Goal: Task Accomplishment & Management: Manage account settings

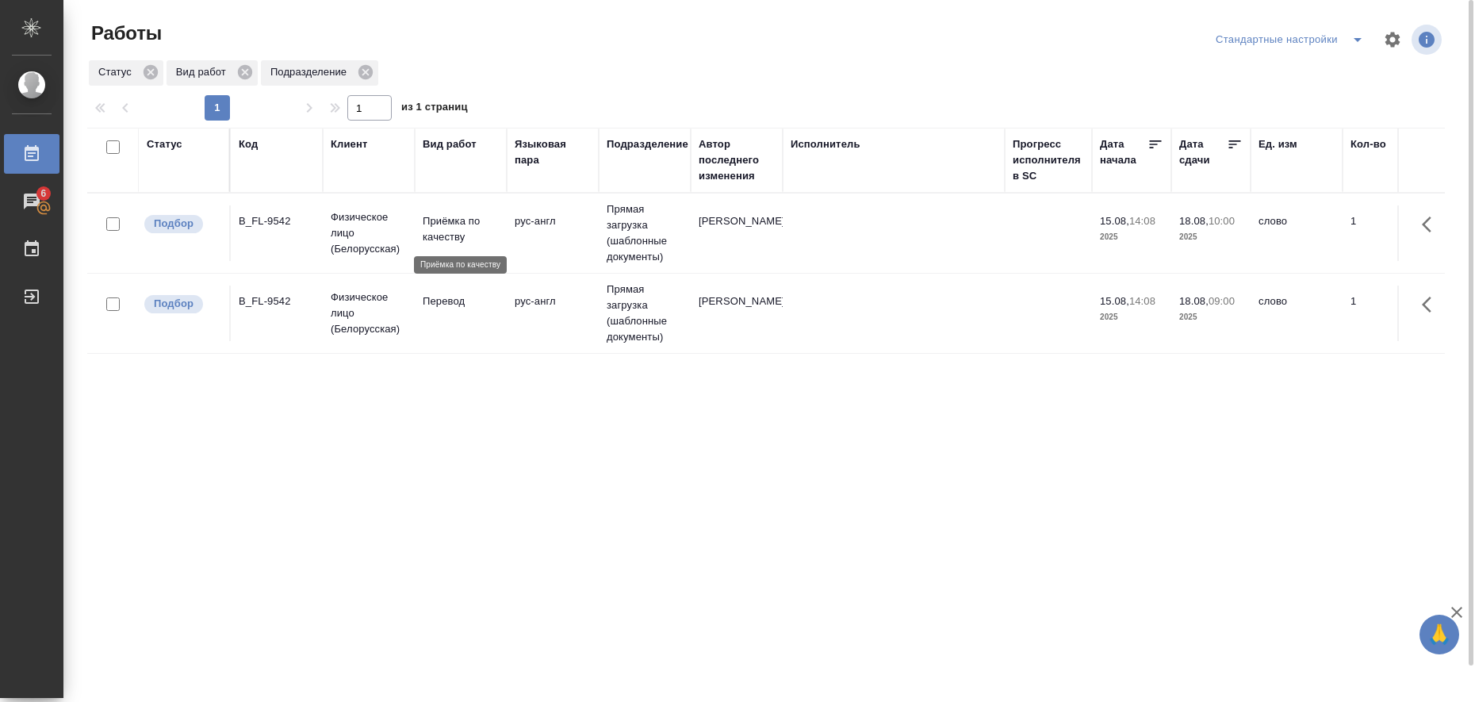
click at [434, 225] on p "Приёмка по качеству" at bounding box center [461, 229] width 76 height 32
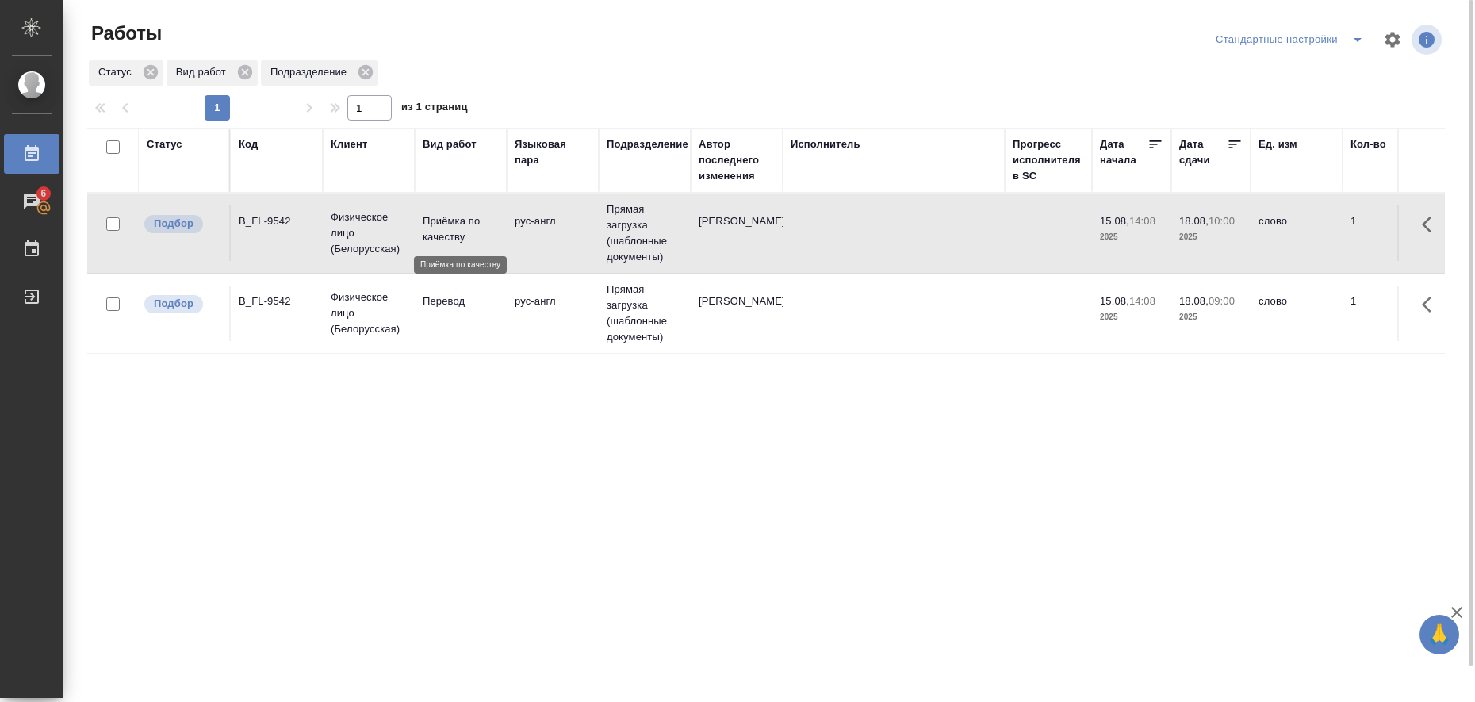
click at [434, 225] on p "Приёмка по качеству" at bounding box center [461, 229] width 76 height 32
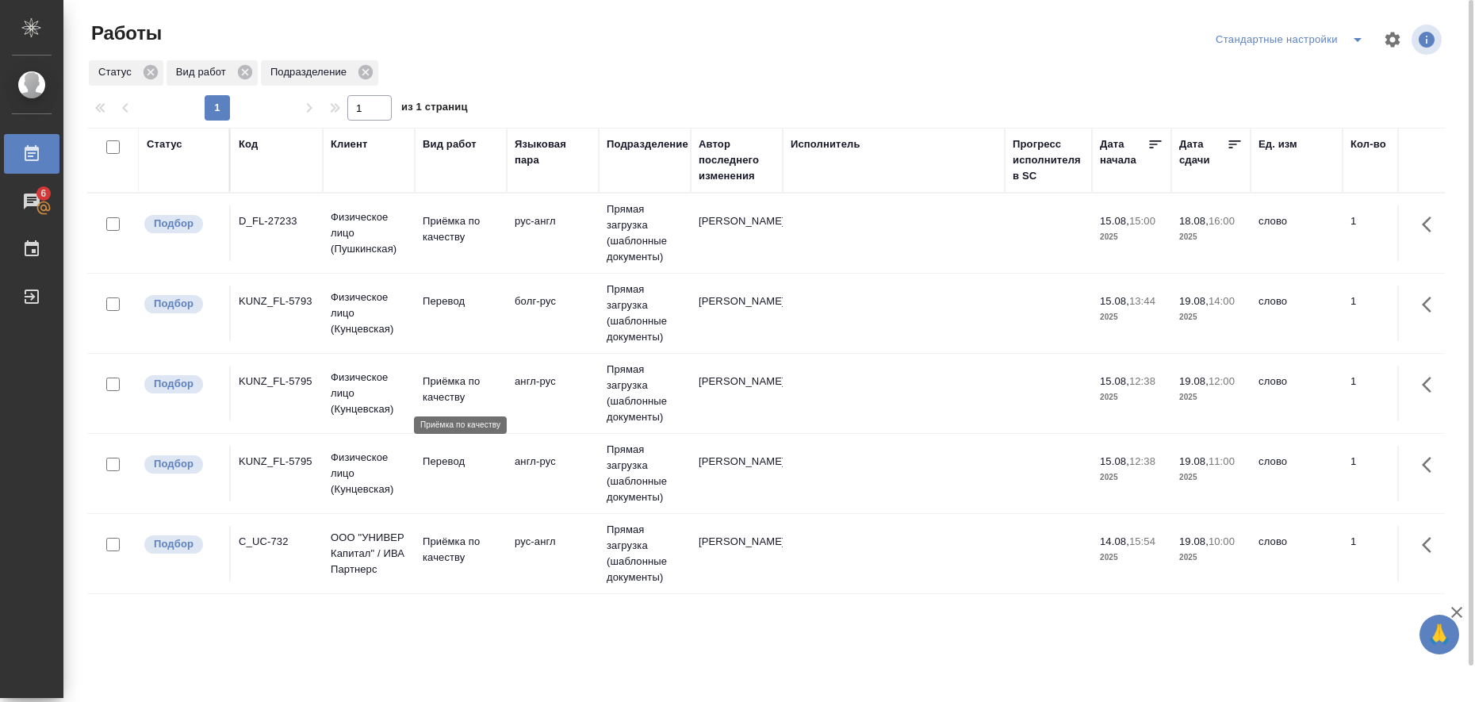
click at [446, 385] on p "Приёмка по качеству" at bounding box center [461, 390] width 76 height 32
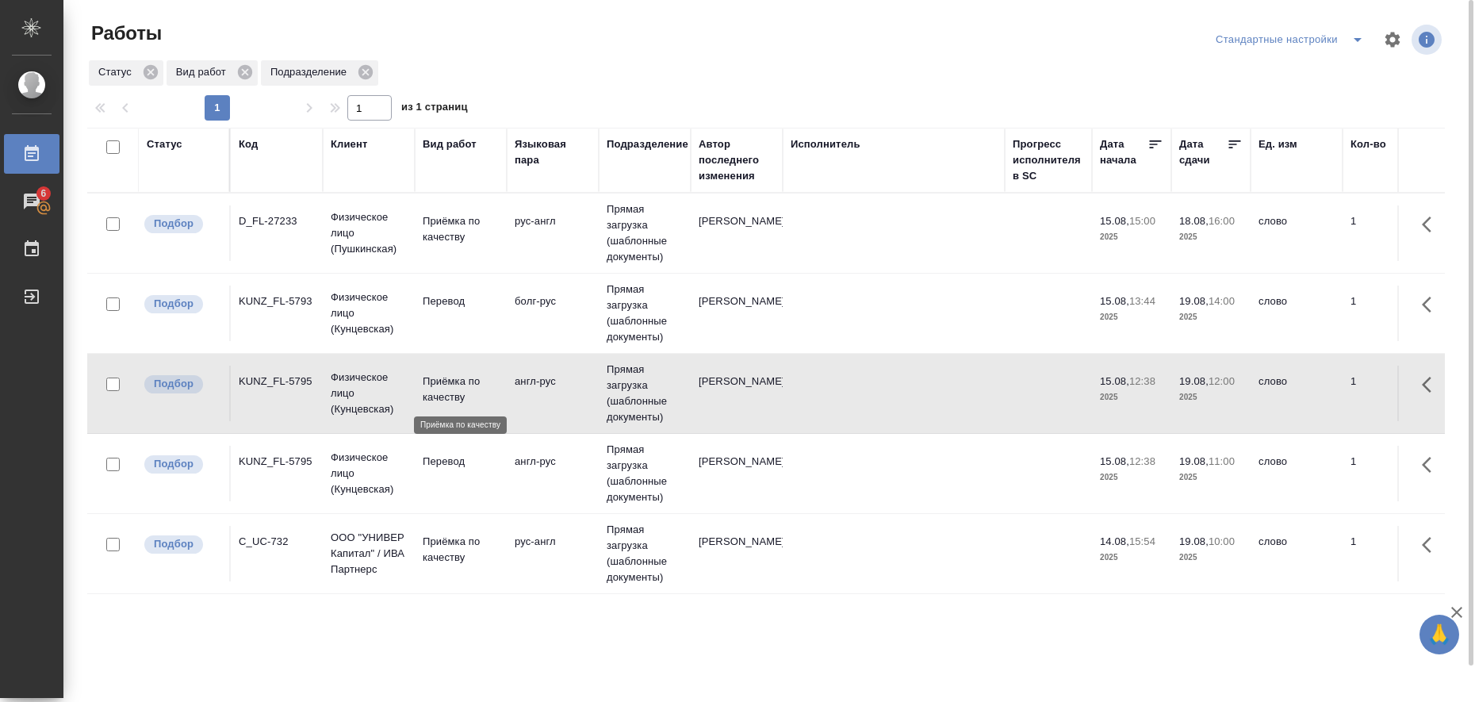
click at [446, 385] on p "Приёмка по качеству" at bounding box center [461, 390] width 76 height 32
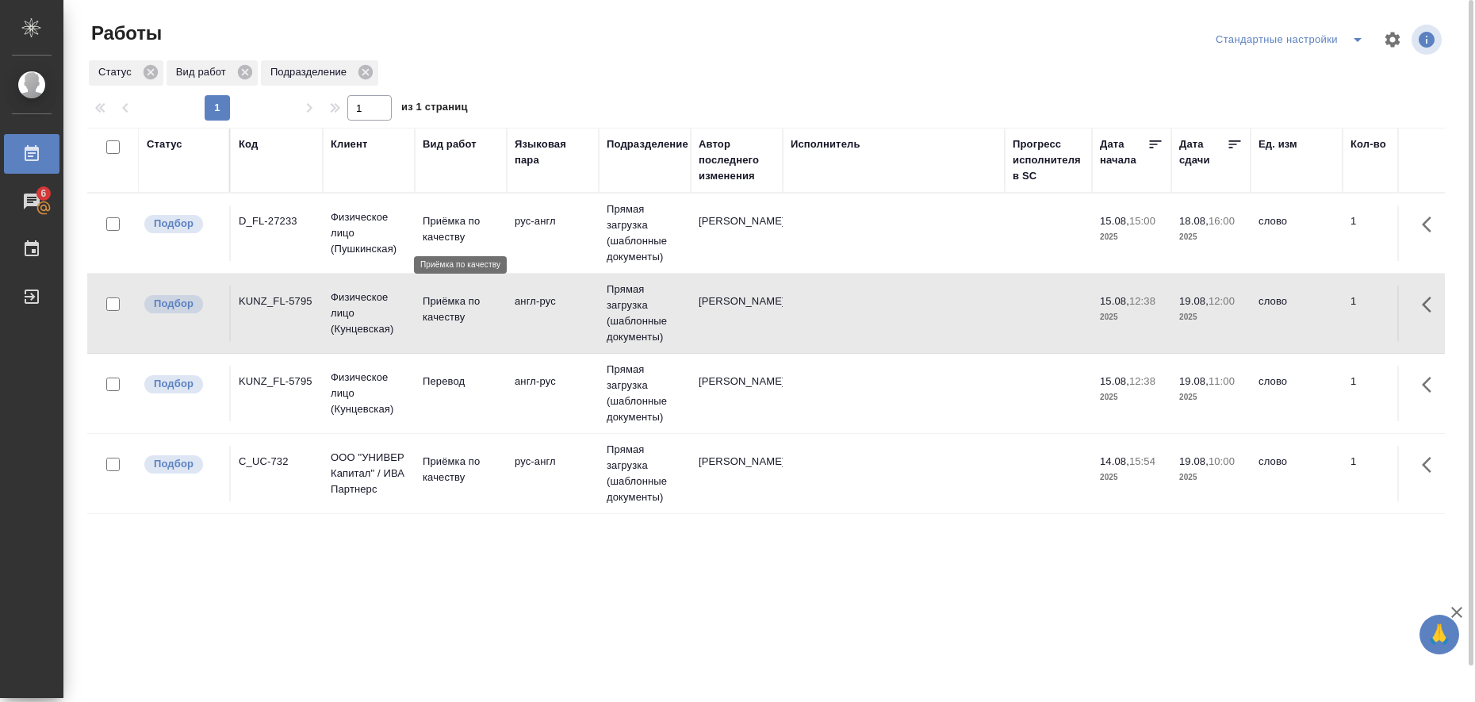
click at [439, 229] on p "Приёмка по качеству" at bounding box center [461, 229] width 76 height 32
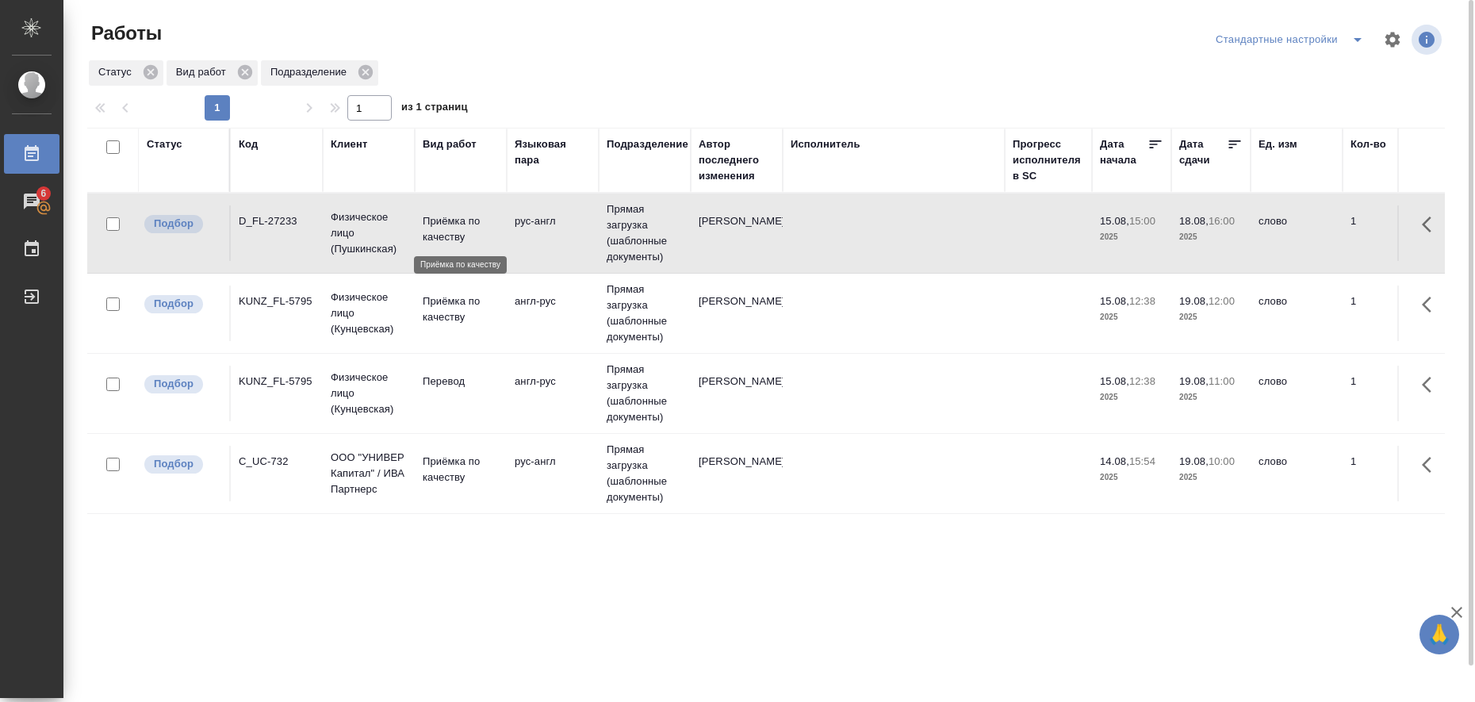
click at [439, 229] on p "Приёмка по качеству" at bounding box center [461, 229] width 76 height 32
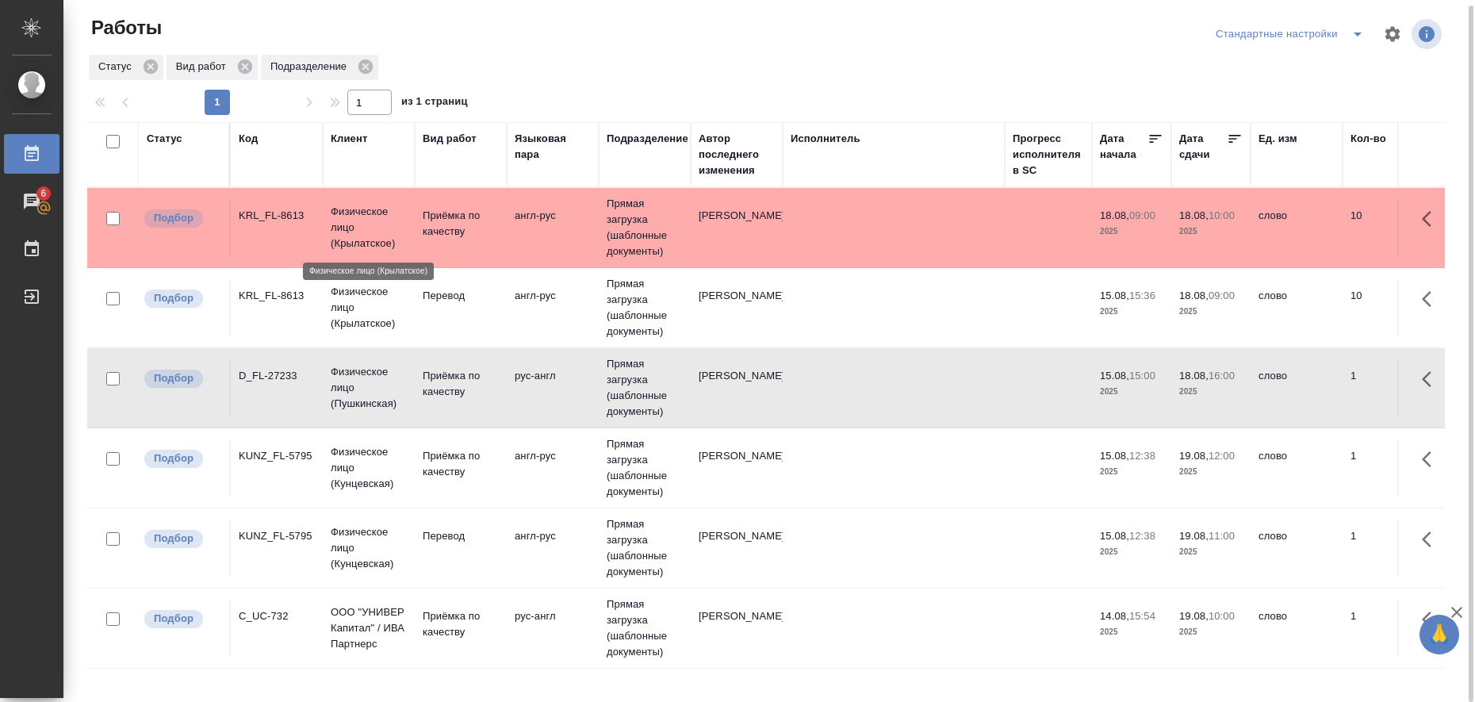
click at [356, 212] on p "Физическое лицо (Крылатское)" at bounding box center [369, 228] width 76 height 48
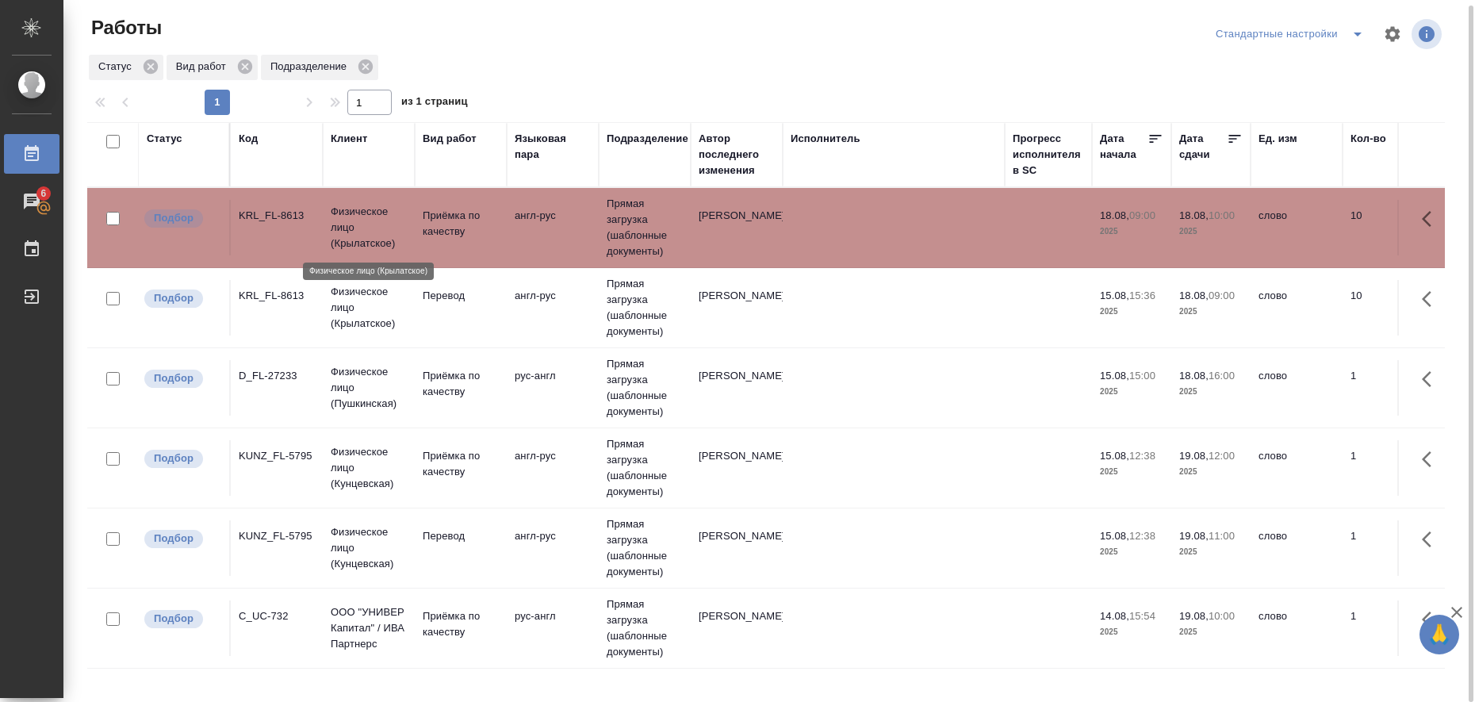
click at [356, 212] on p "Физическое лицо (Крылатское)" at bounding box center [369, 228] width 76 height 48
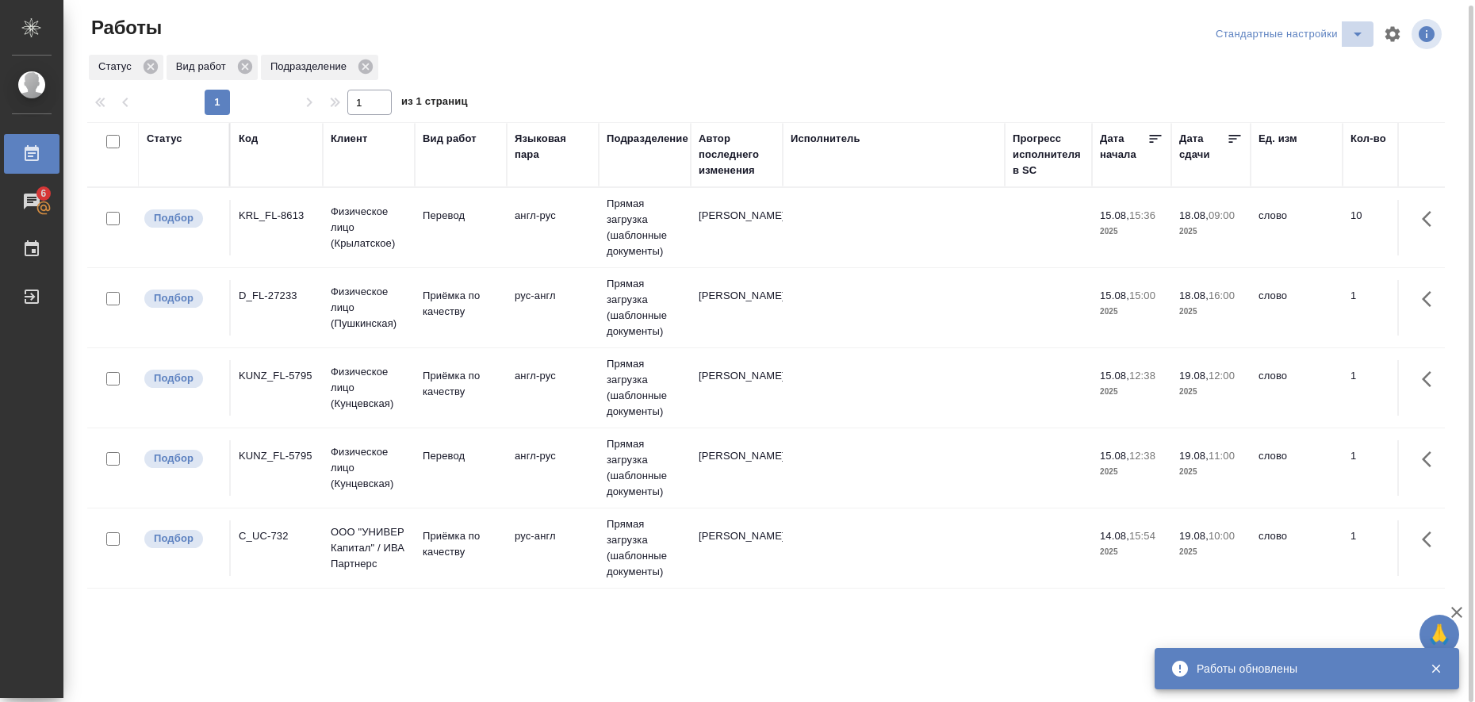
click at [731, 33] on icon "split button" at bounding box center [1357, 34] width 19 height 19
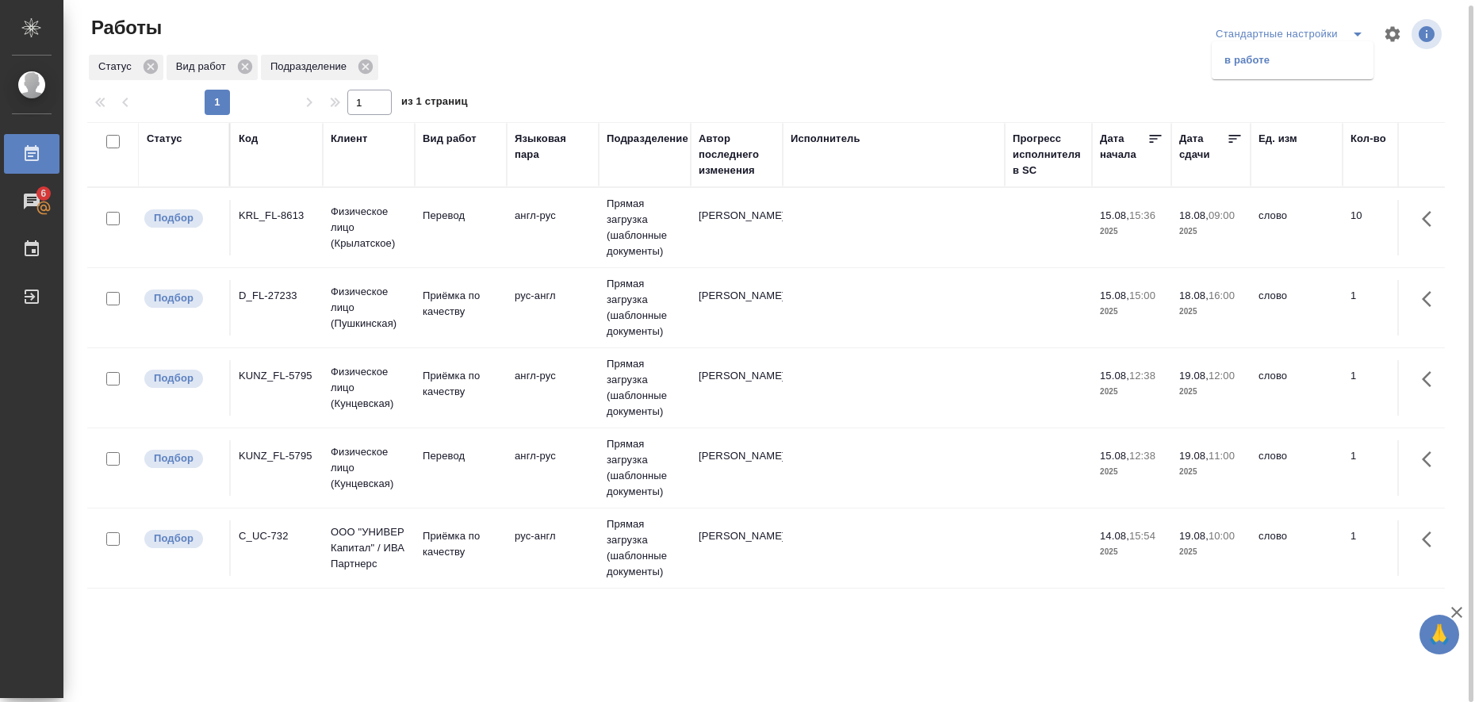
click at [731, 57] on li "в работе" at bounding box center [1293, 60] width 162 height 25
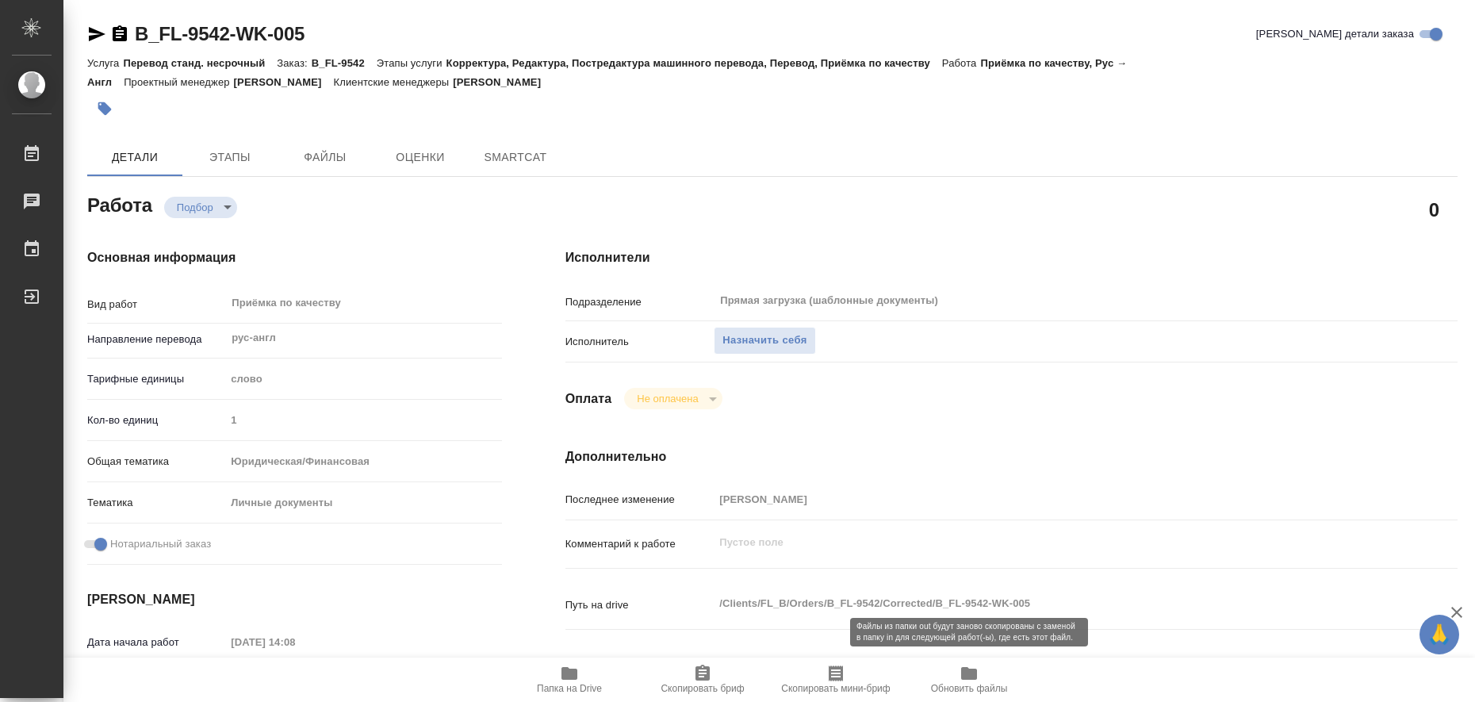
type textarea "x"
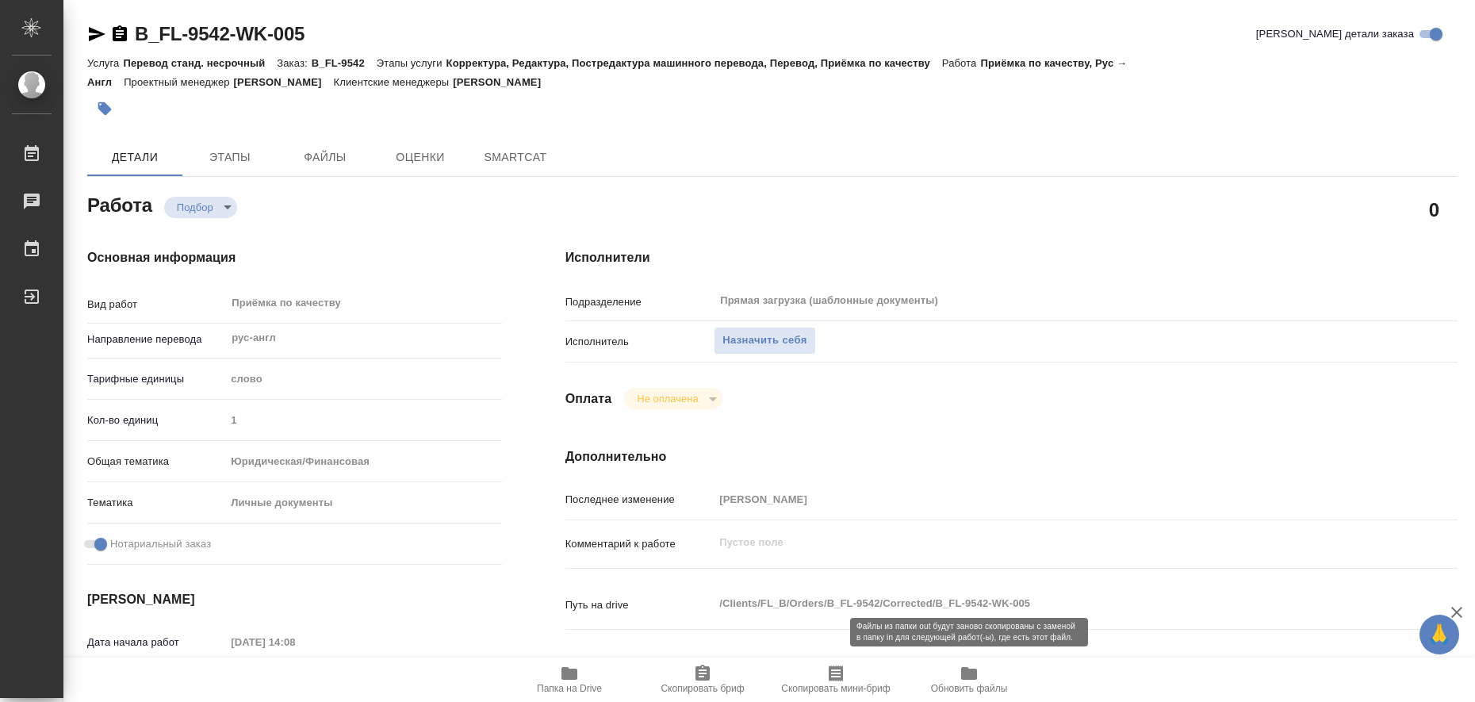
type textarea "x"
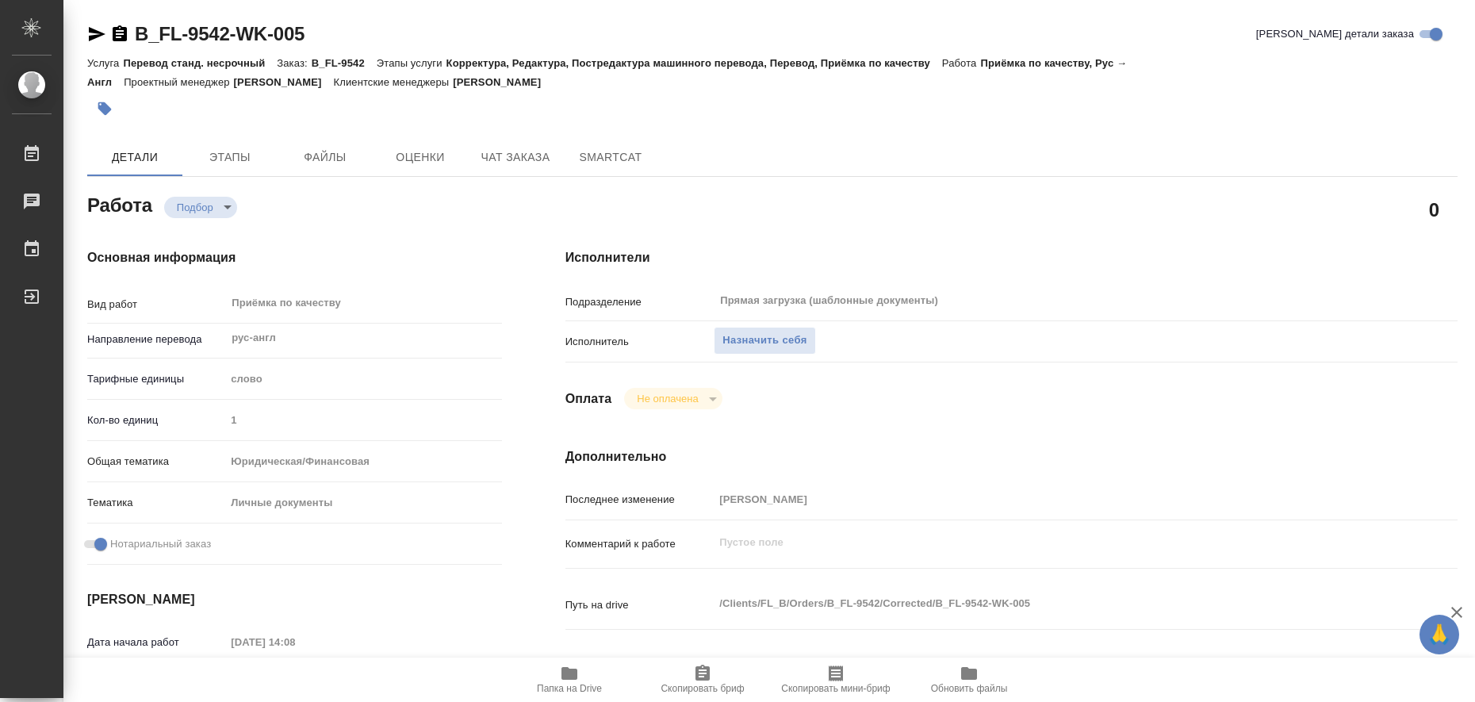
type textarea "x"
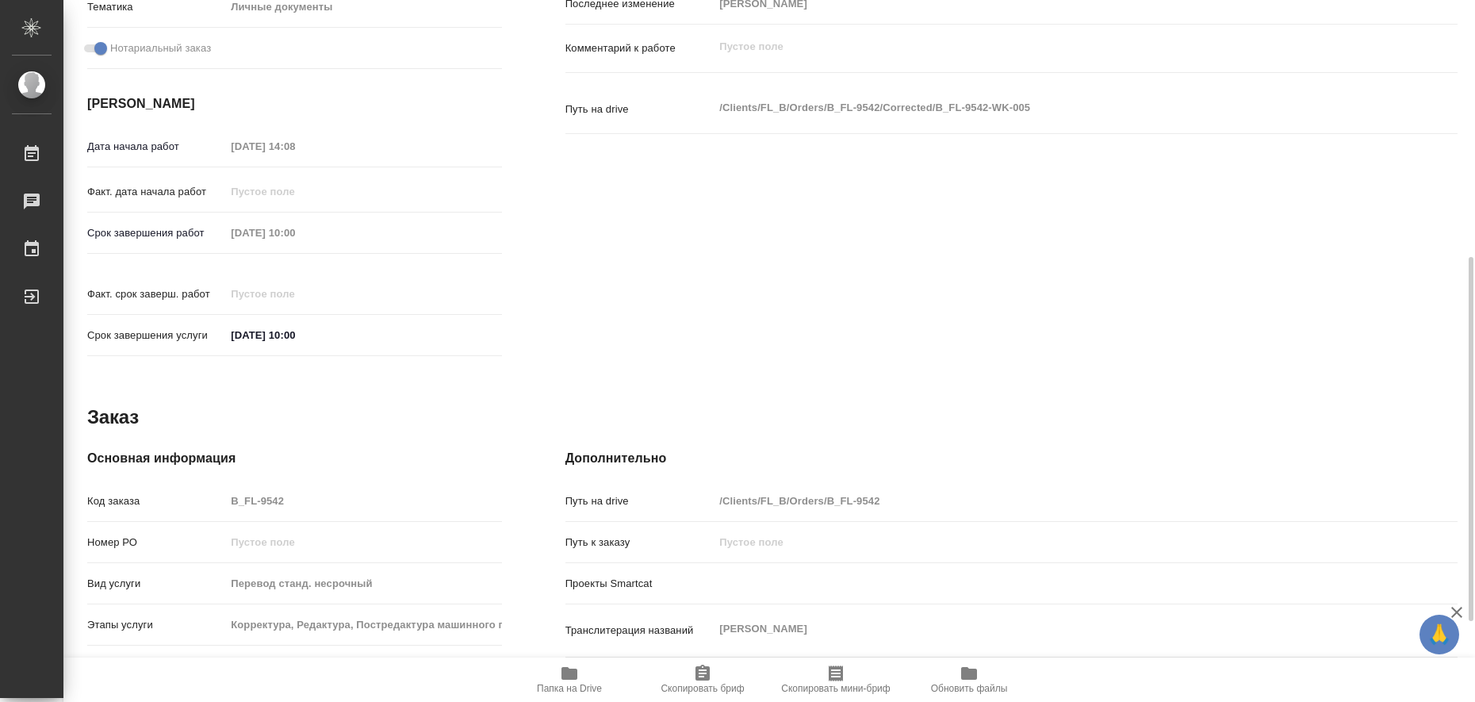
scroll to position [651, 0]
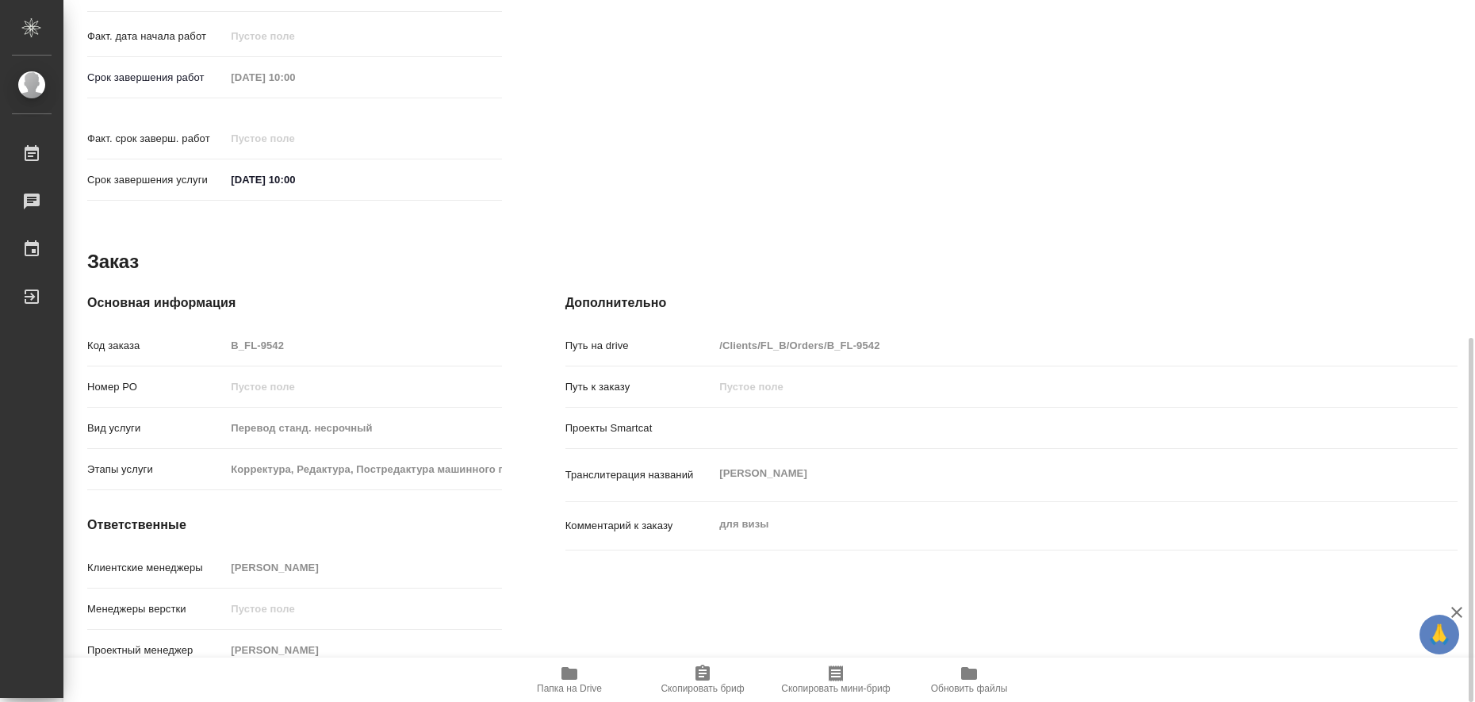
type textarea "x"
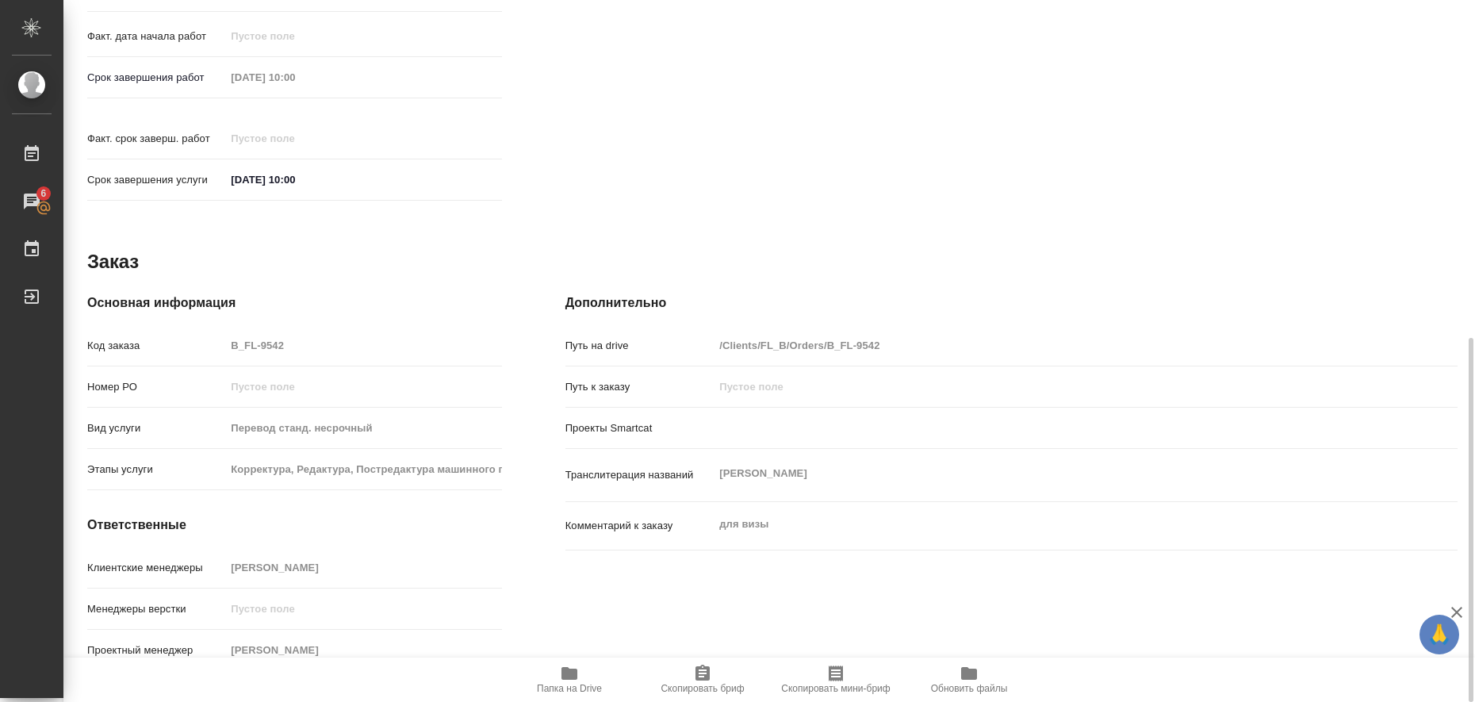
click at [562, 679] on icon "button" at bounding box center [570, 673] width 16 height 13
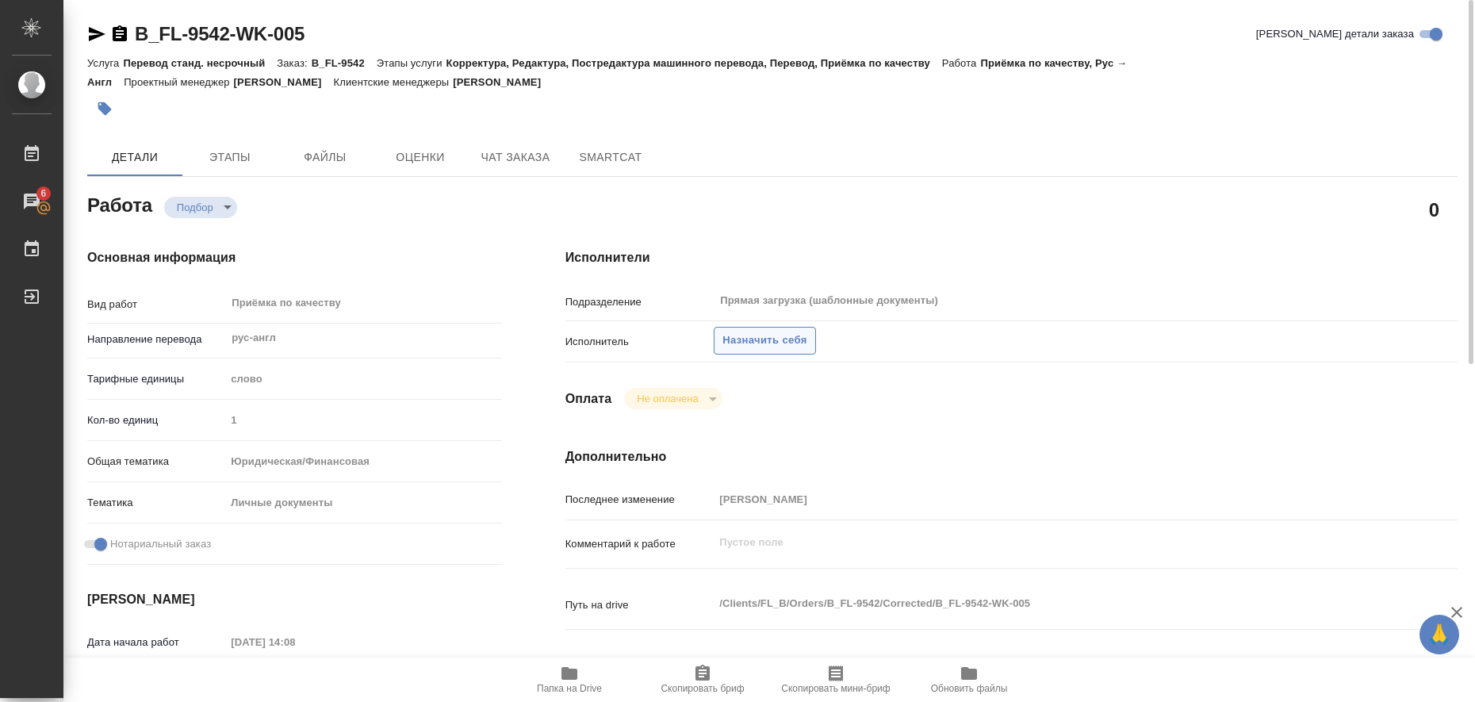
click at [803, 347] on span "Назначить себя" at bounding box center [765, 341] width 84 height 18
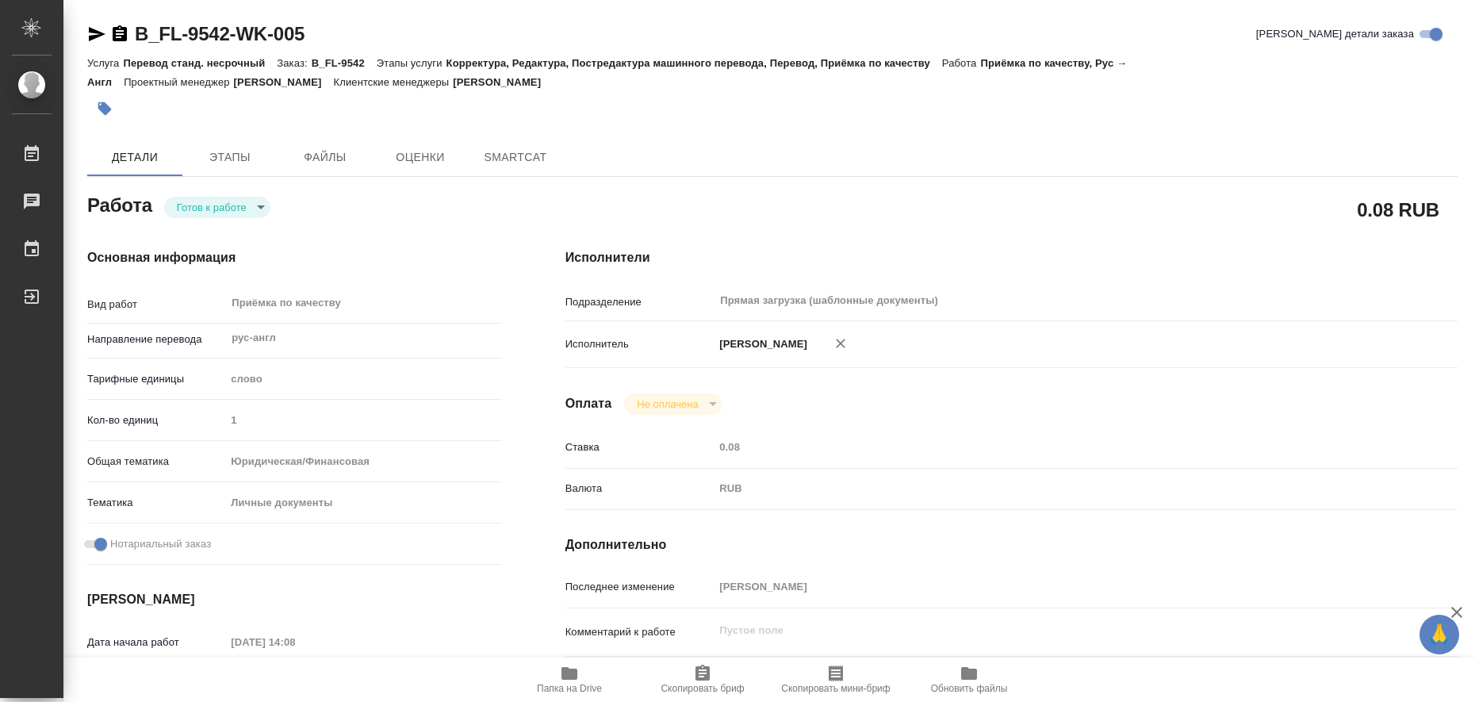
type textarea "x"
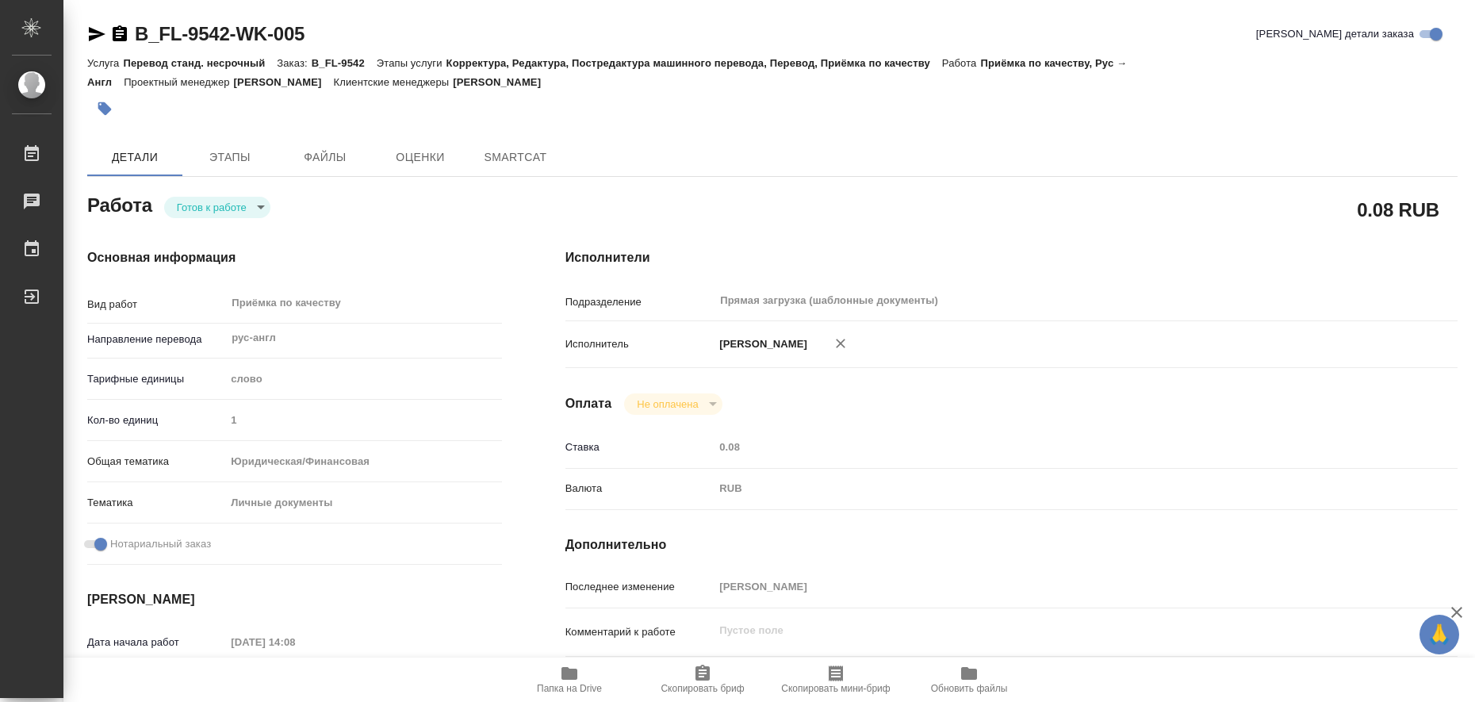
type textarea "x"
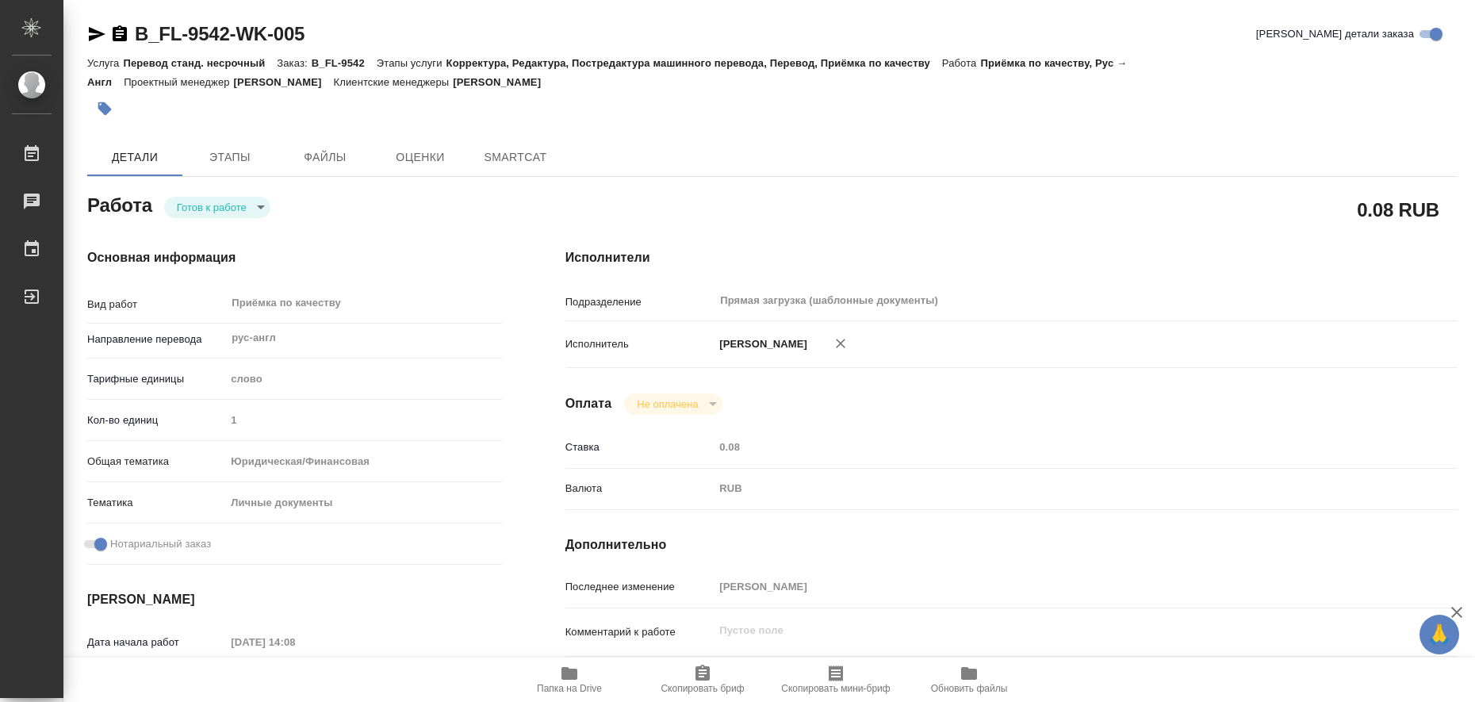
type textarea "x"
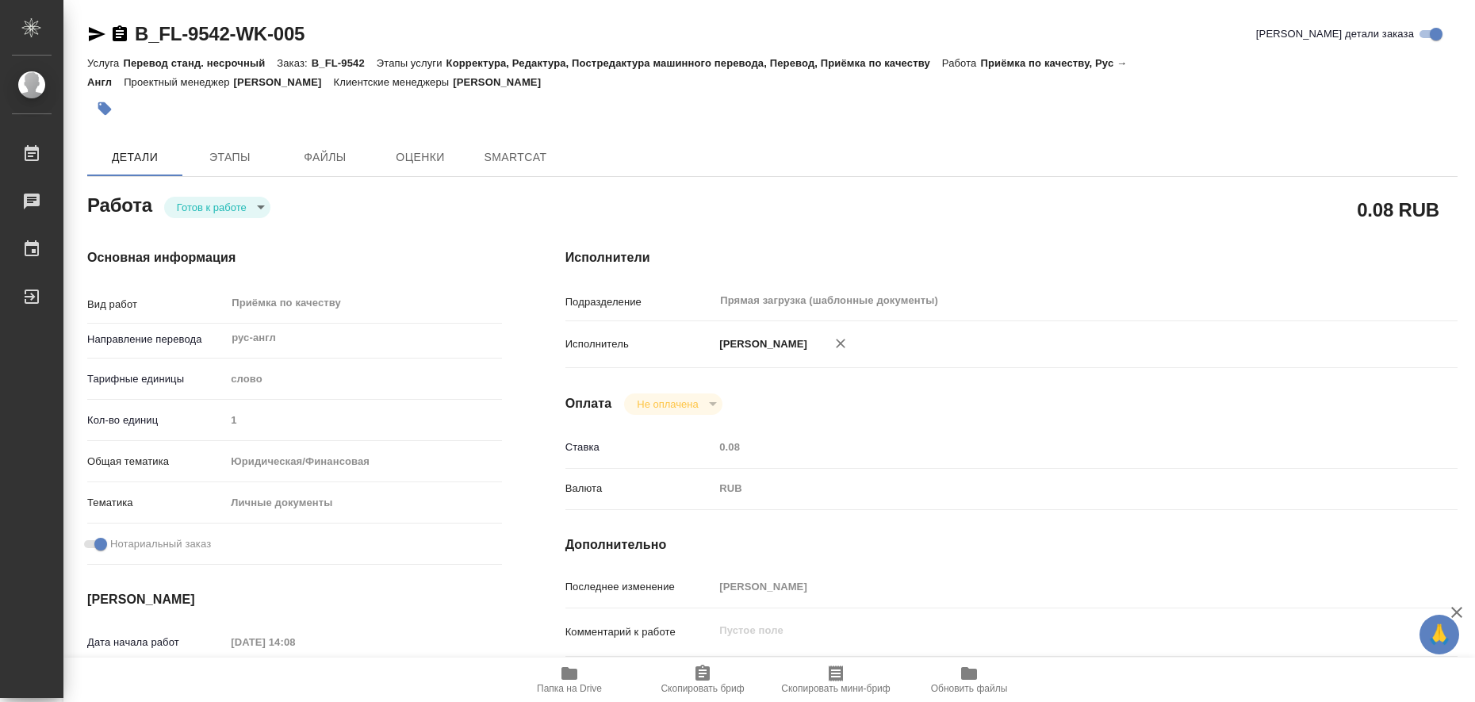
type textarea "x"
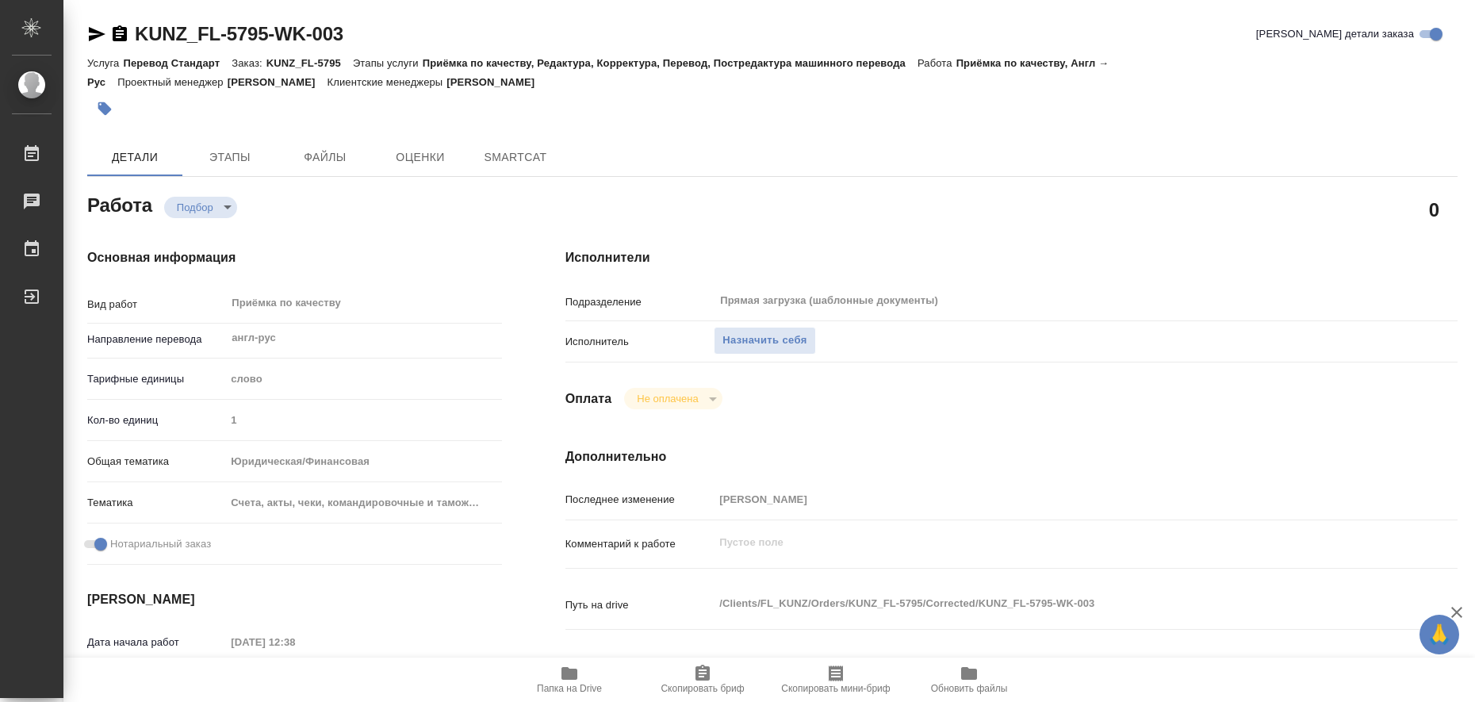
type textarea "x"
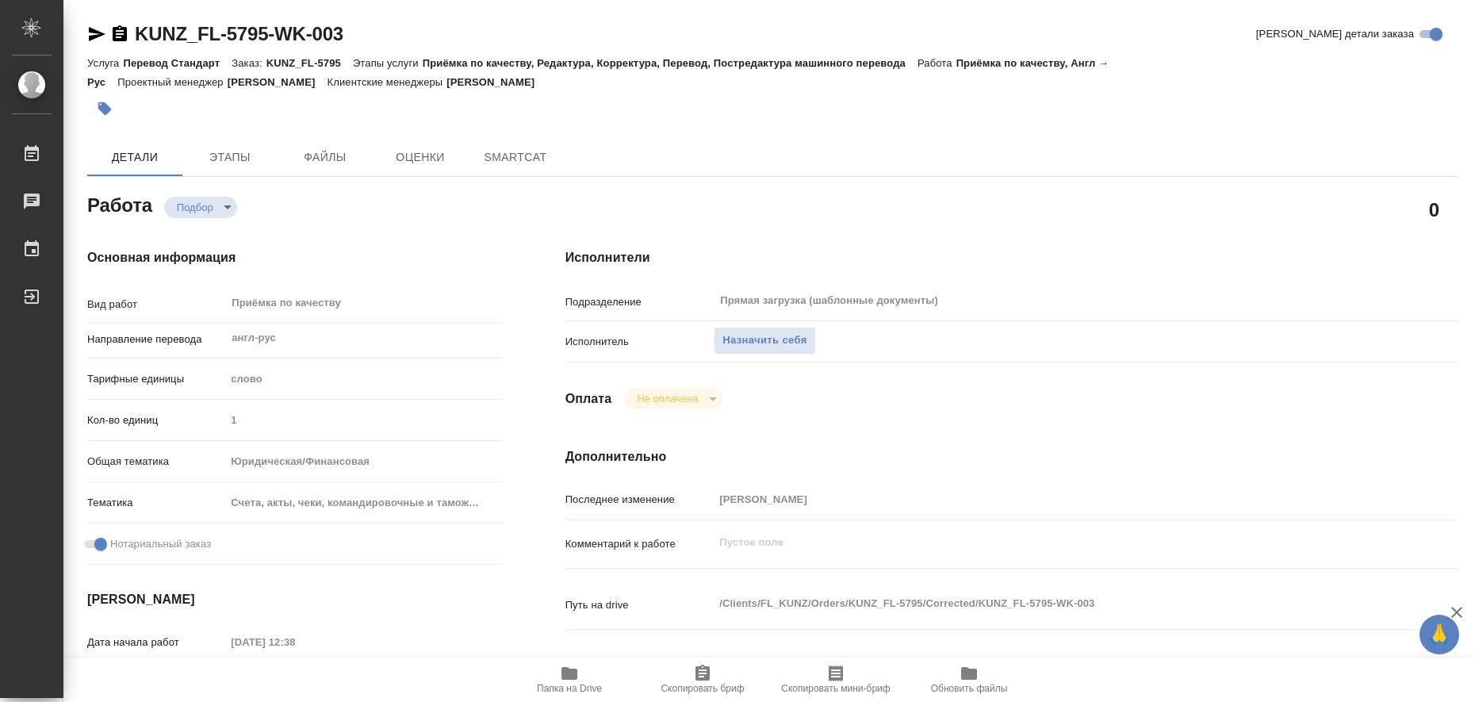
type textarea "x"
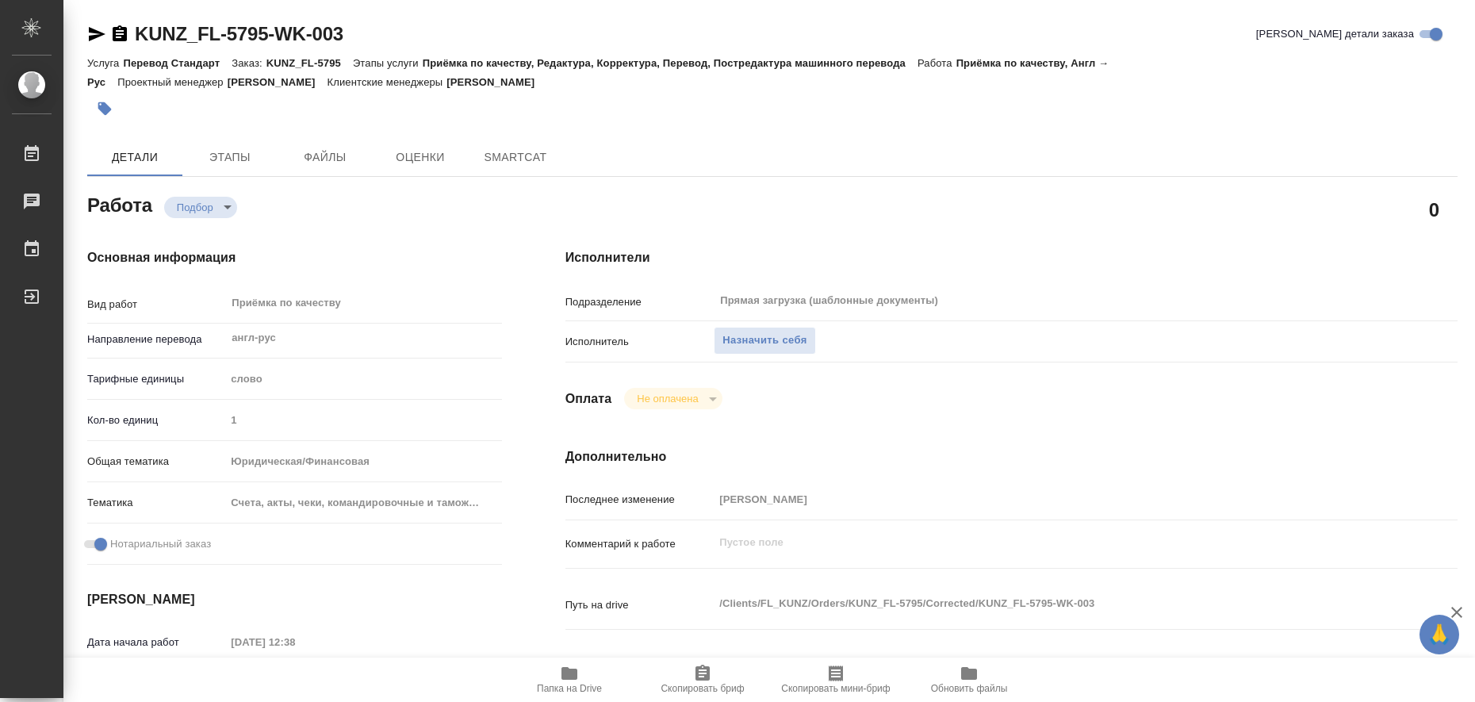
type textarea "x"
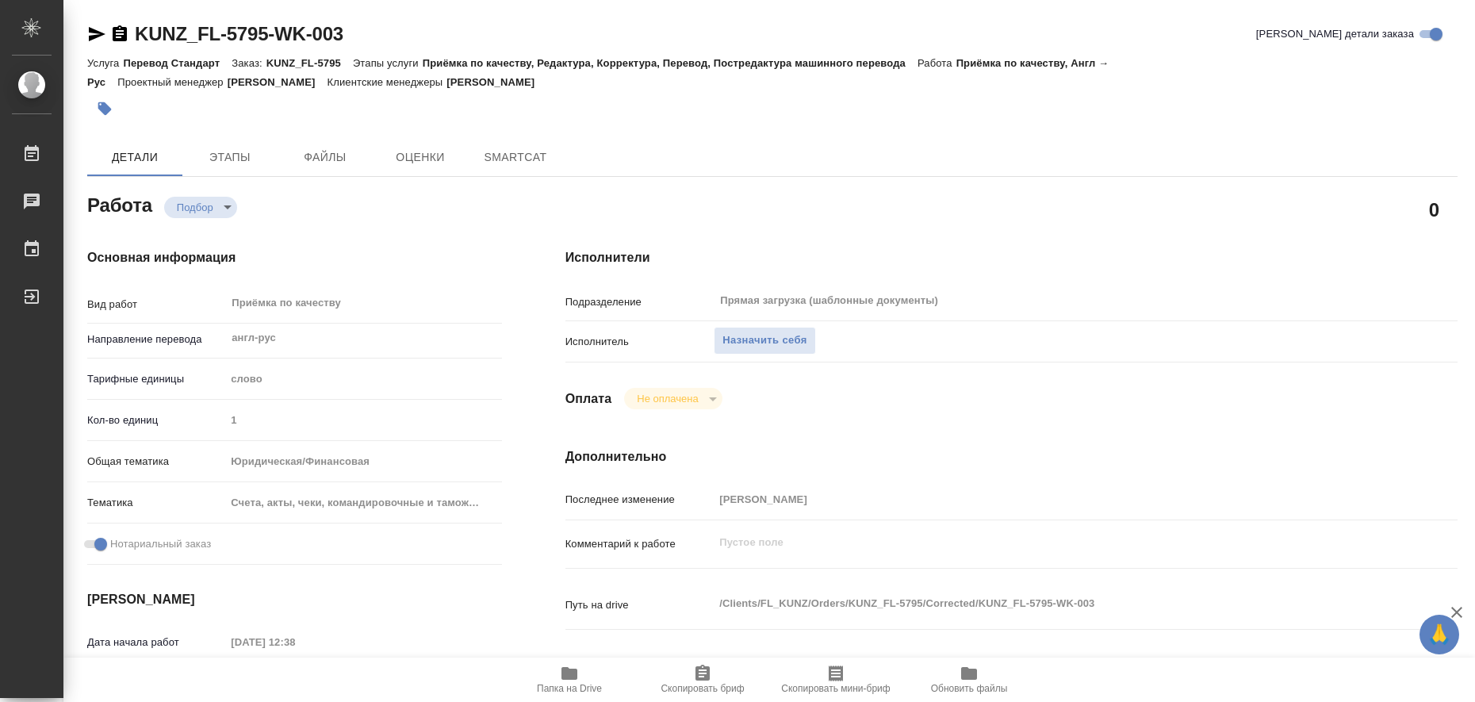
type textarea "x"
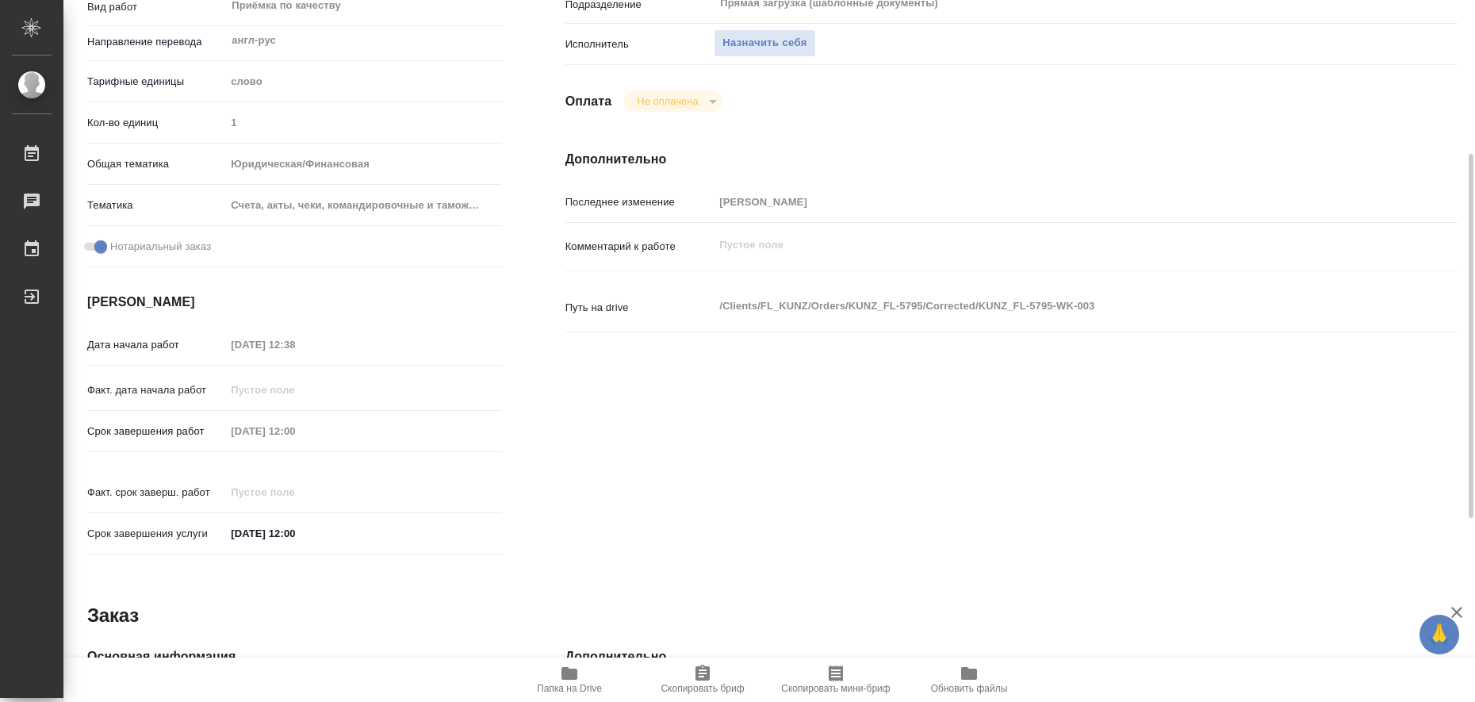
scroll to position [651, 0]
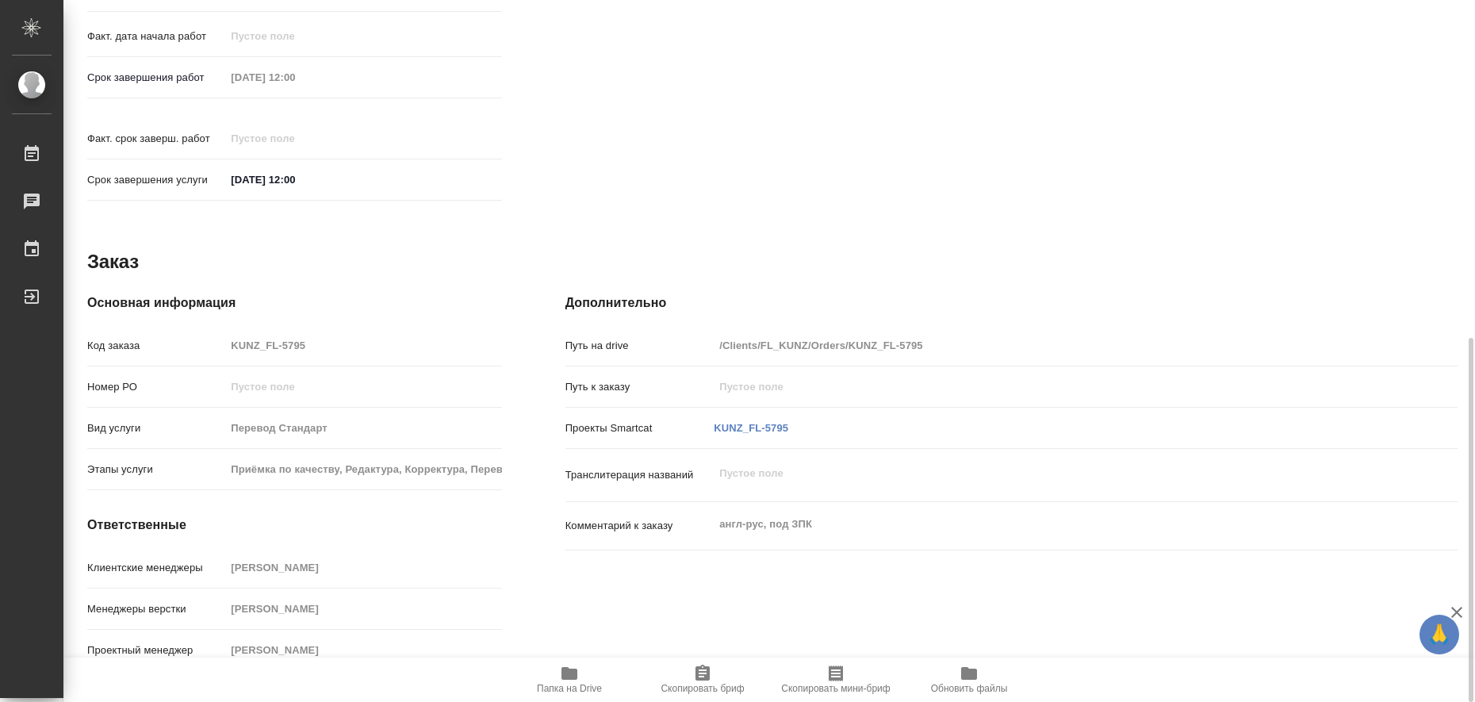
type textarea "x"
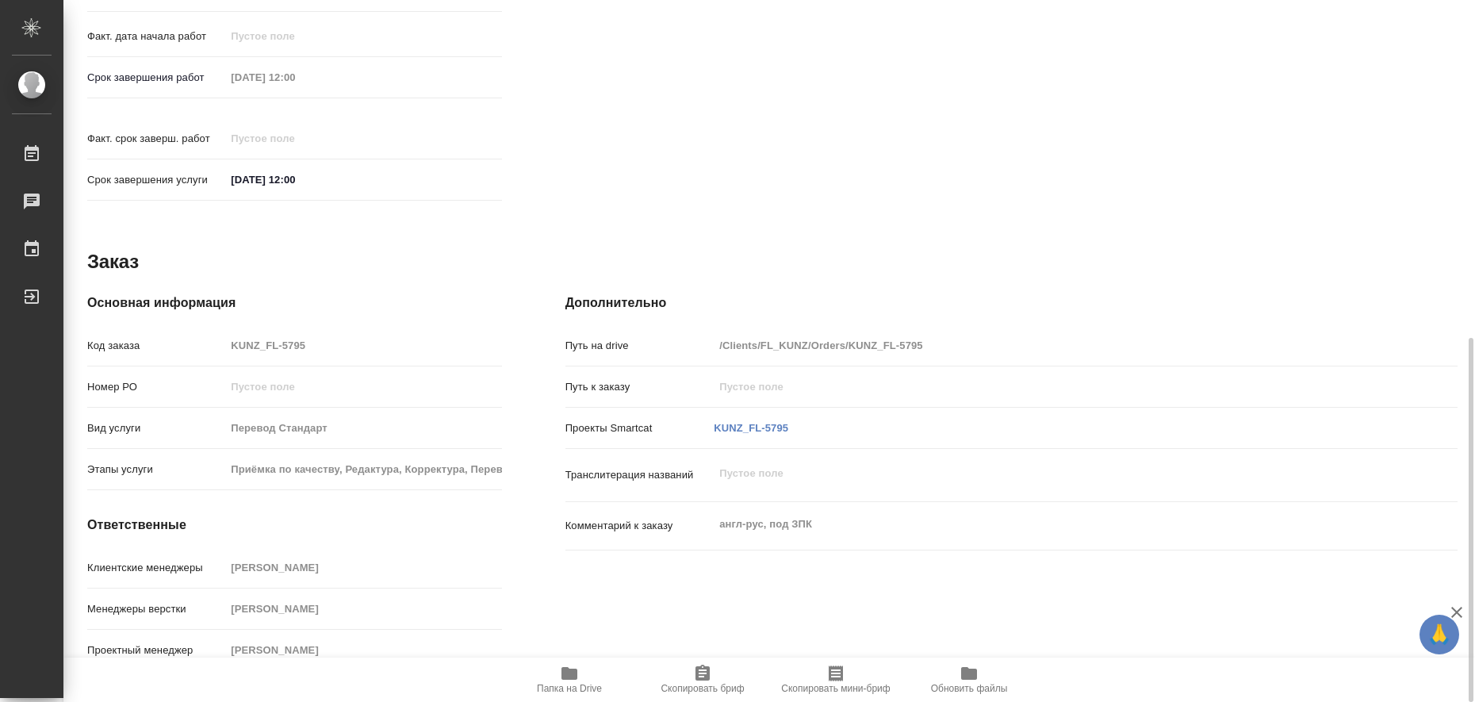
type textarea "x"
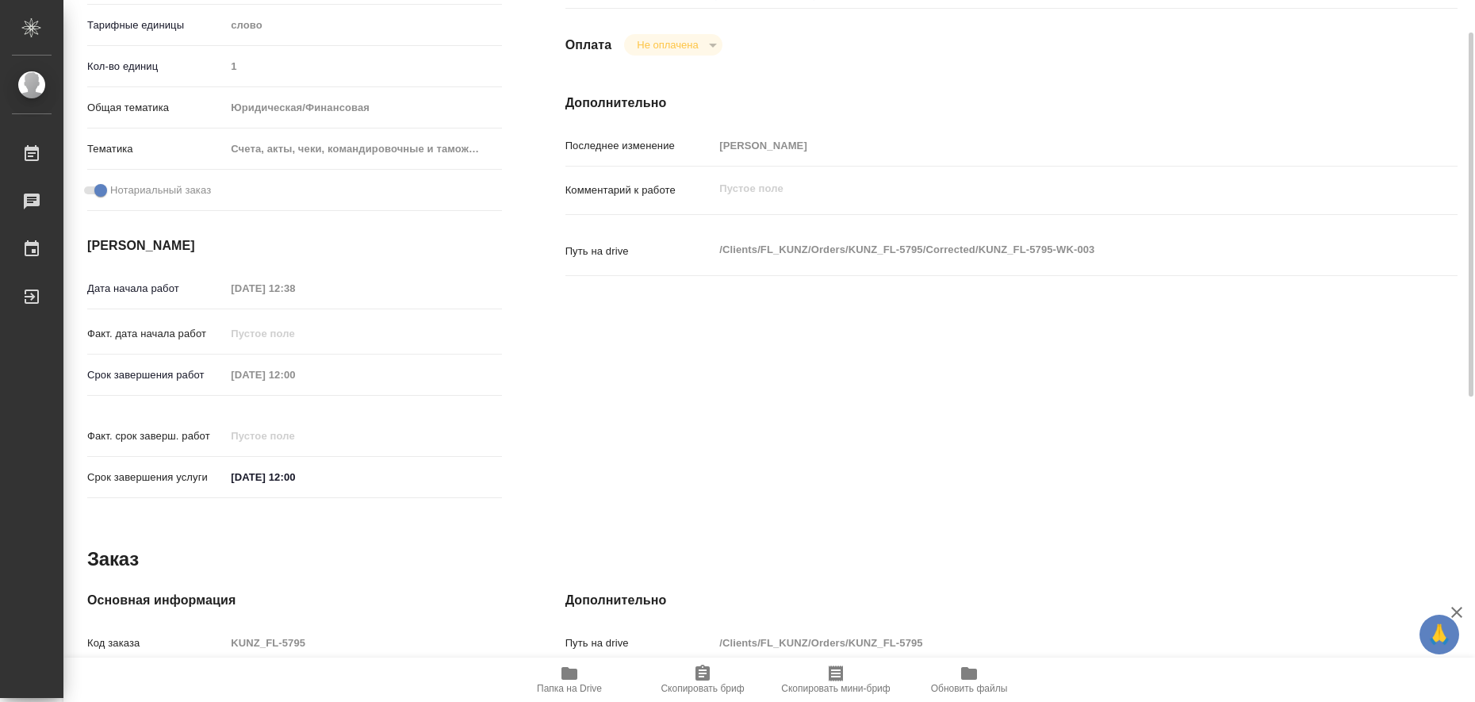
scroll to position [155, 0]
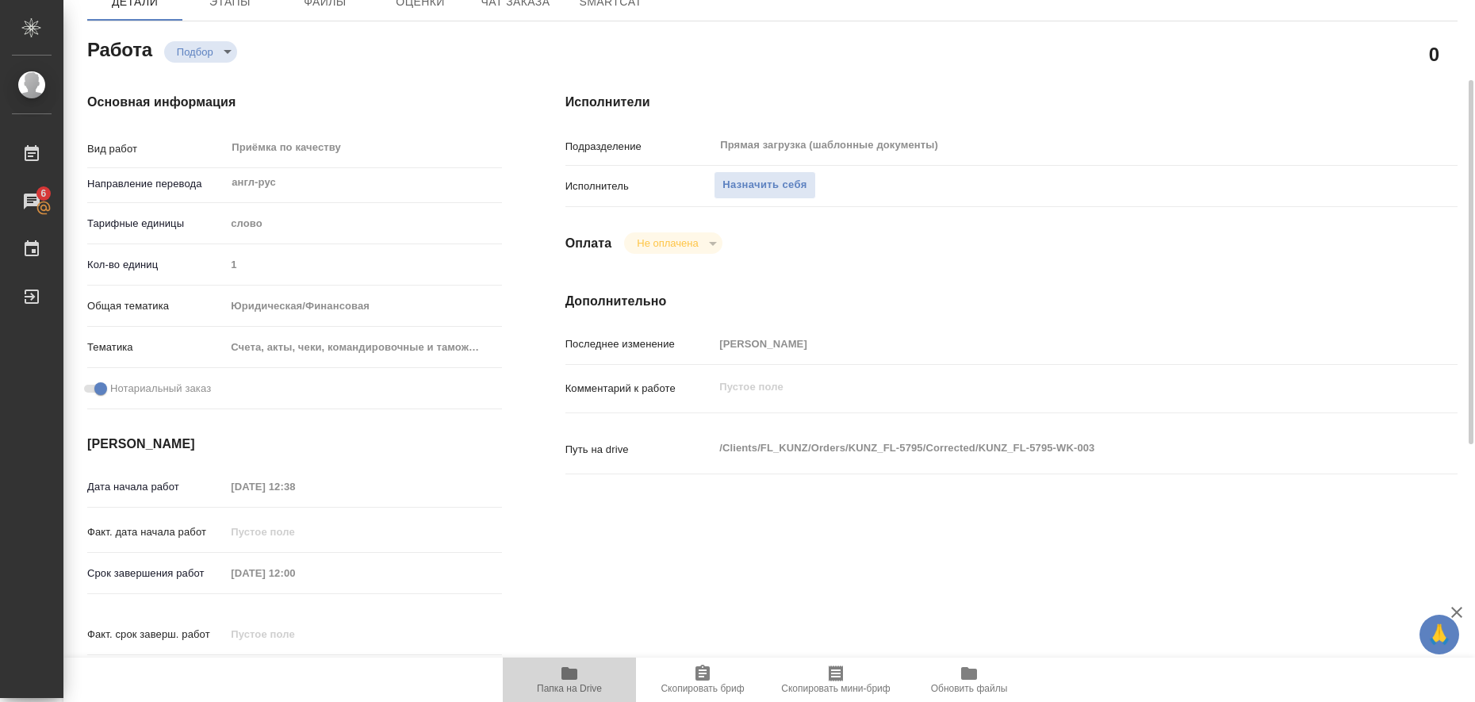
click at [562, 671] on icon "button" at bounding box center [570, 673] width 16 height 13
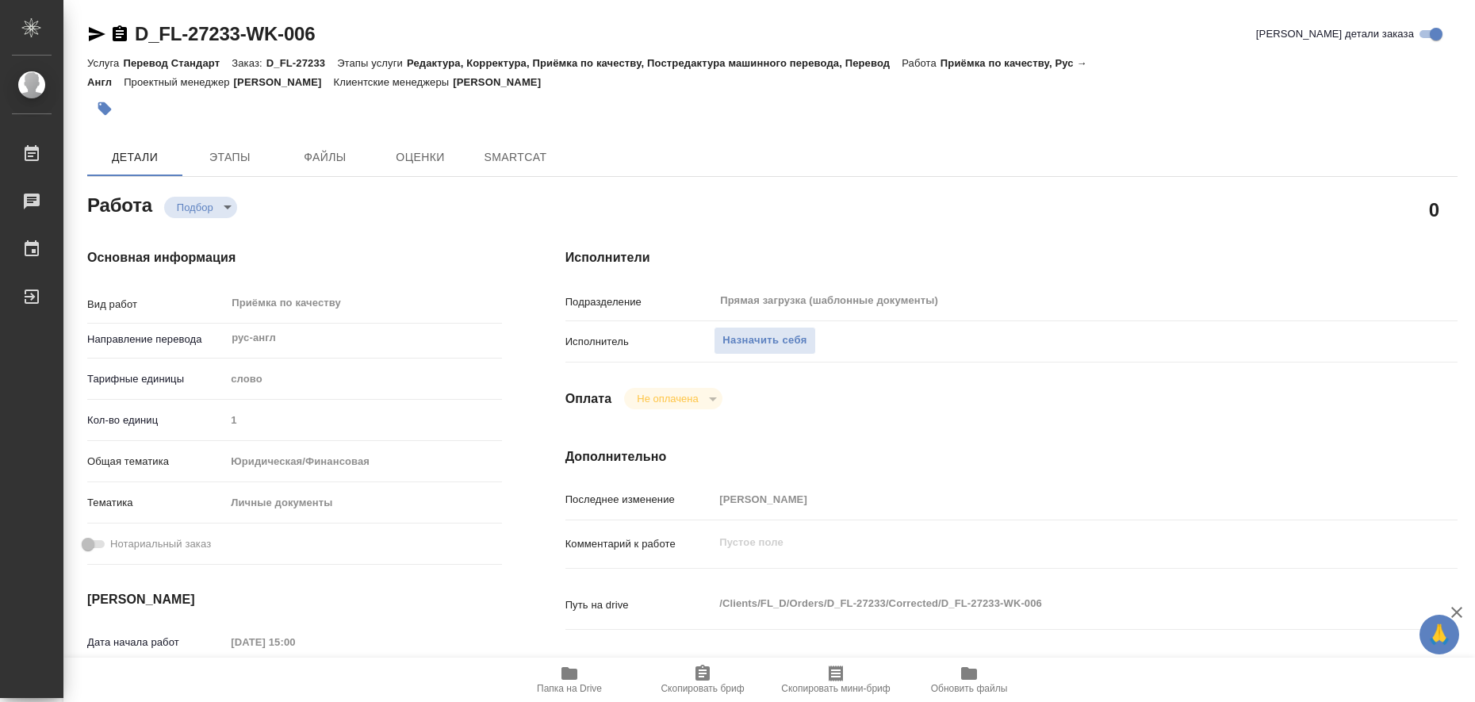
type textarea "x"
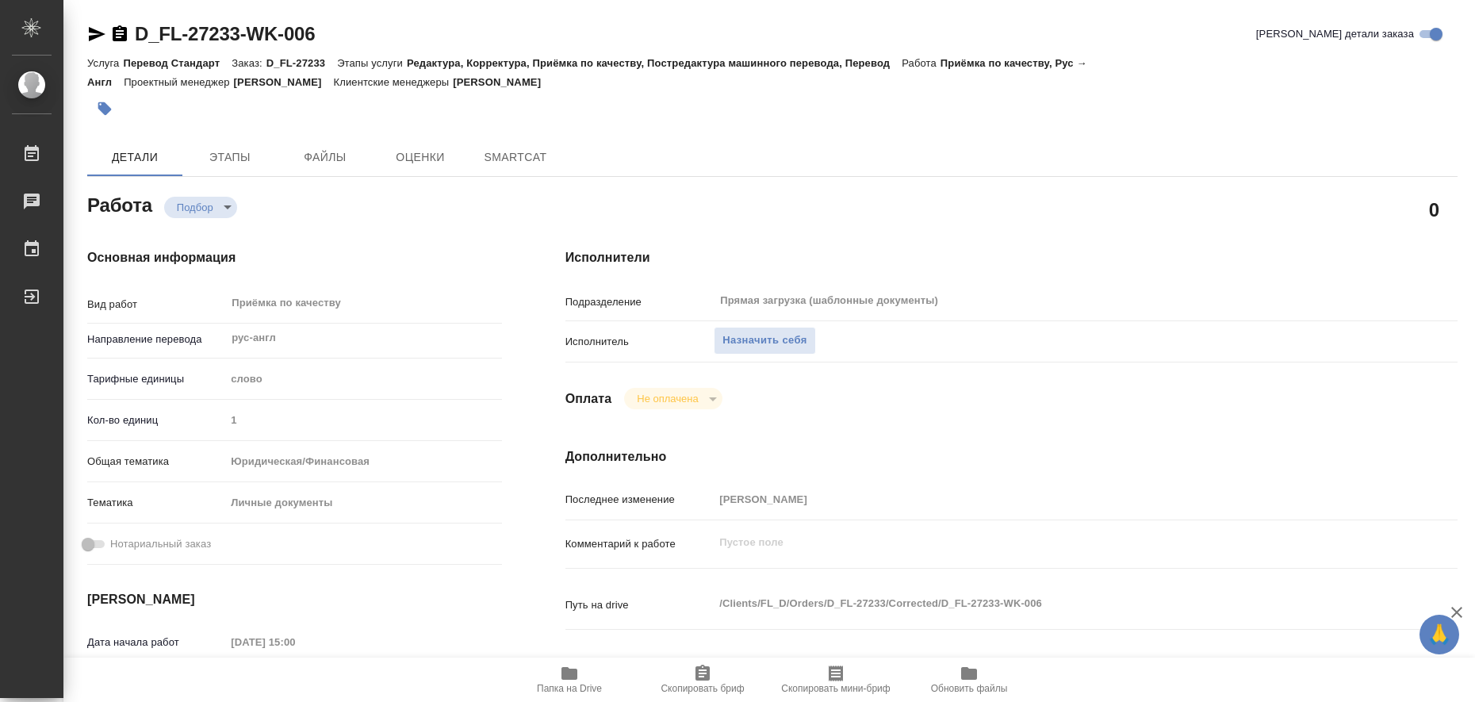
type textarea "x"
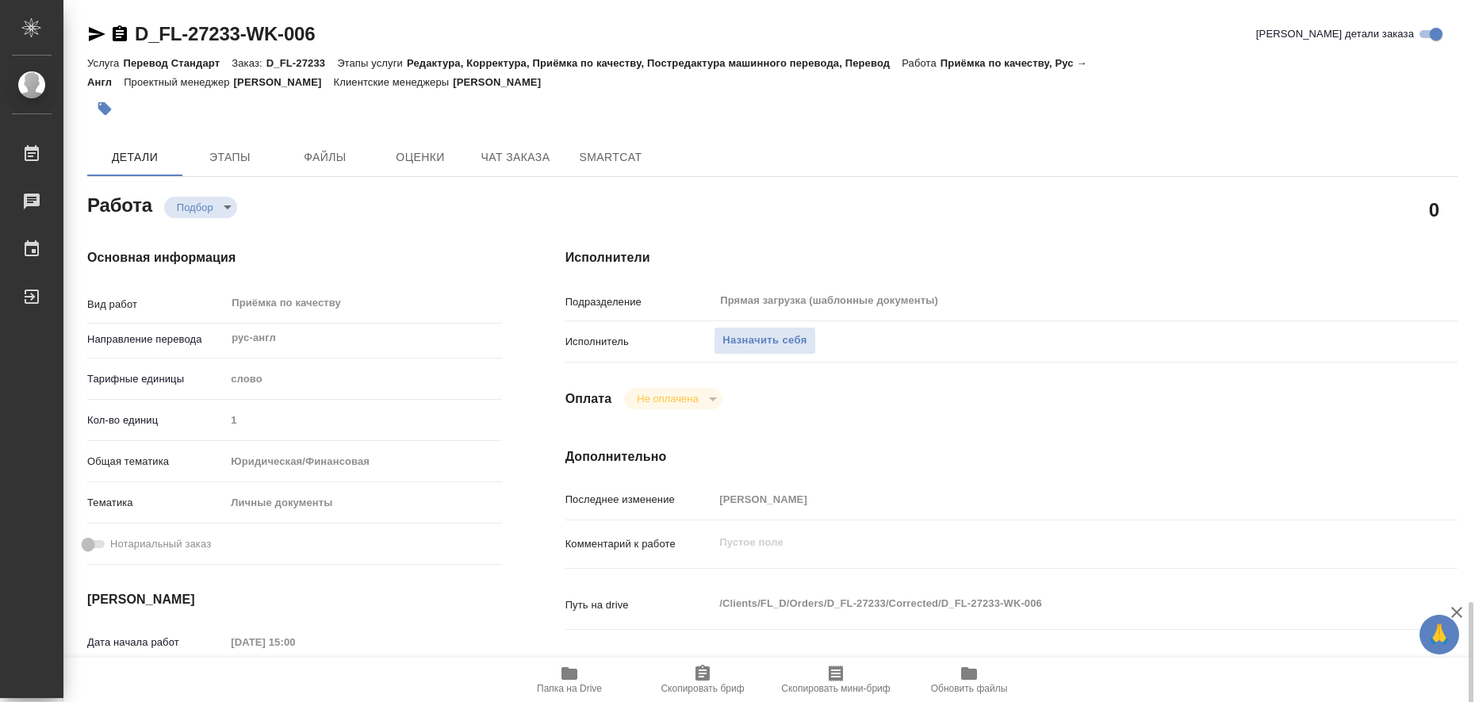
type textarea "x"
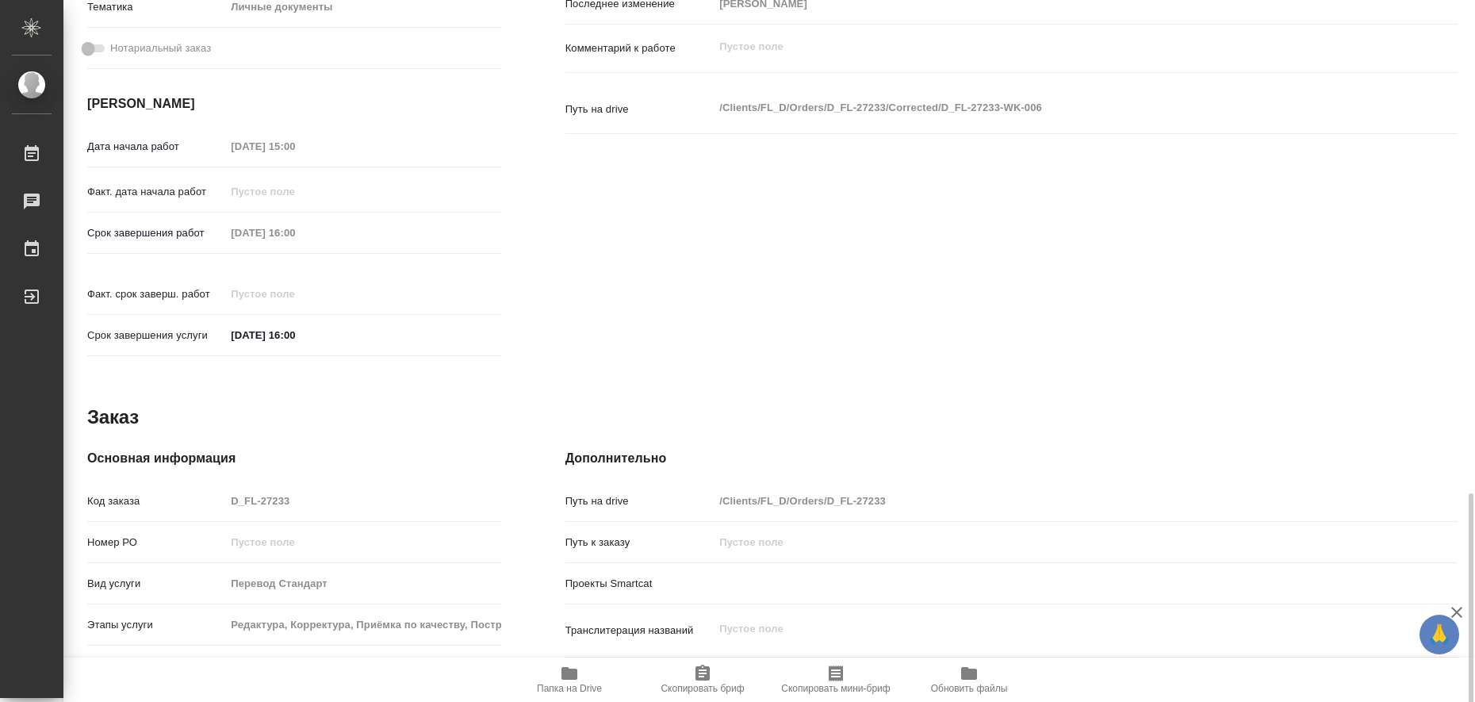
scroll to position [651, 0]
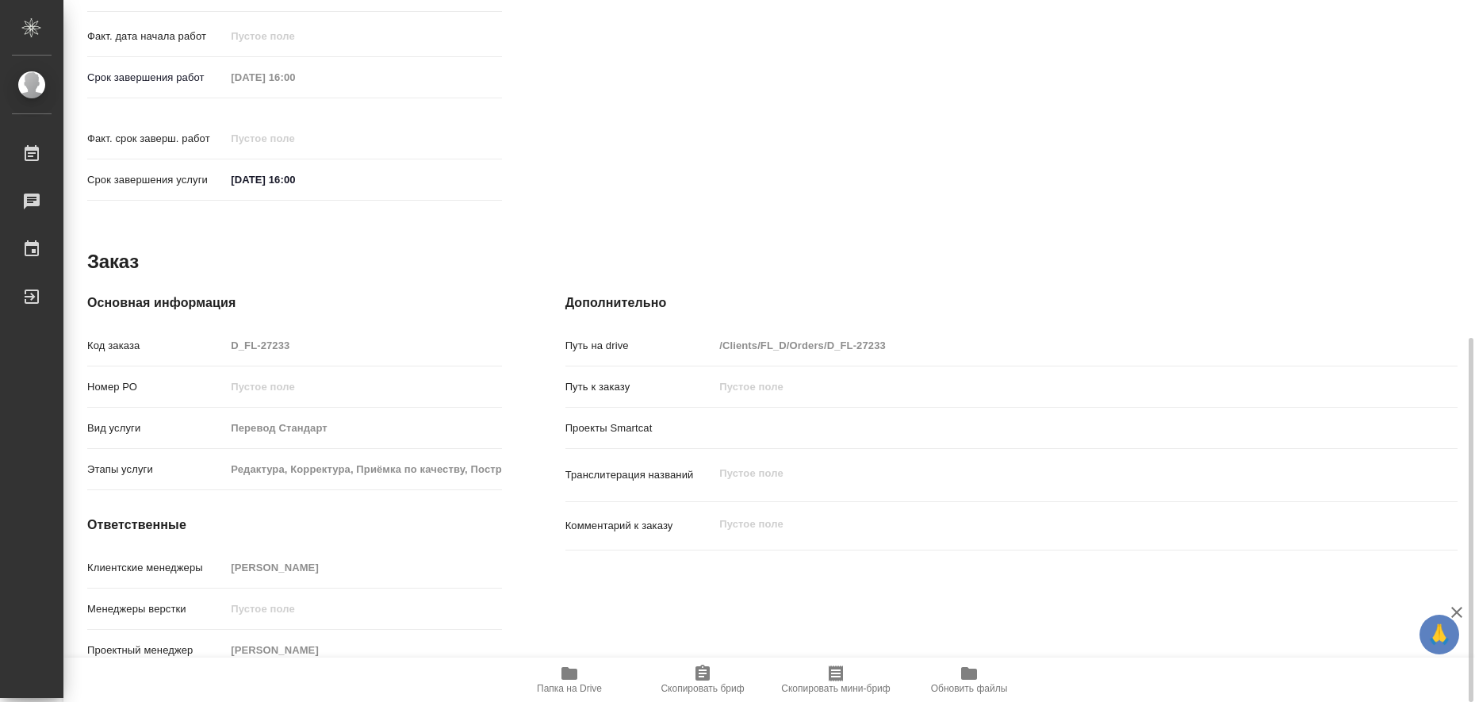
type textarea "x"
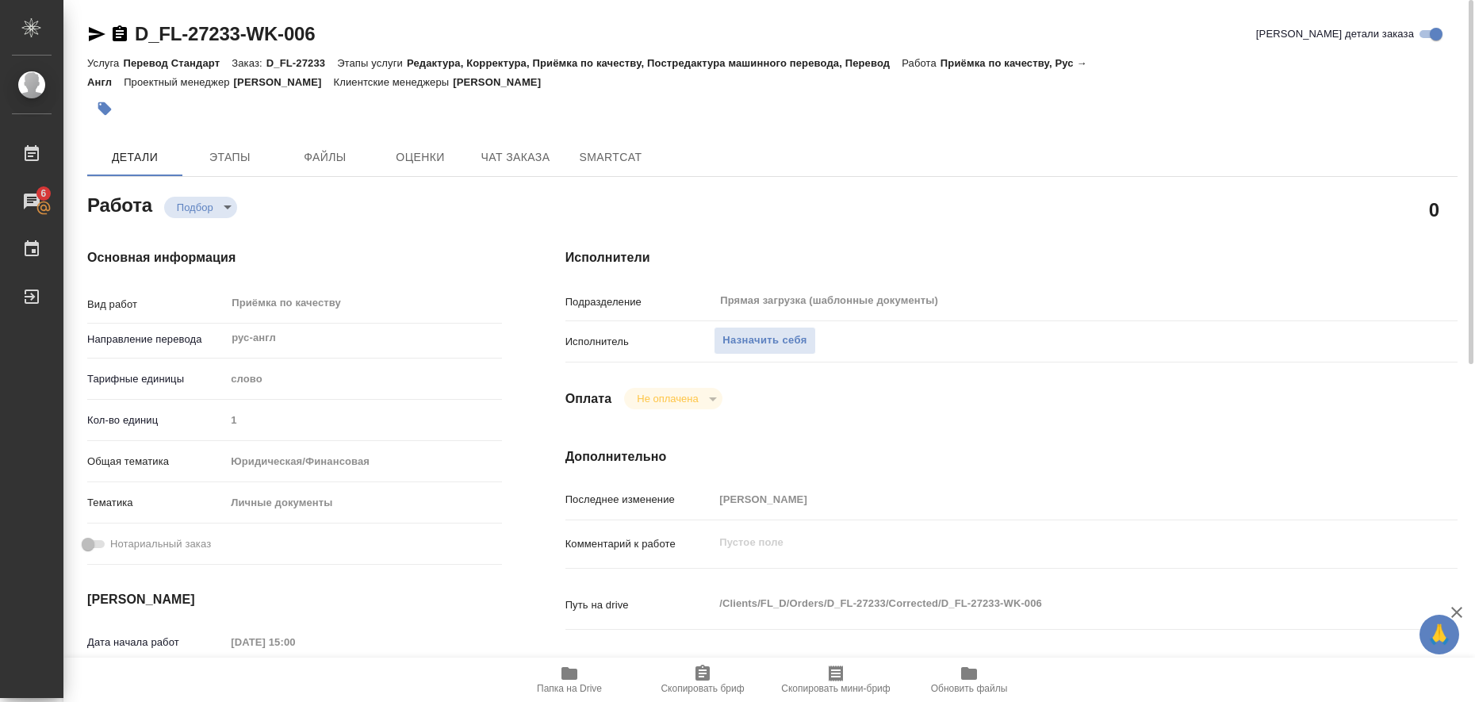
scroll to position [496, 0]
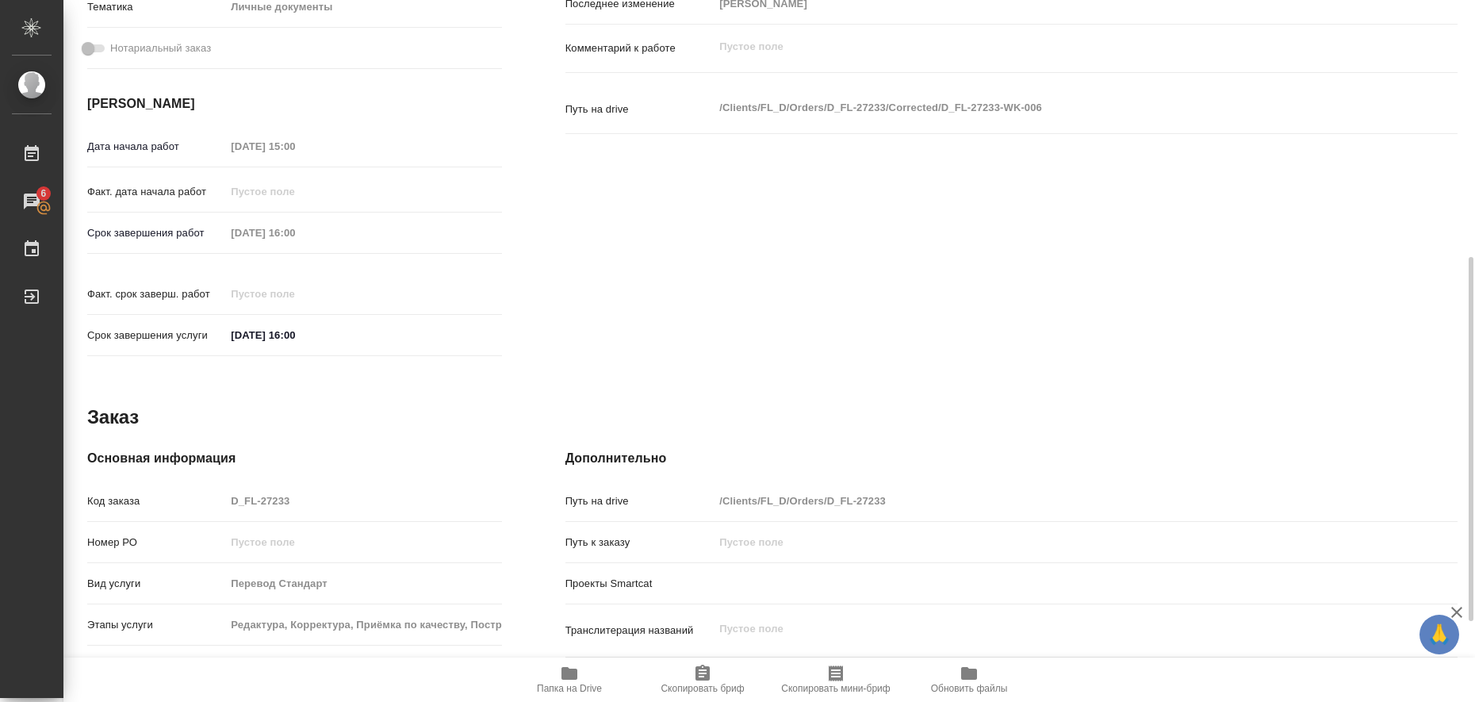
click at [565, 677] on icon "button" at bounding box center [570, 673] width 16 height 13
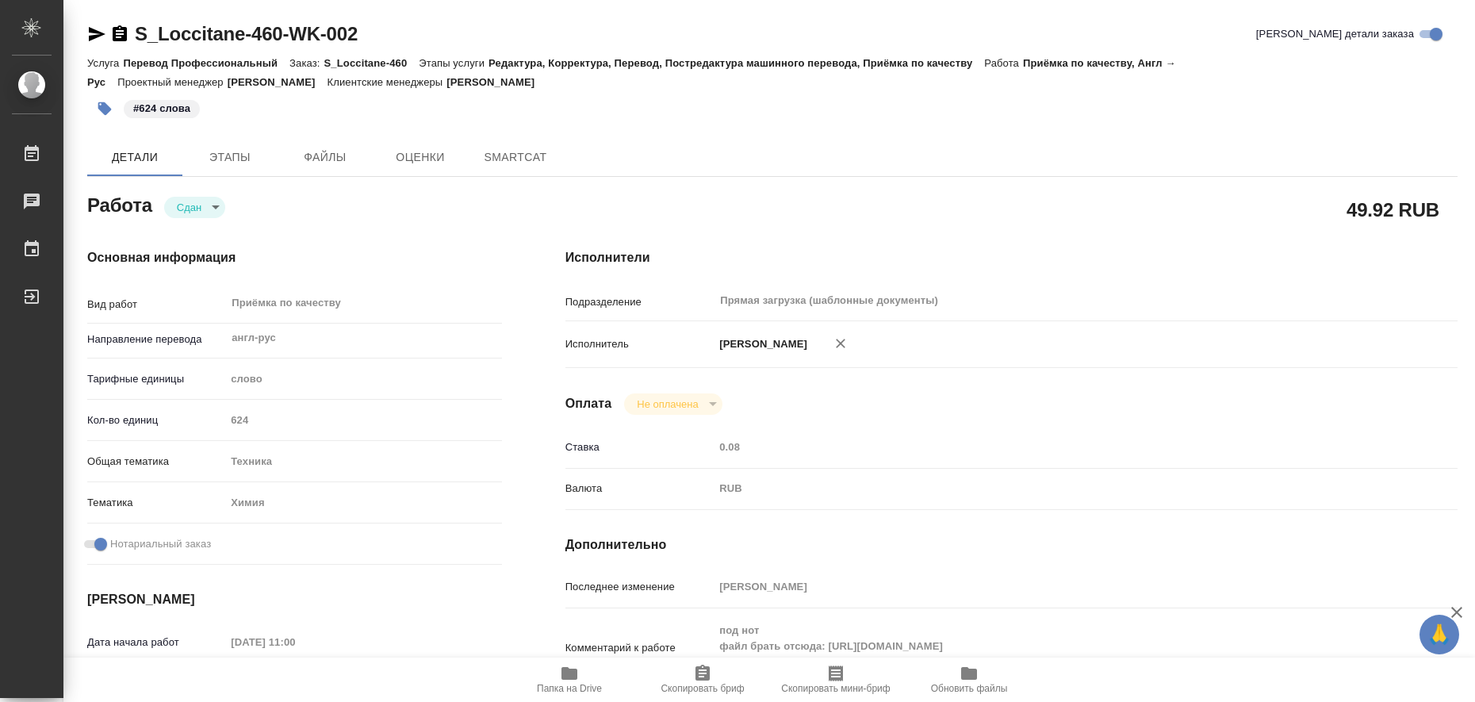
type textarea "x"
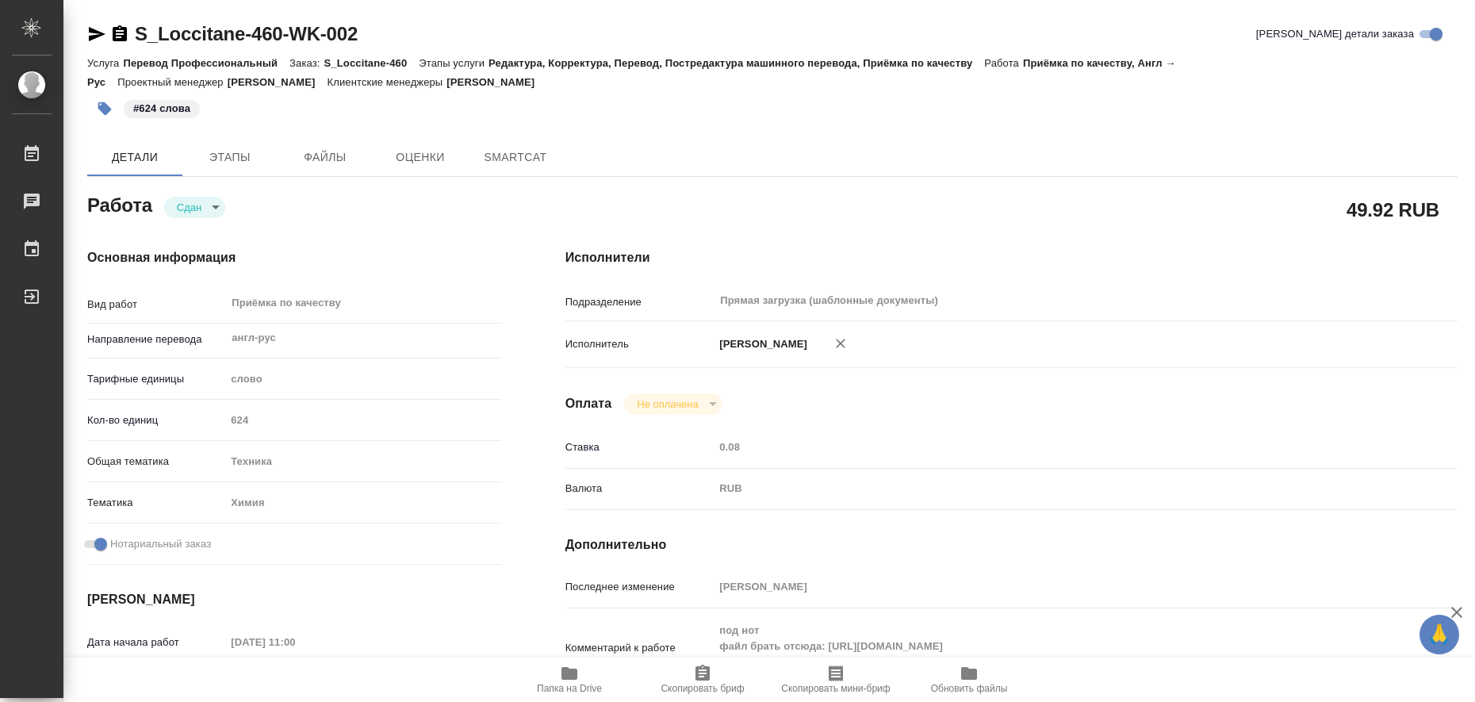
type textarea "x"
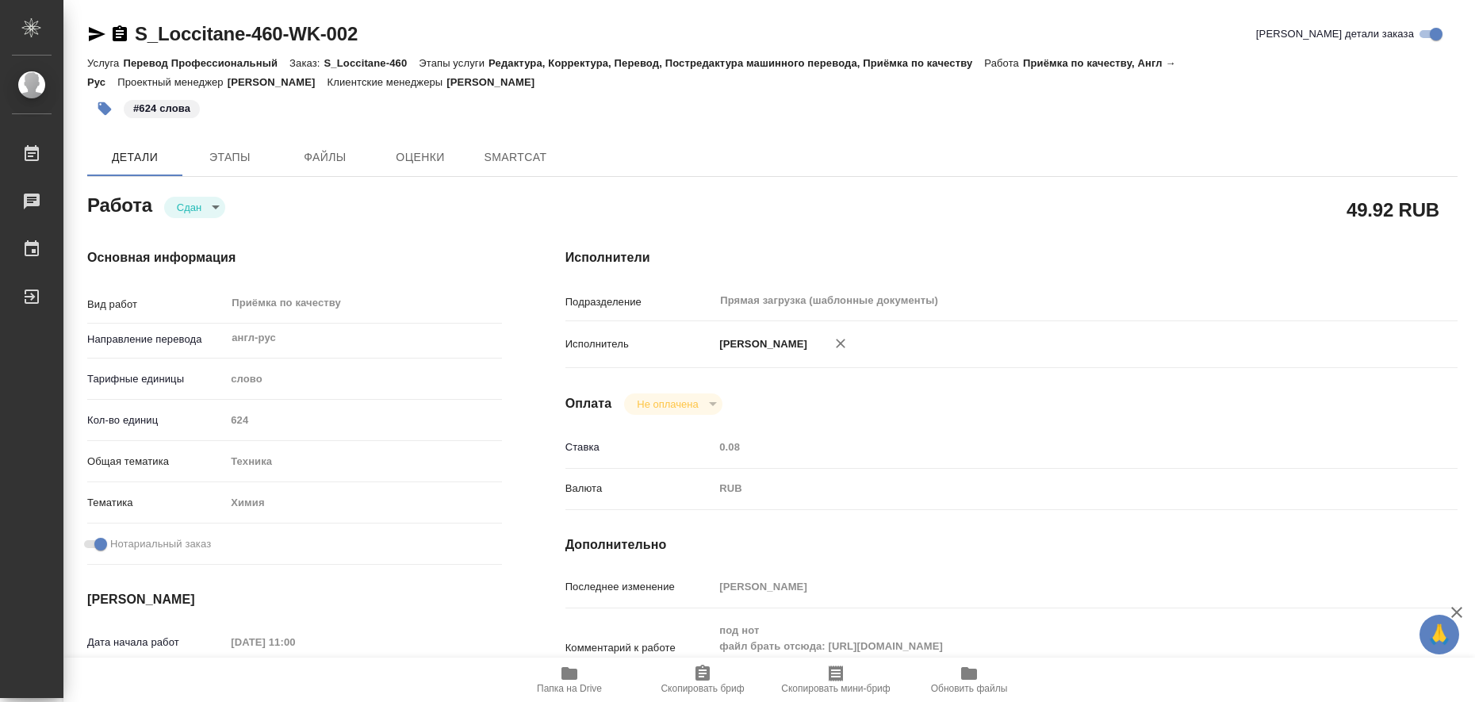
type textarea "x"
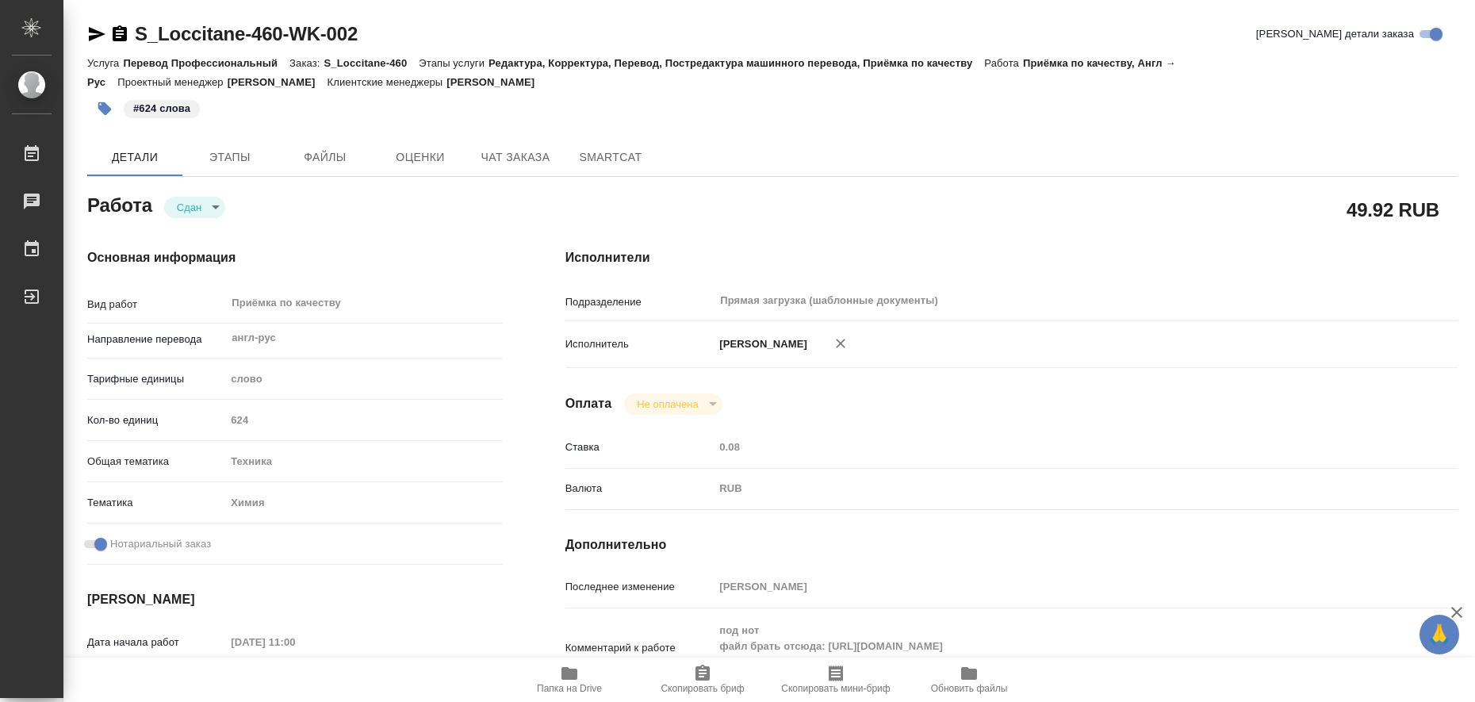
type textarea "x"
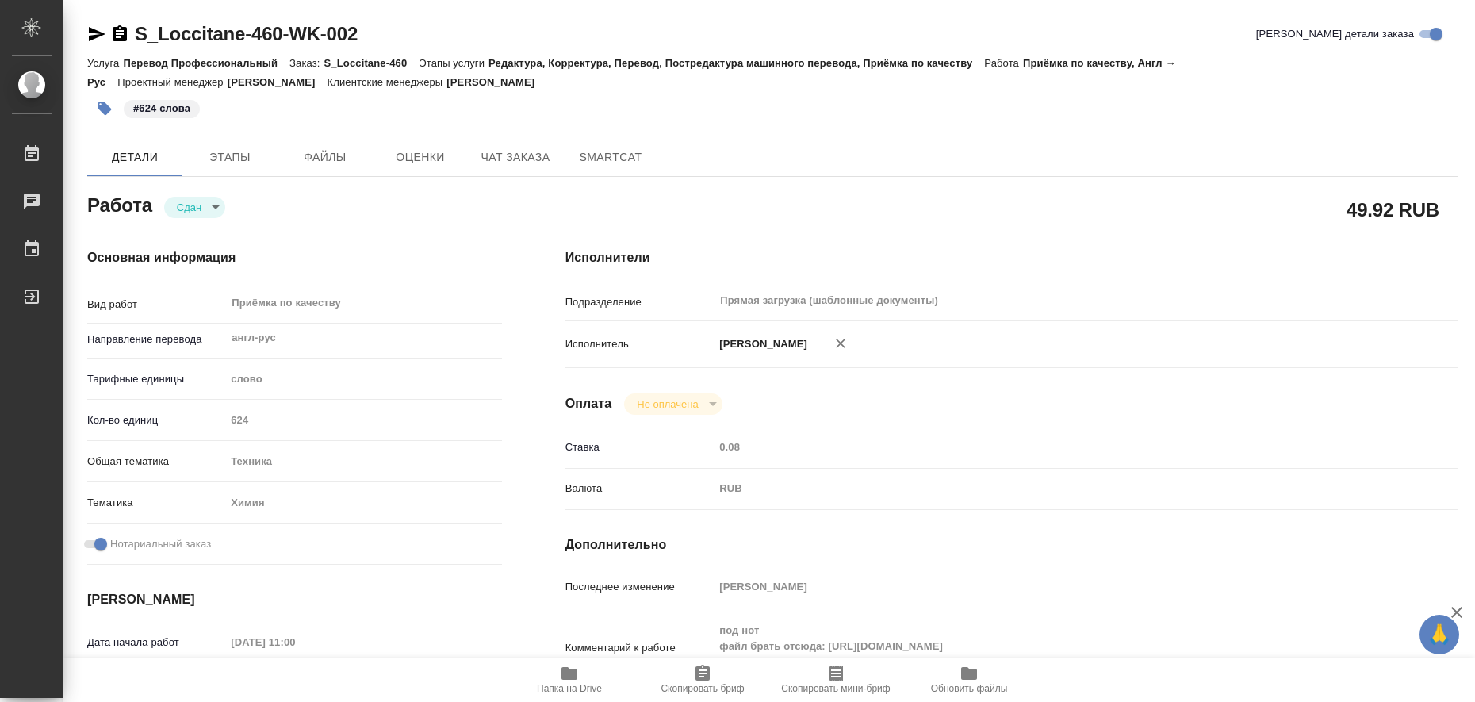
type textarea "x"
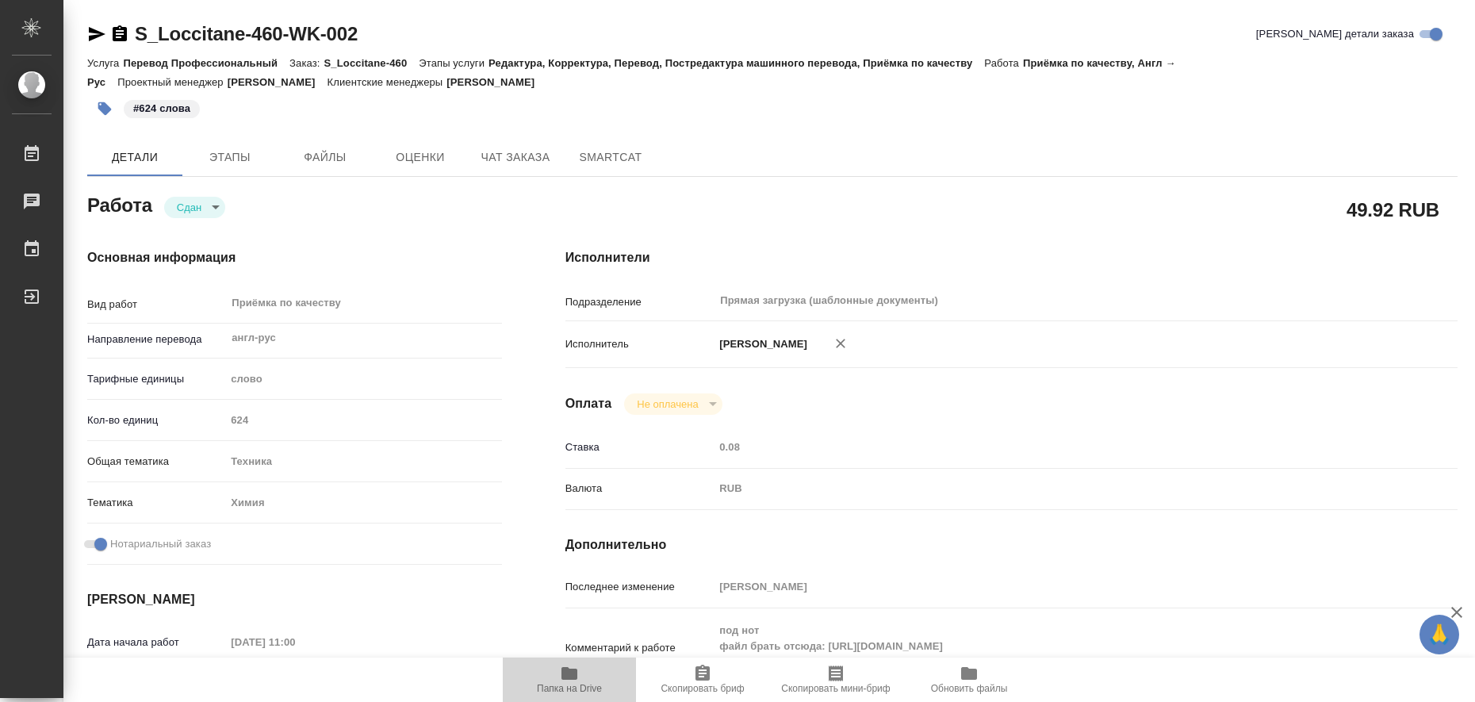
click at [566, 671] on icon "button" at bounding box center [570, 673] width 16 height 13
type textarea "x"
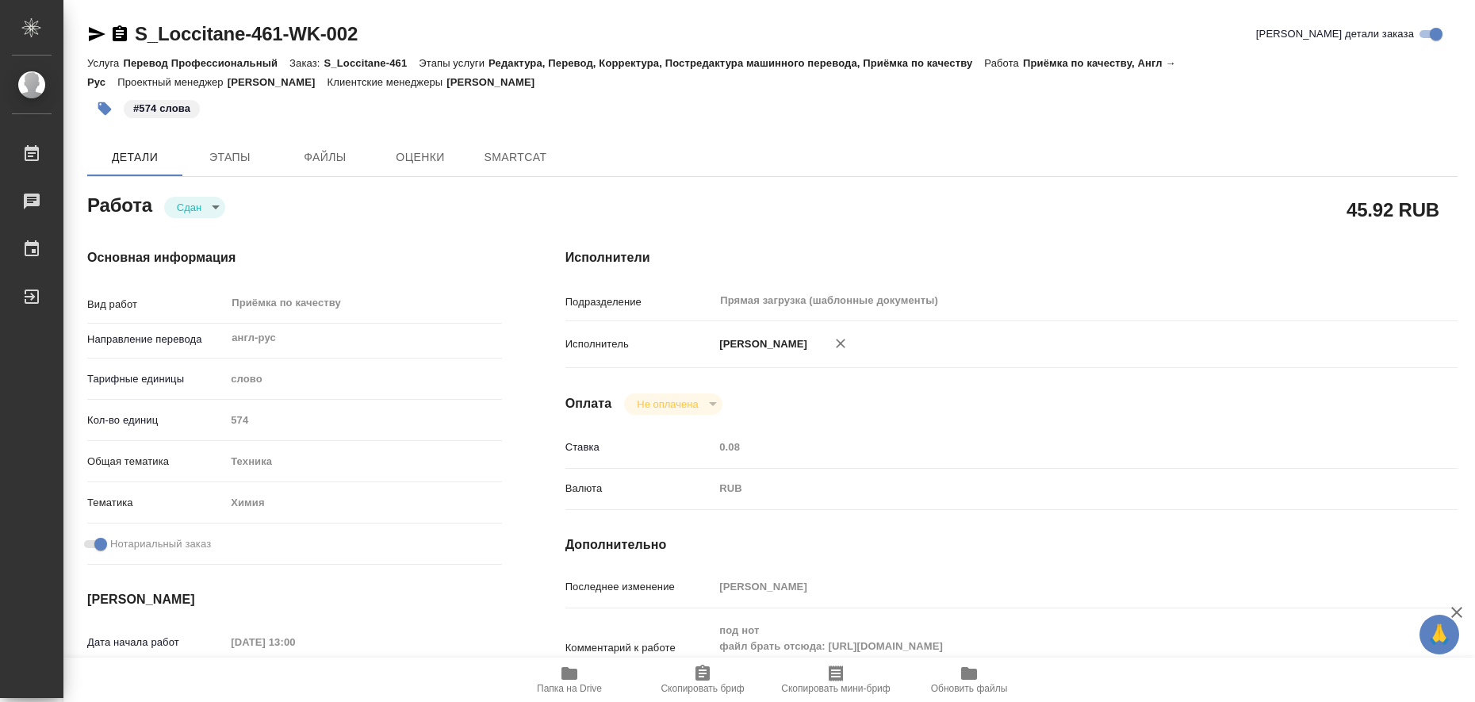
type textarea "x"
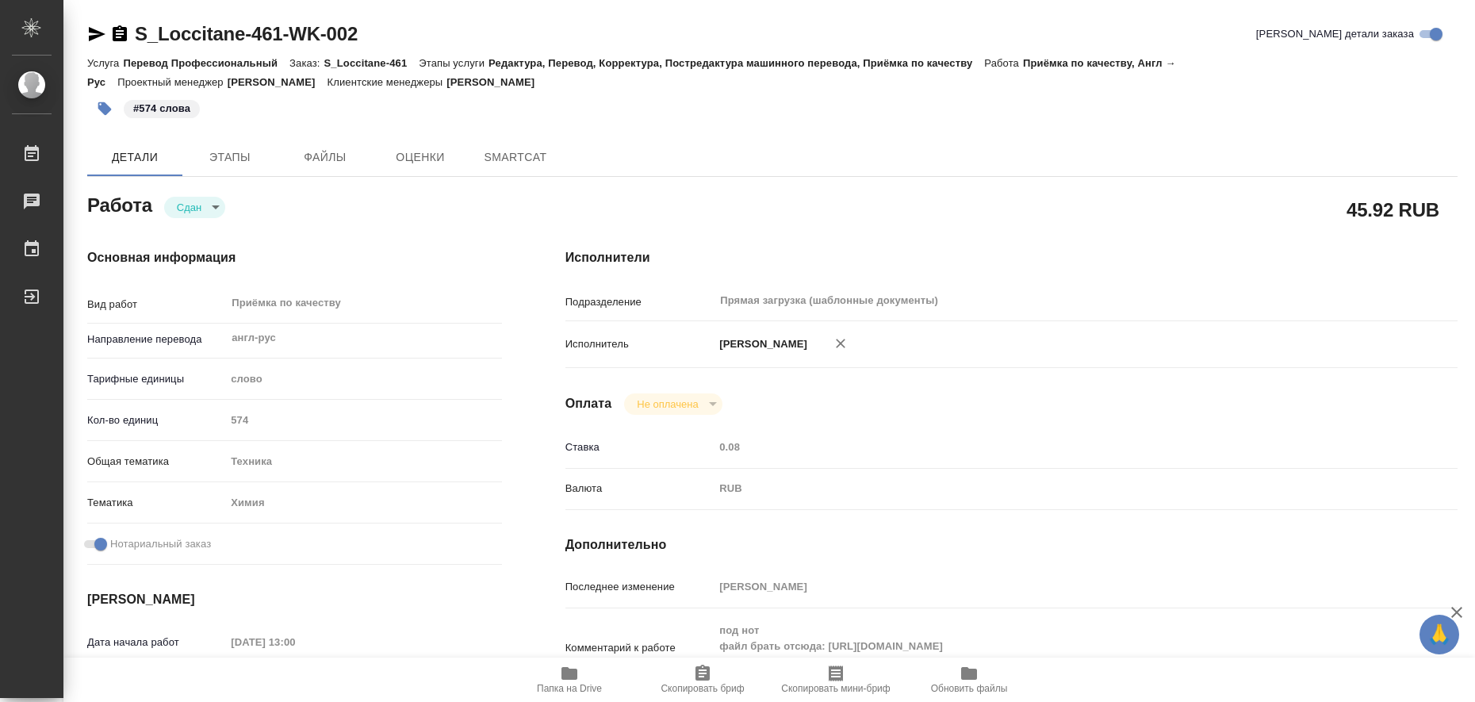
type textarea "x"
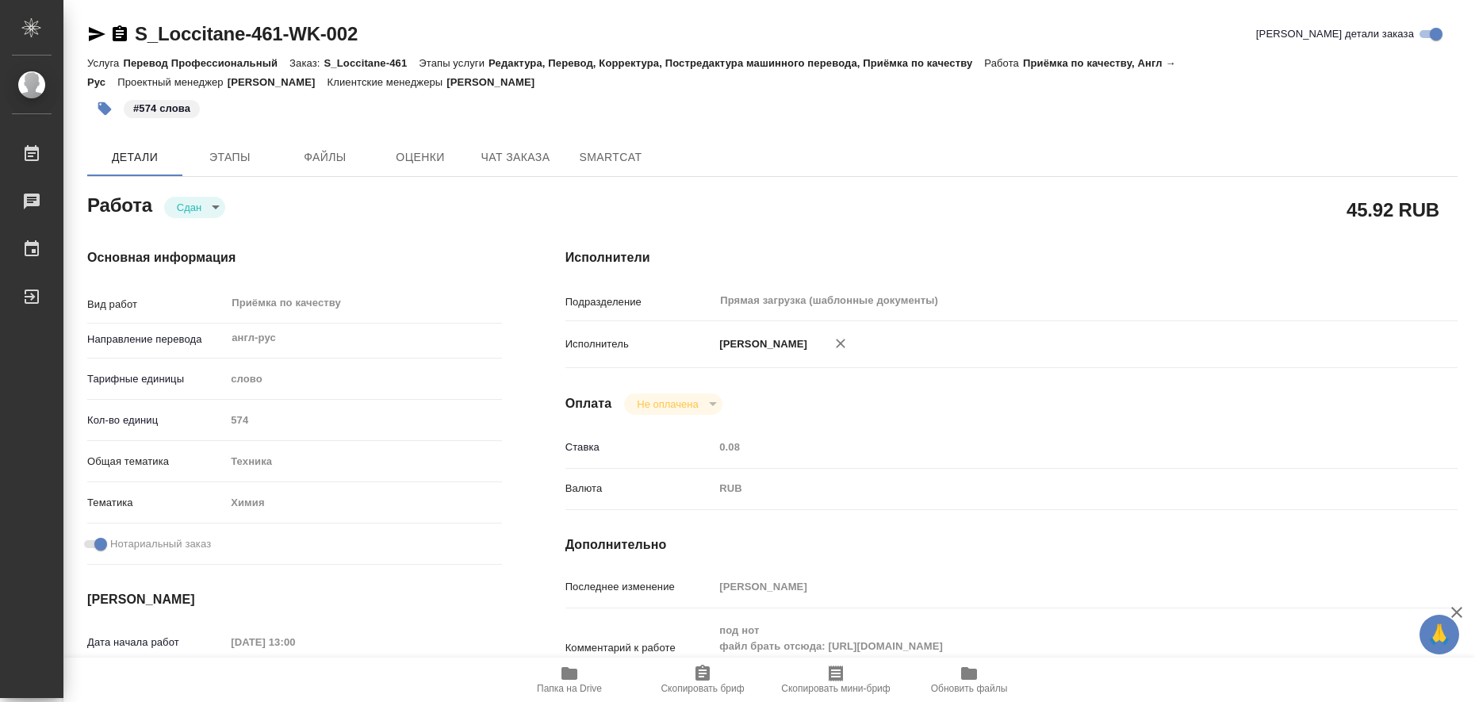
type textarea "x"
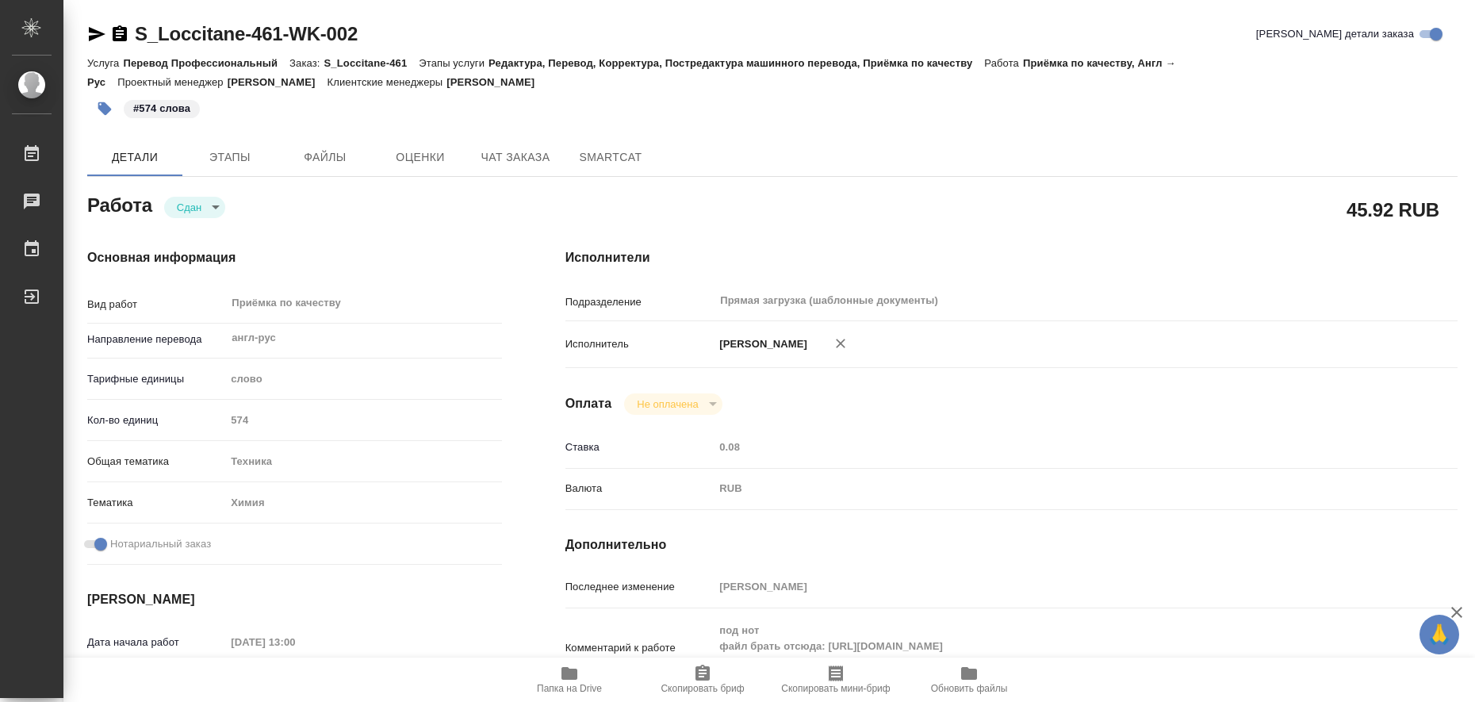
type textarea "x"
click at [566, 675] on icon "button" at bounding box center [570, 673] width 16 height 13
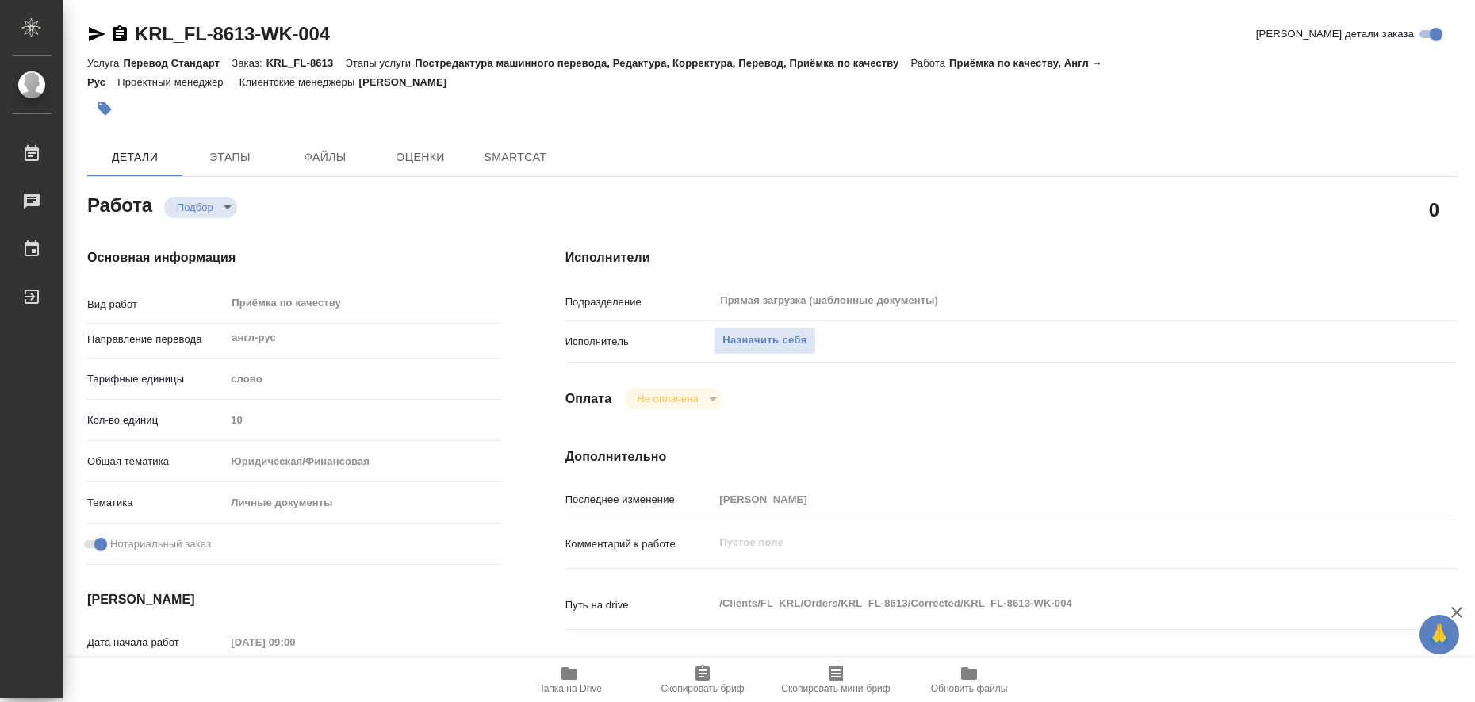
type textarea "x"
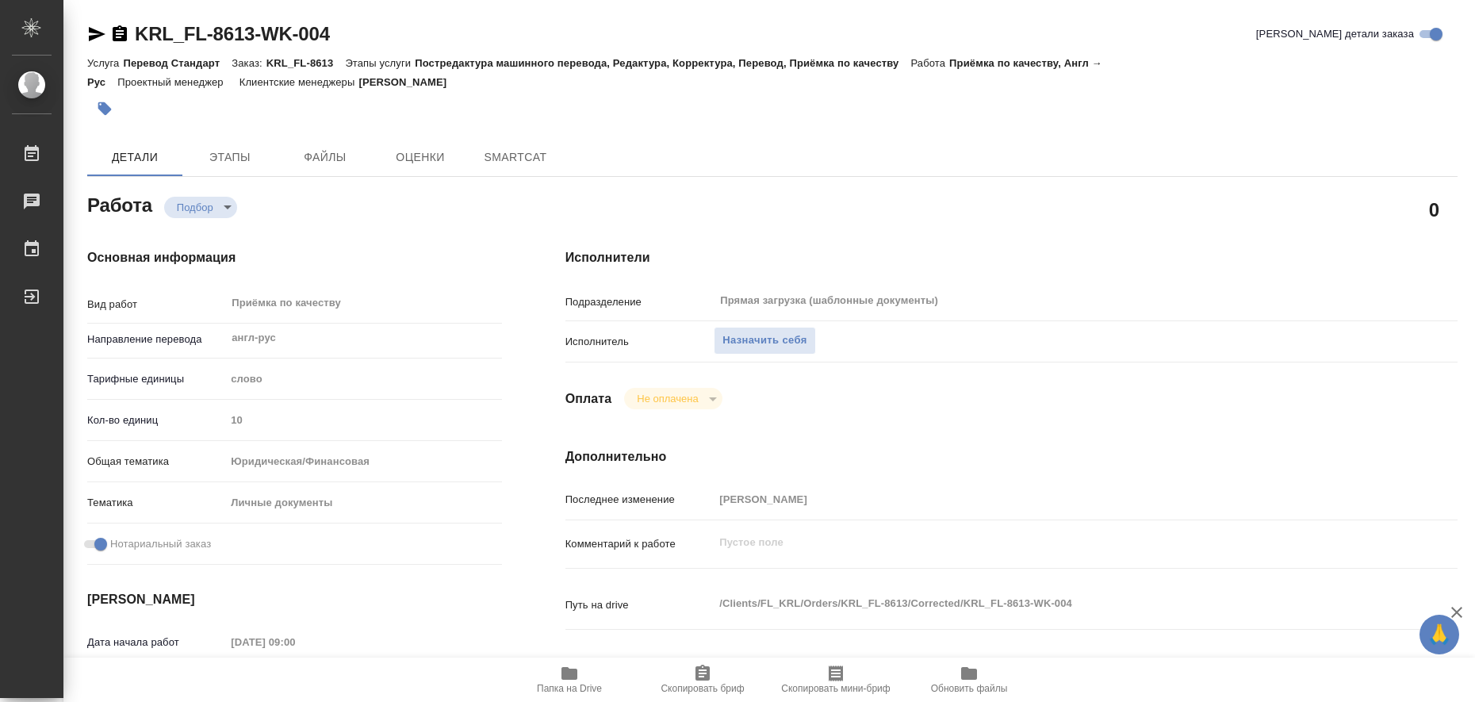
type textarea "x"
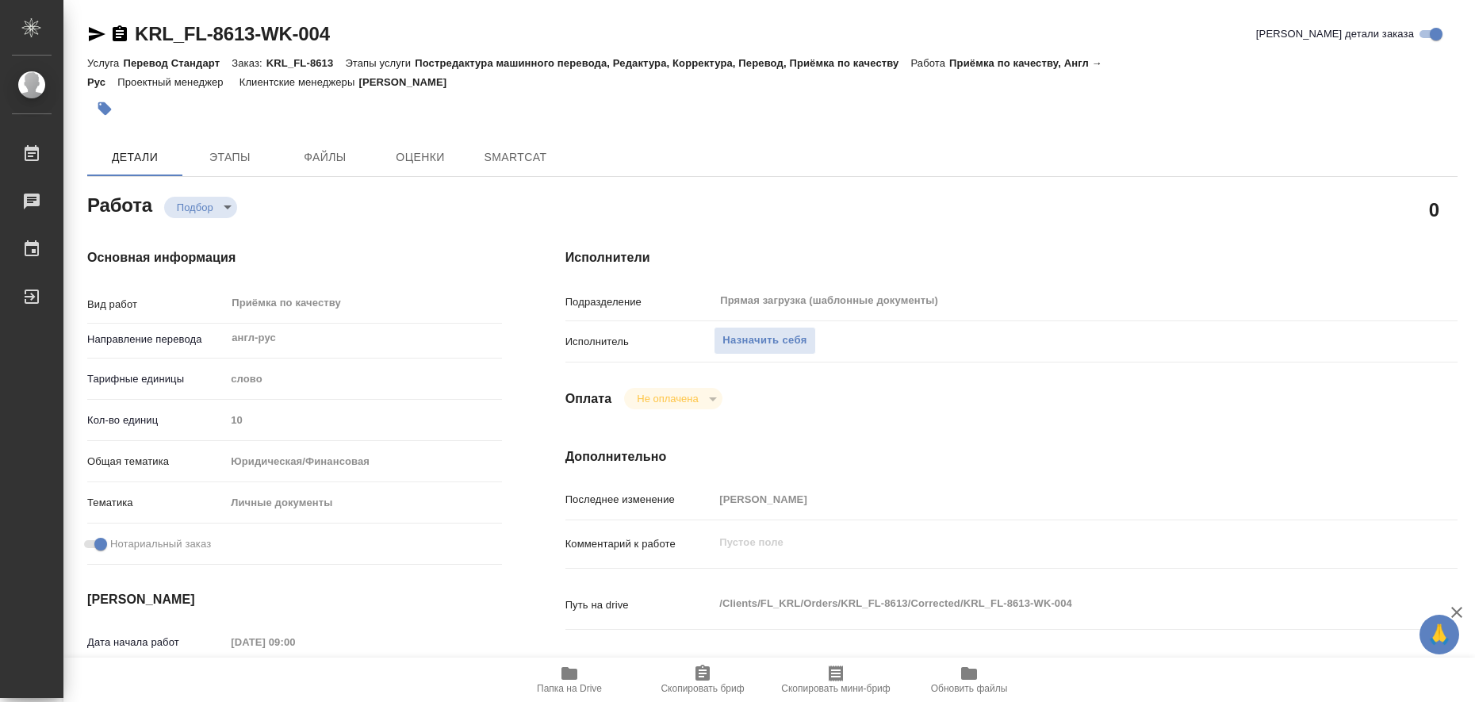
type textarea "x"
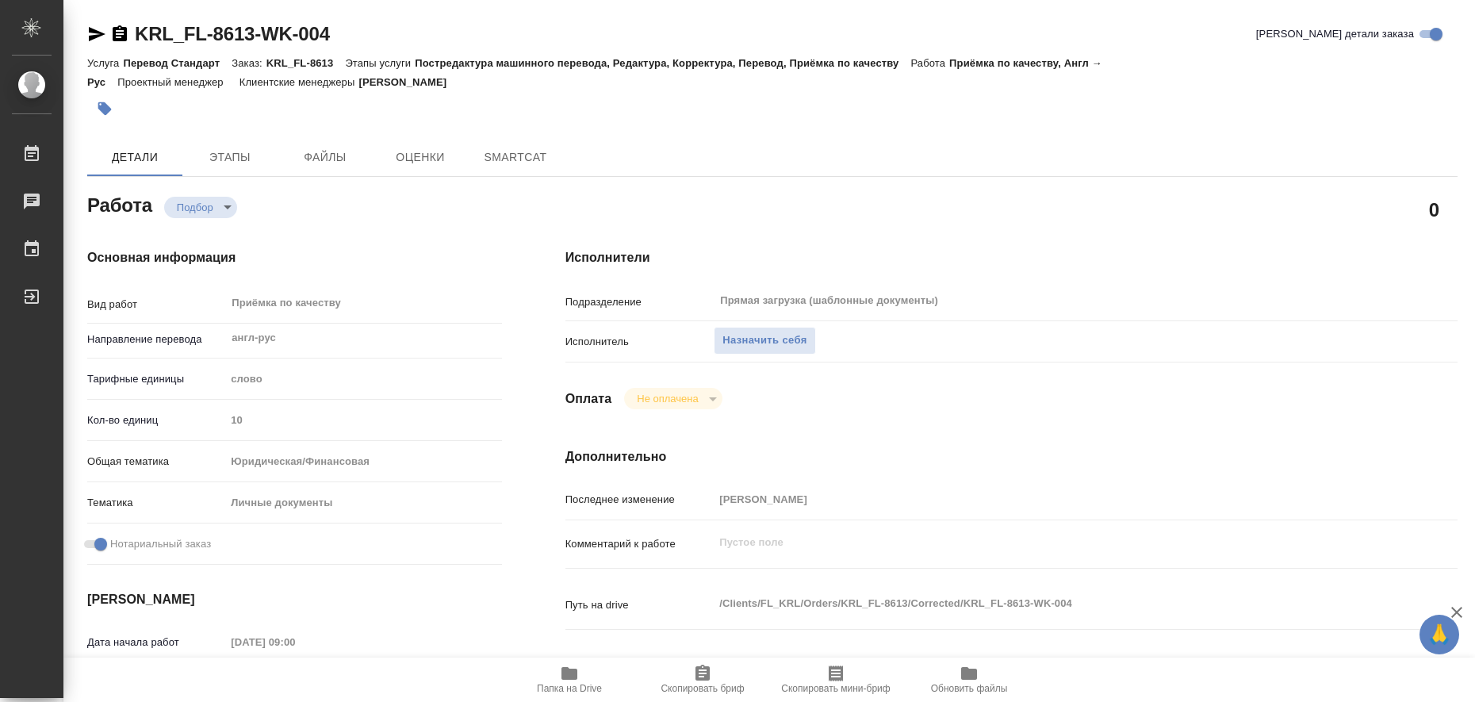
type textarea "x"
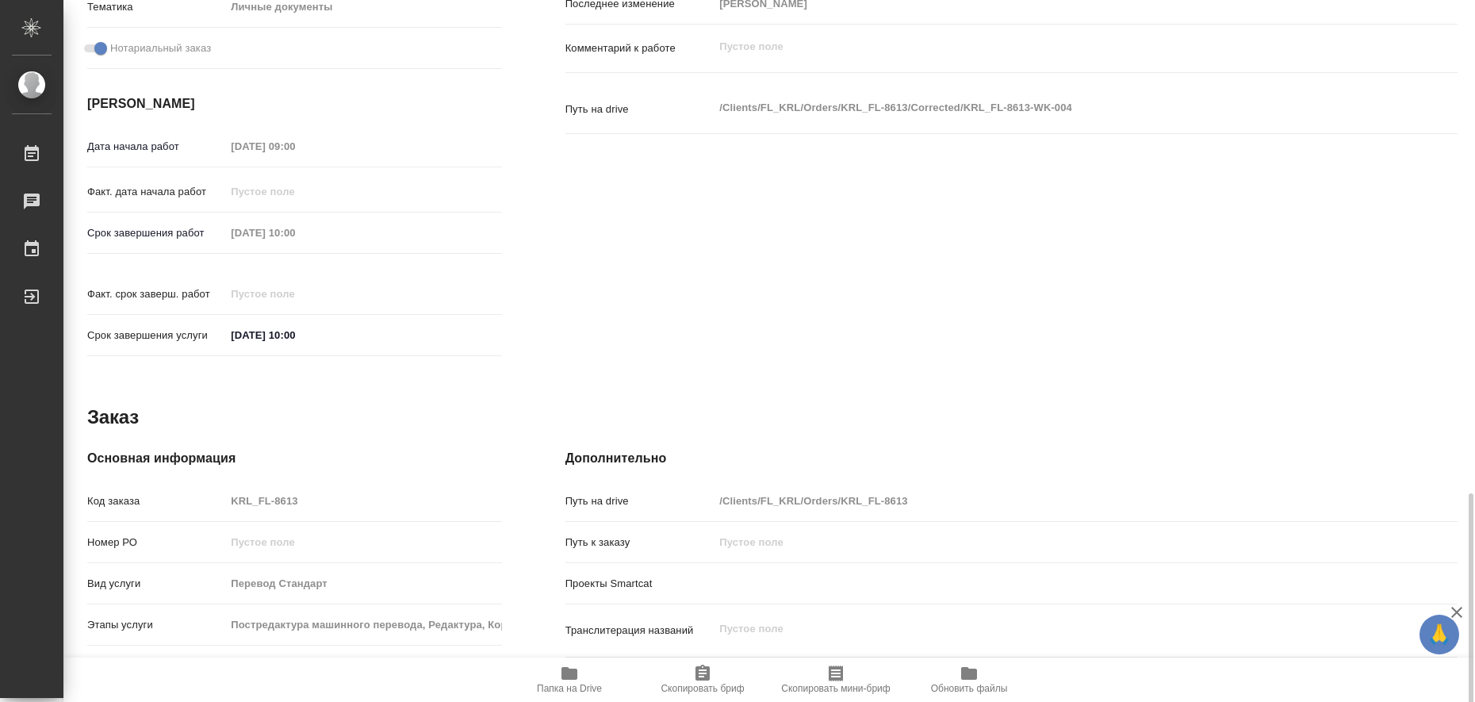
scroll to position [651, 0]
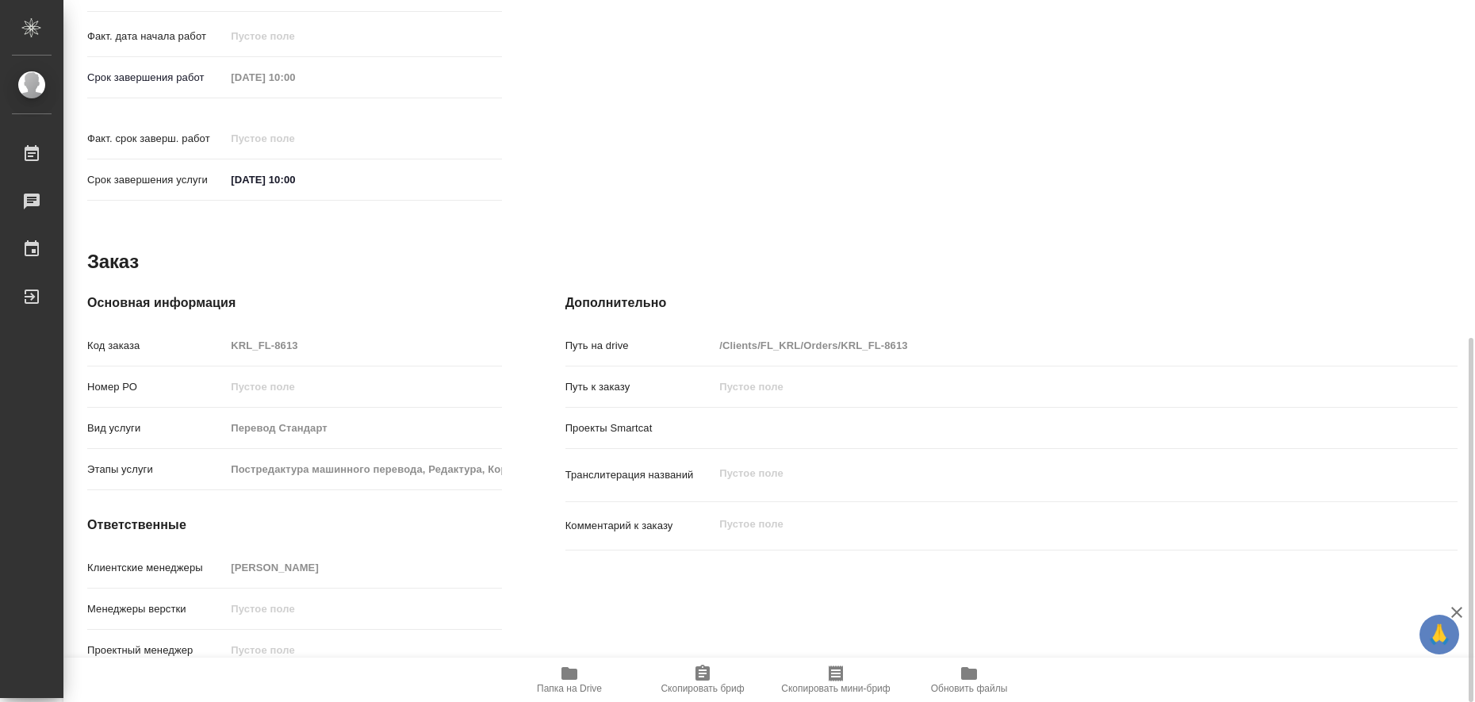
type textarea "x"
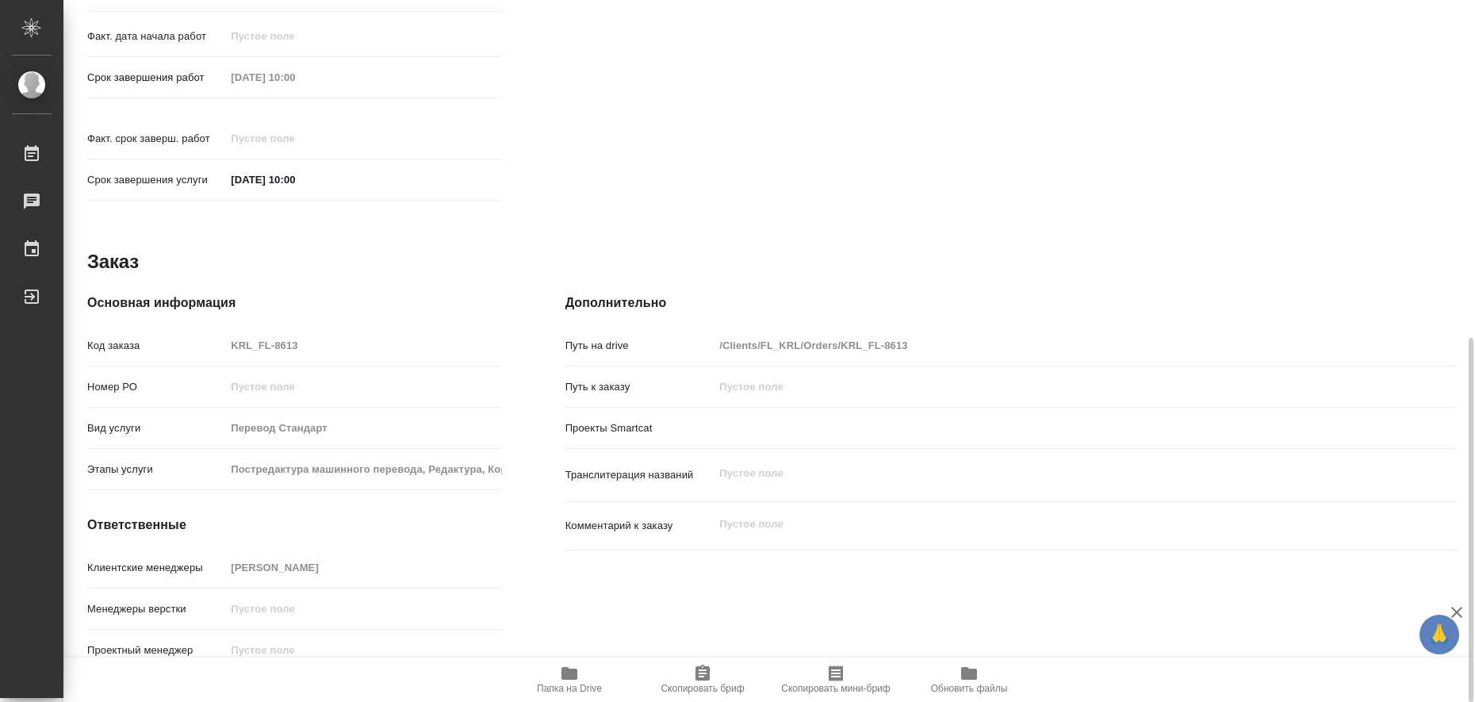
type textarea "x"
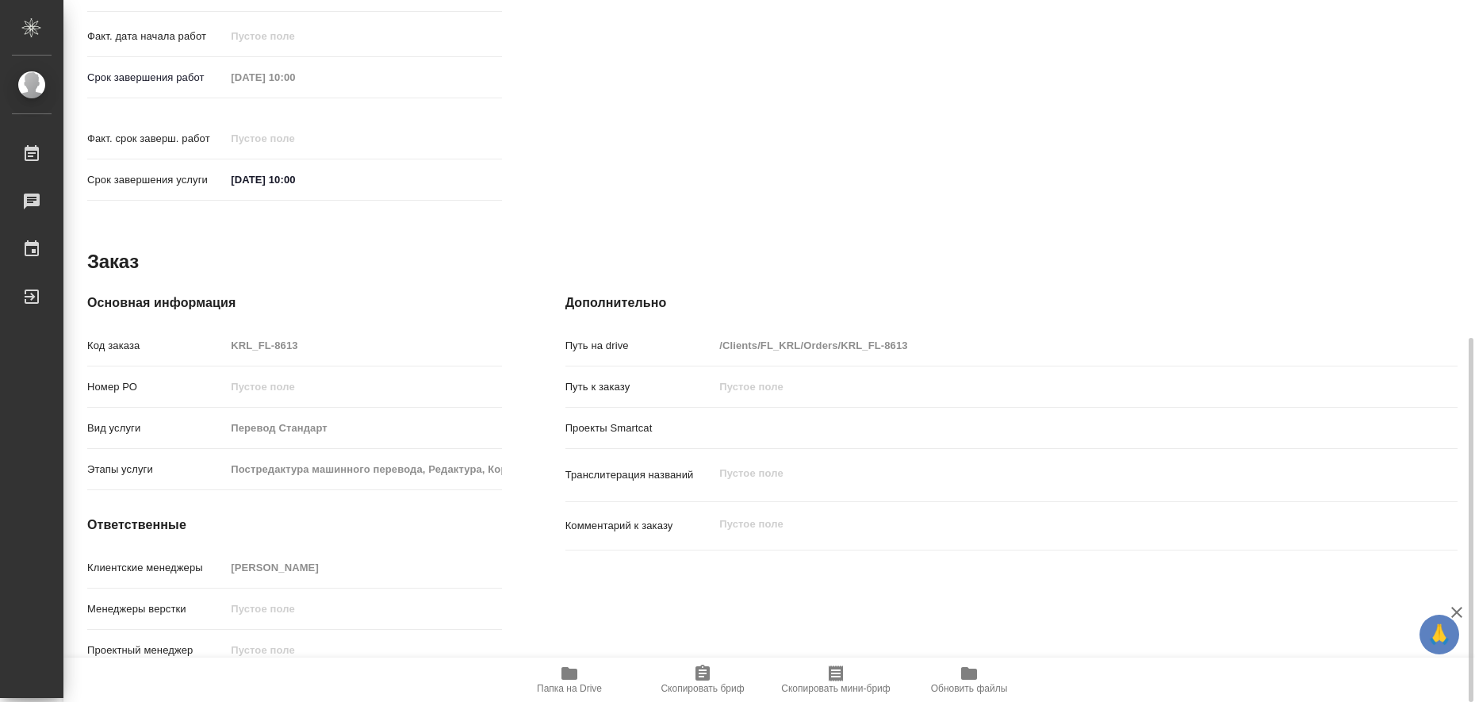
click at [569, 678] on icon "button" at bounding box center [570, 673] width 16 height 13
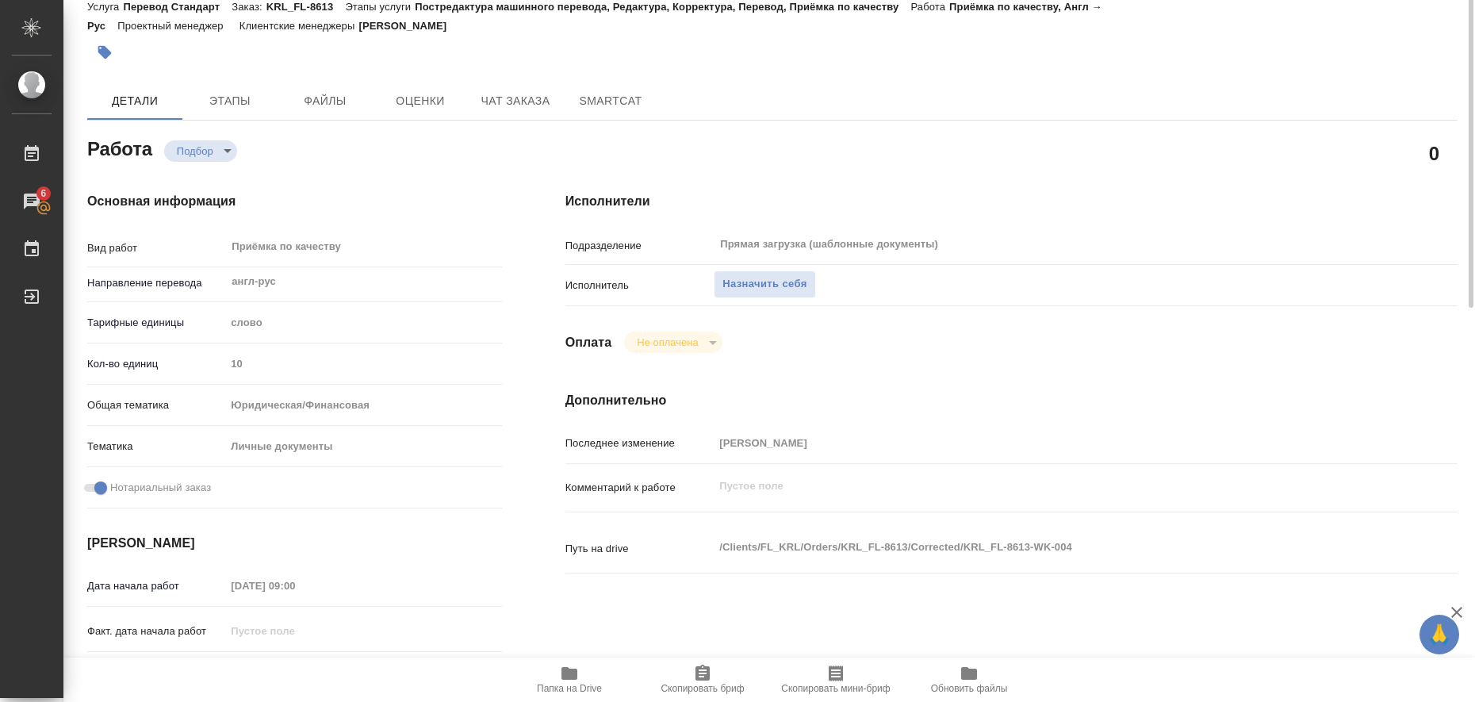
scroll to position [0, 0]
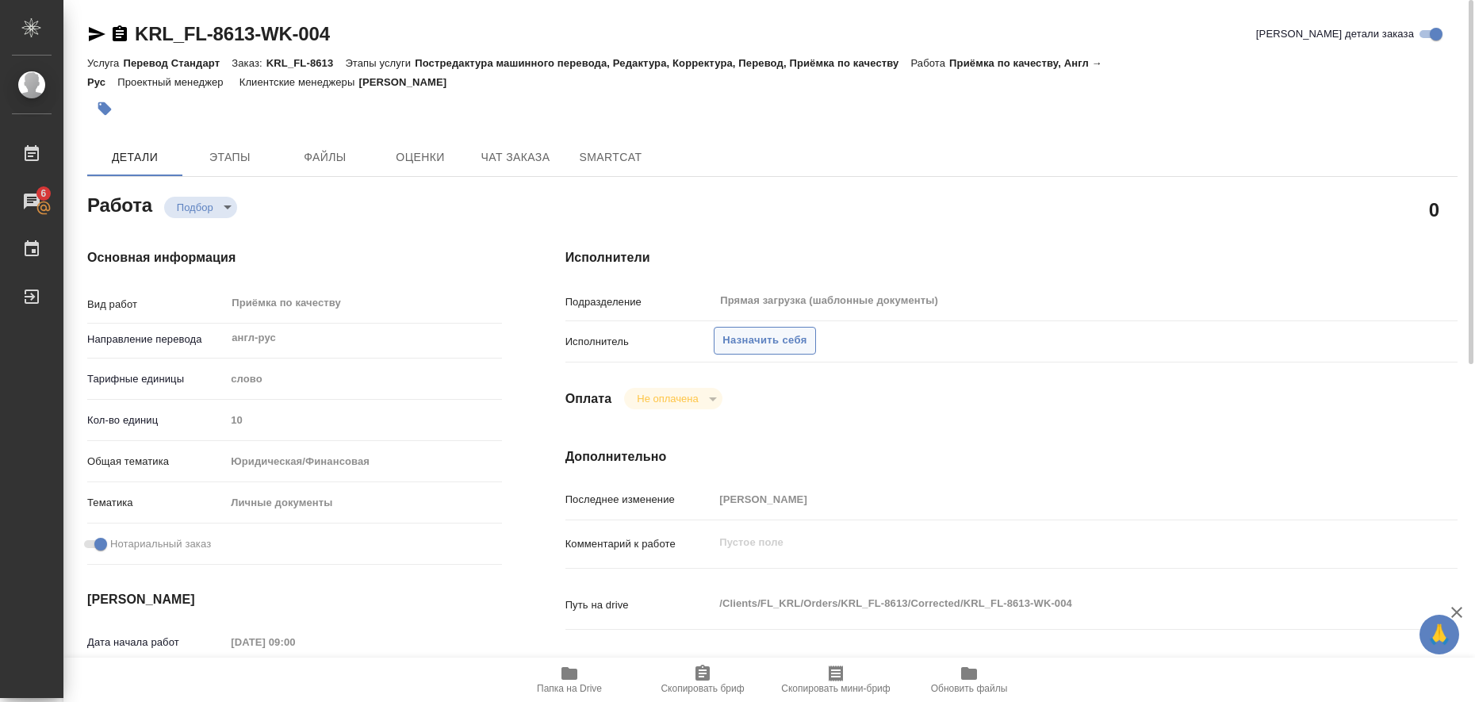
click at [752, 339] on span "Назначить себя" at bounding box center [765, 341] width 84 height 18
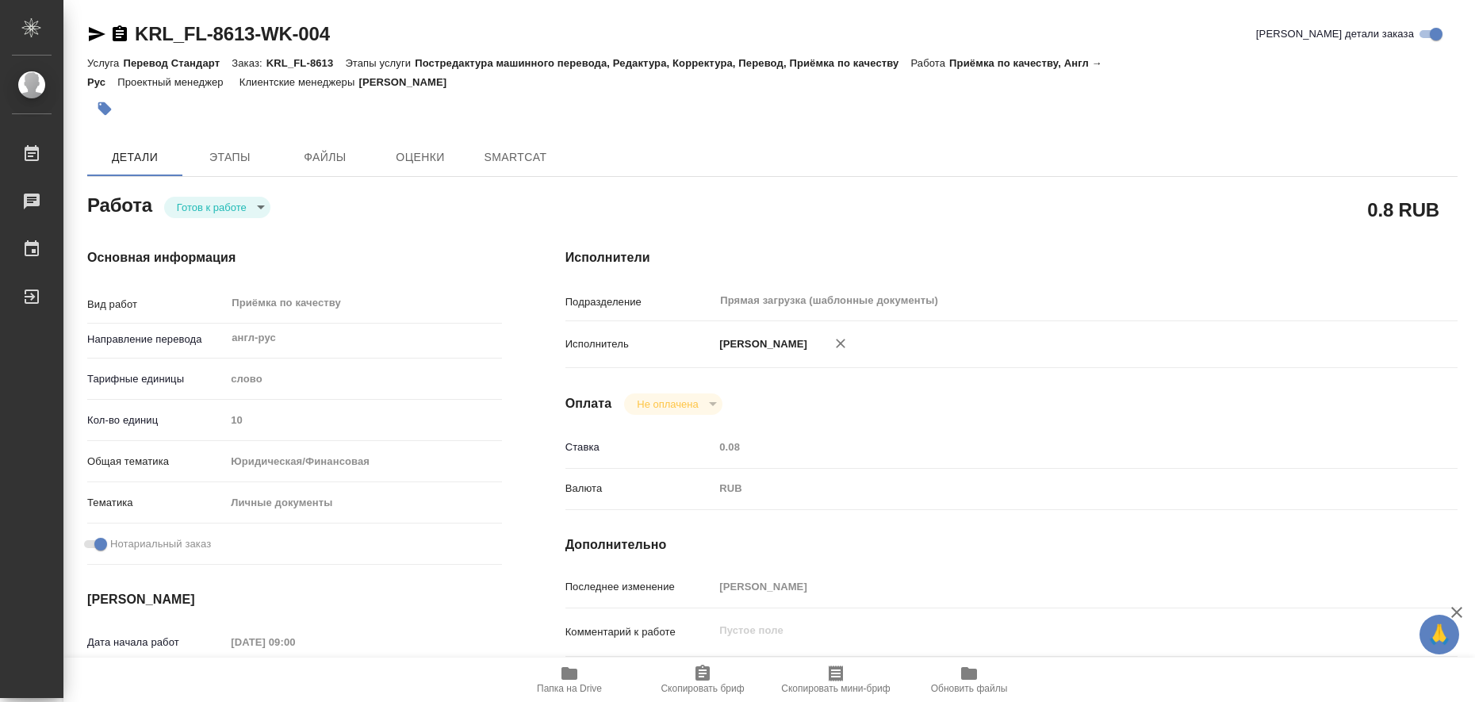
type textarea "x"
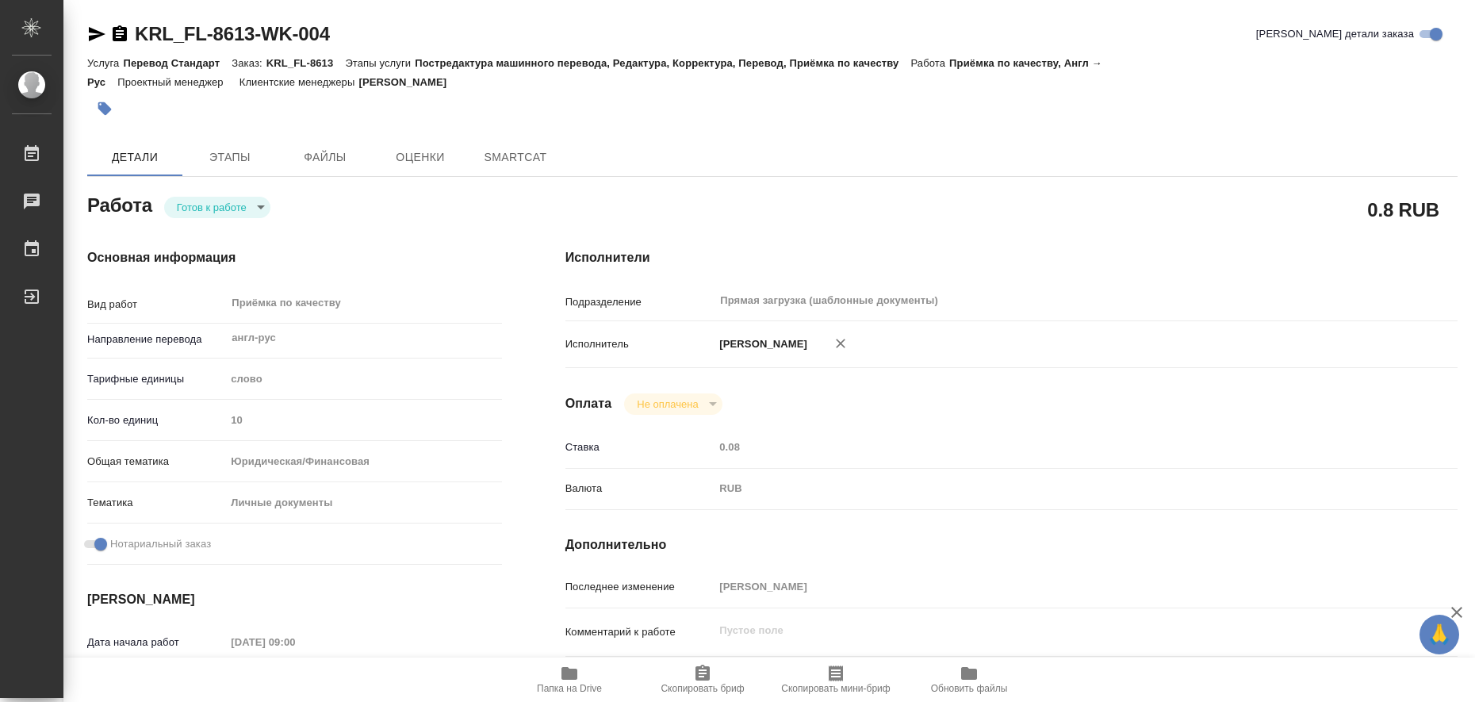
type textarea "x"
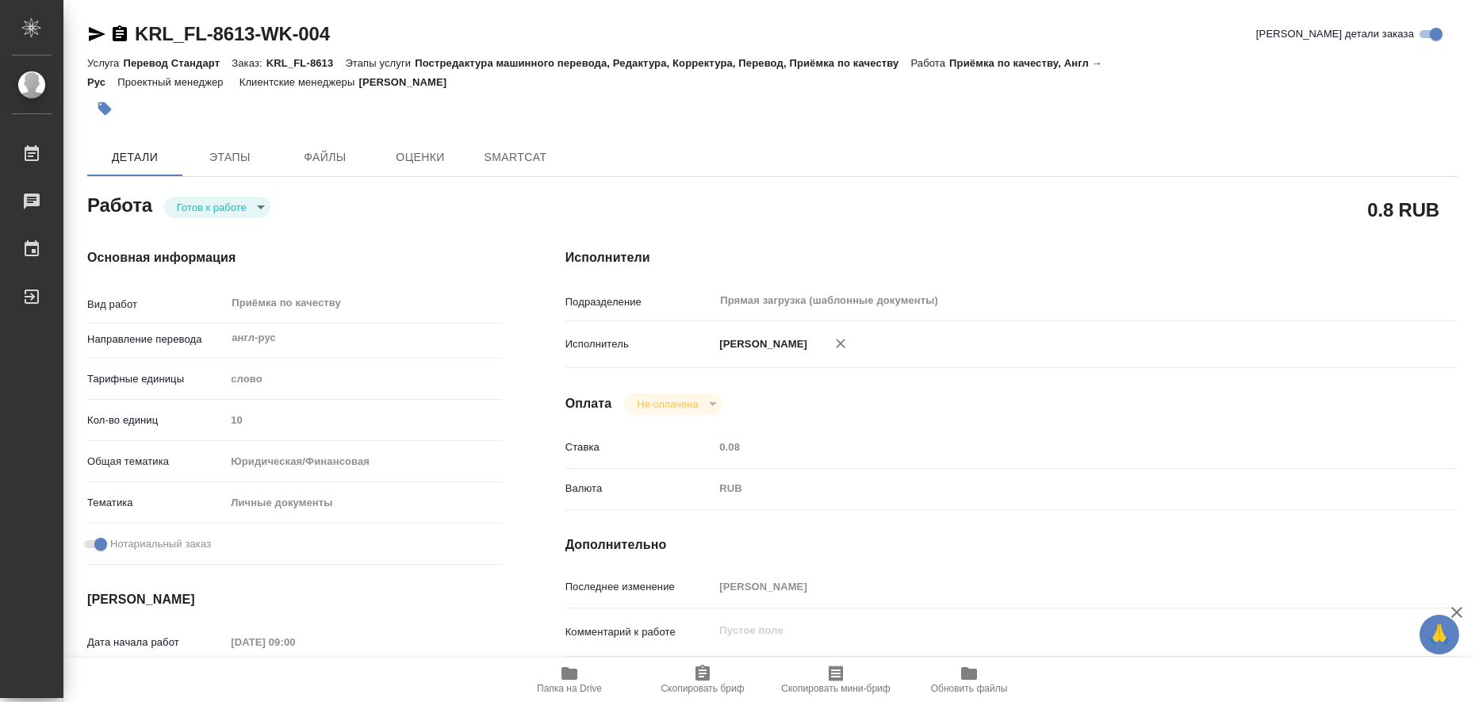
type textarea "x"
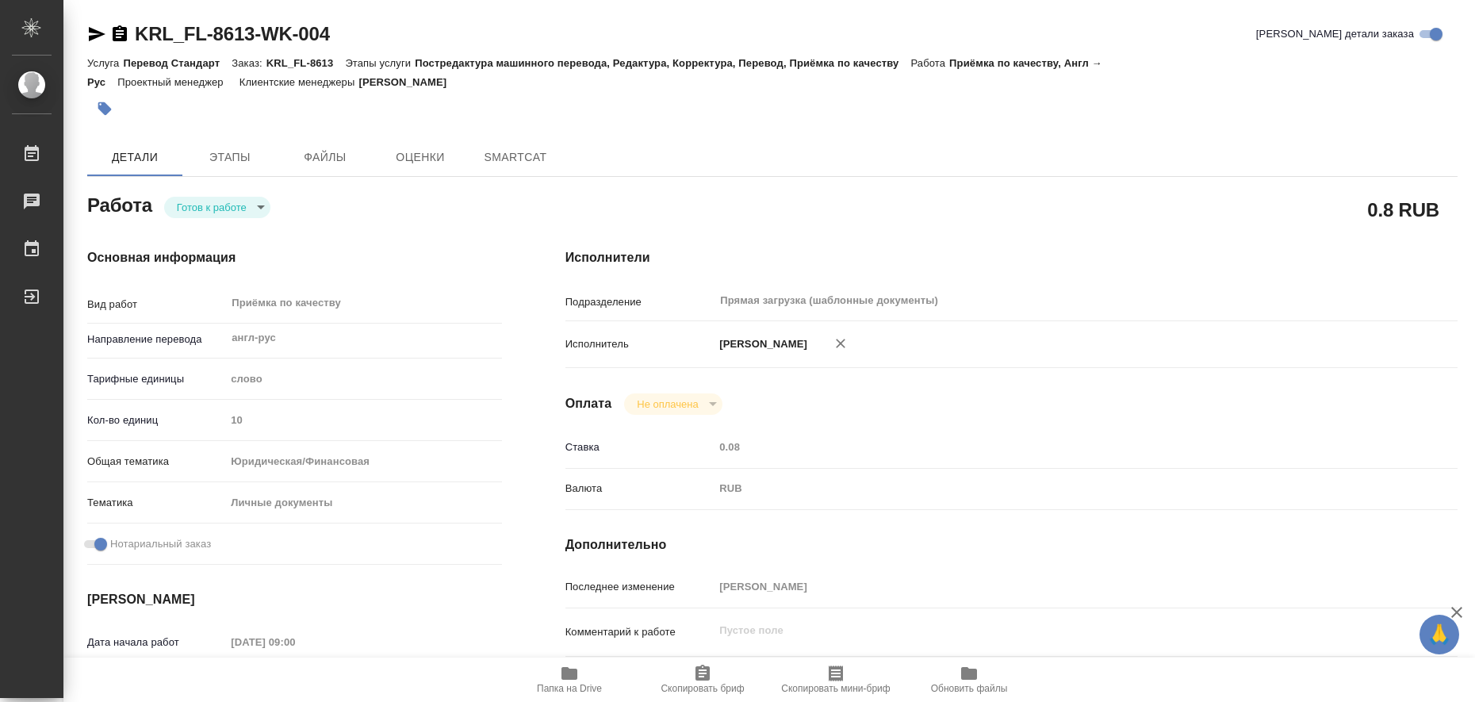
type textarea "x"
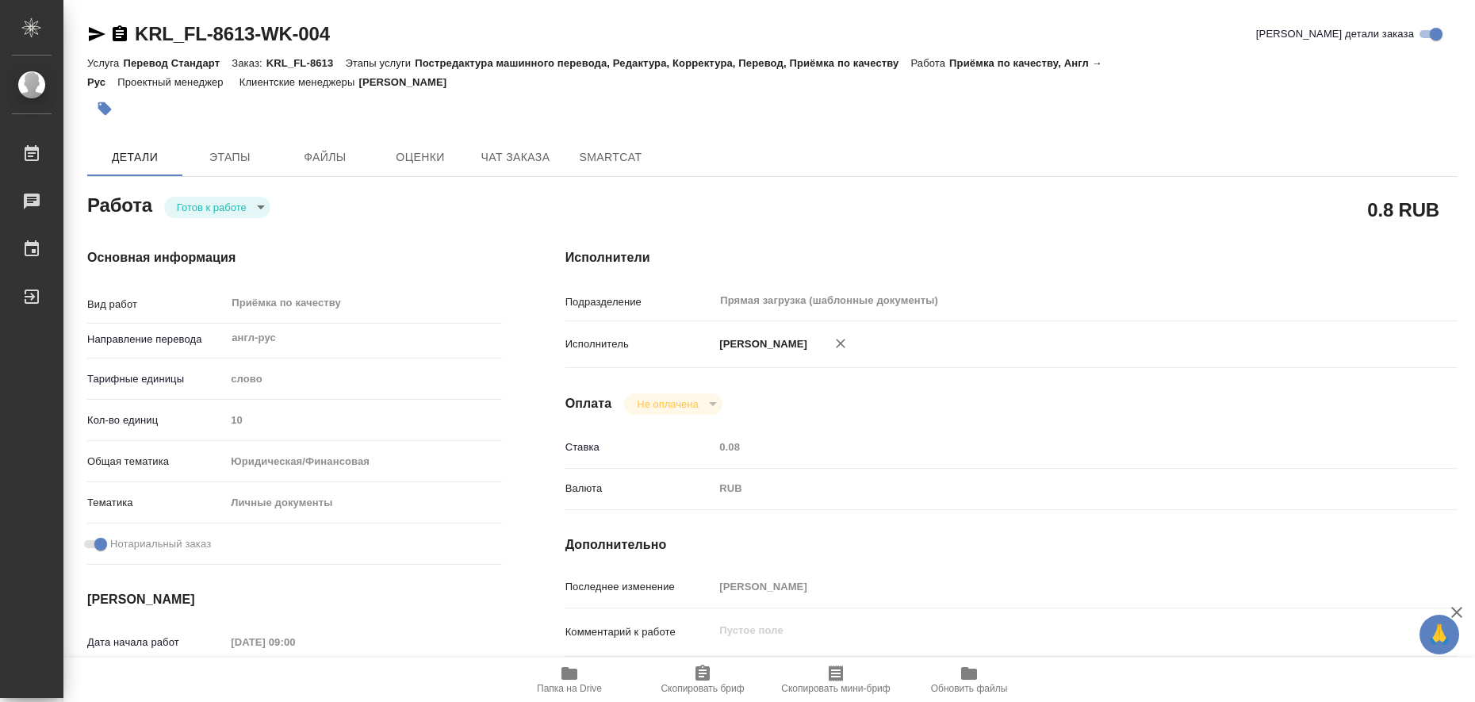
type textarea "x"
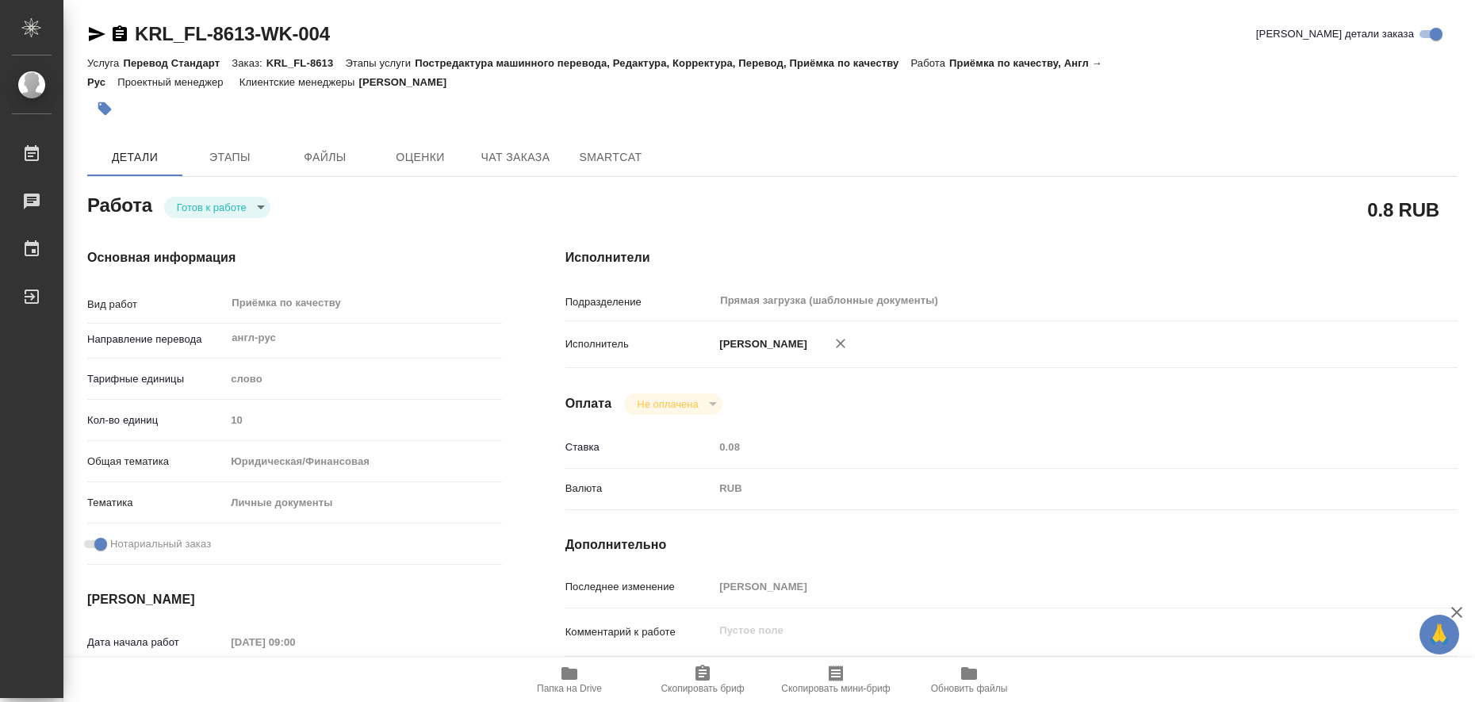
type textarea "x"
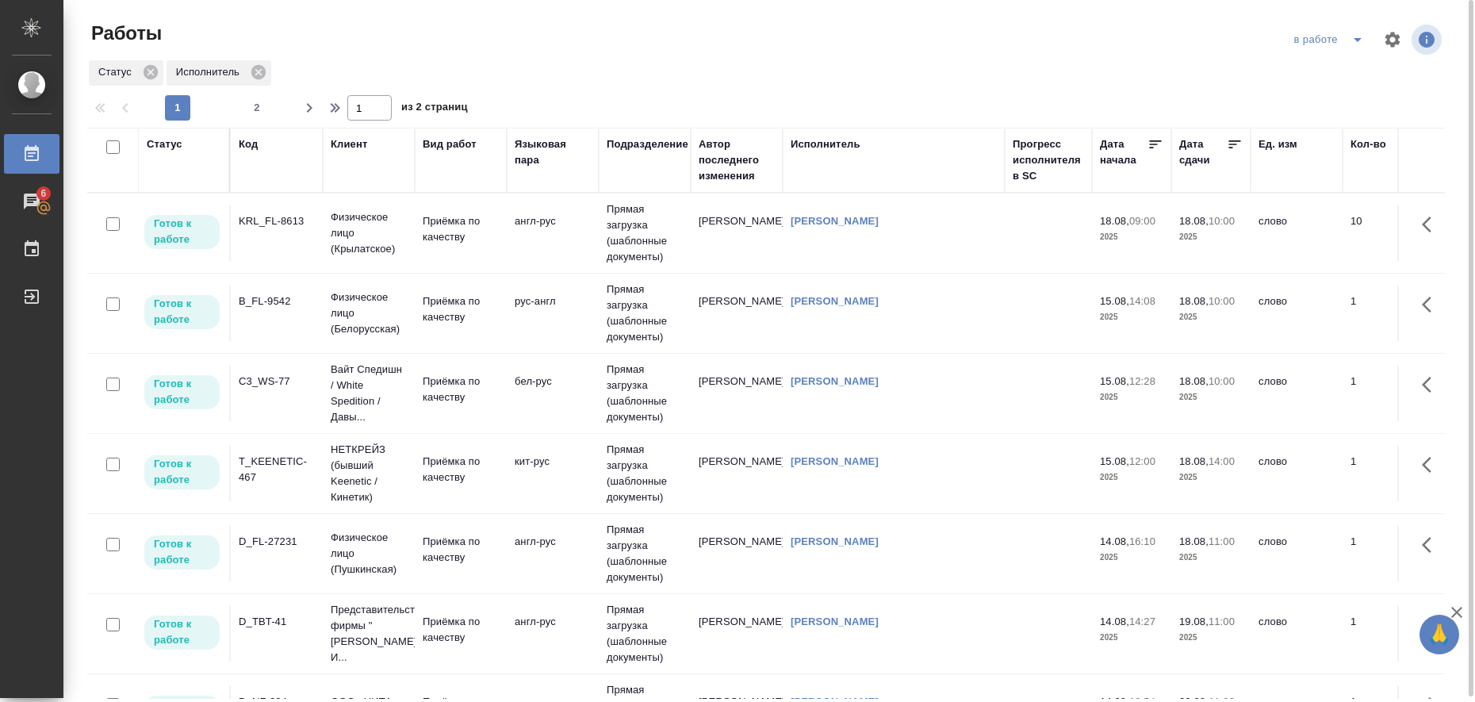
click at [1360, 44] on icon "split button" at bounding box center [1357, 39] width 19 height 19
click at [1325, 71] on li "Стандартные настройки" at bounding box center [1332, 71] width 152 height 25
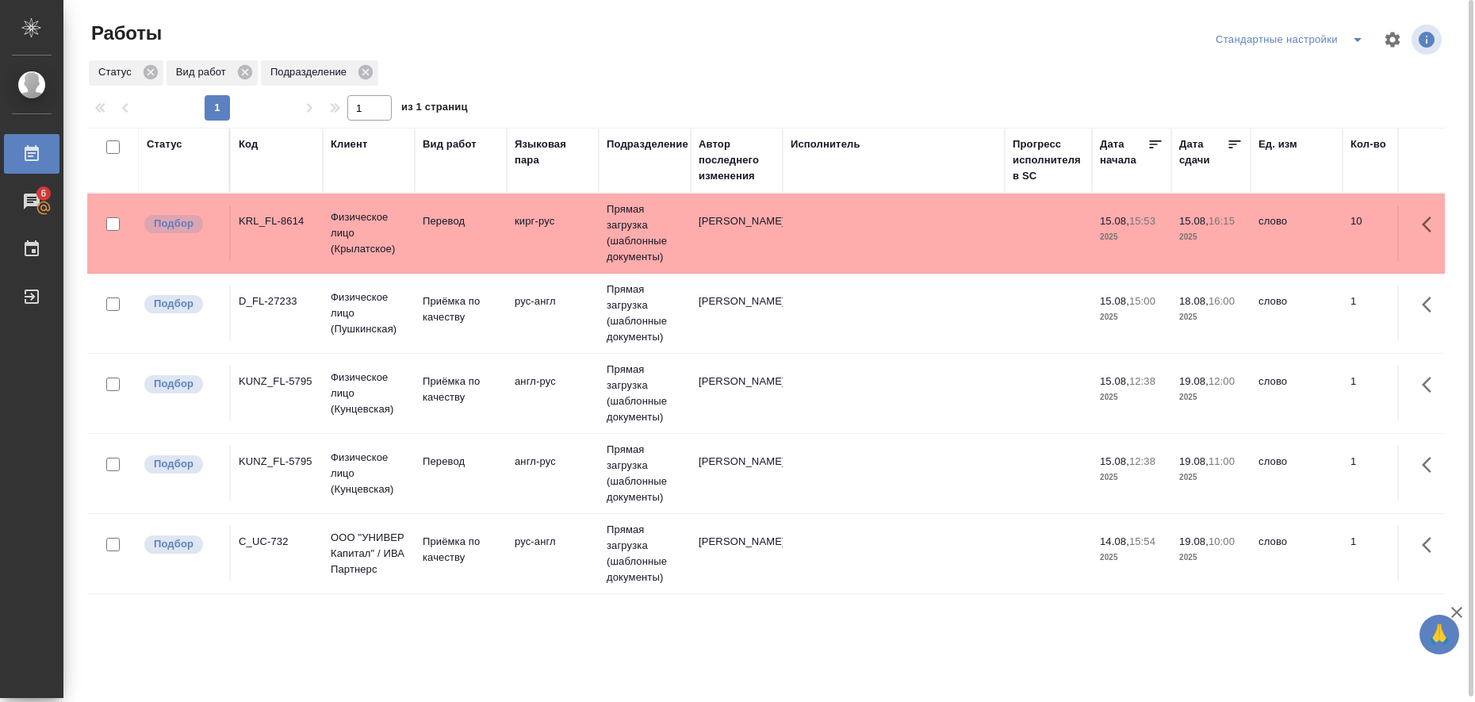
click at [554, 240] on td "кирг-рус" at bounding box center [553, 233] width 92 height 56
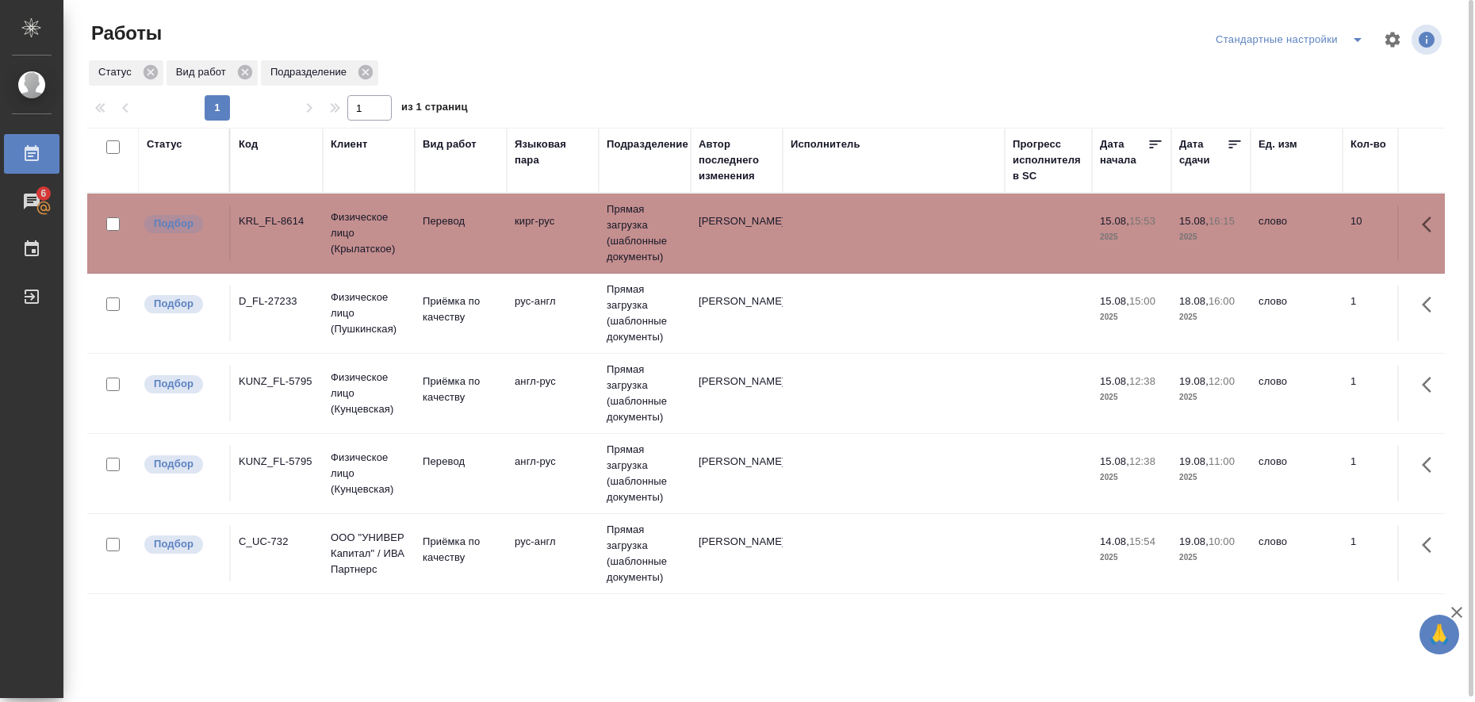
click at [554, 240] on td "кирг-рус" at bounding box center [553, 233] width 92 height 56
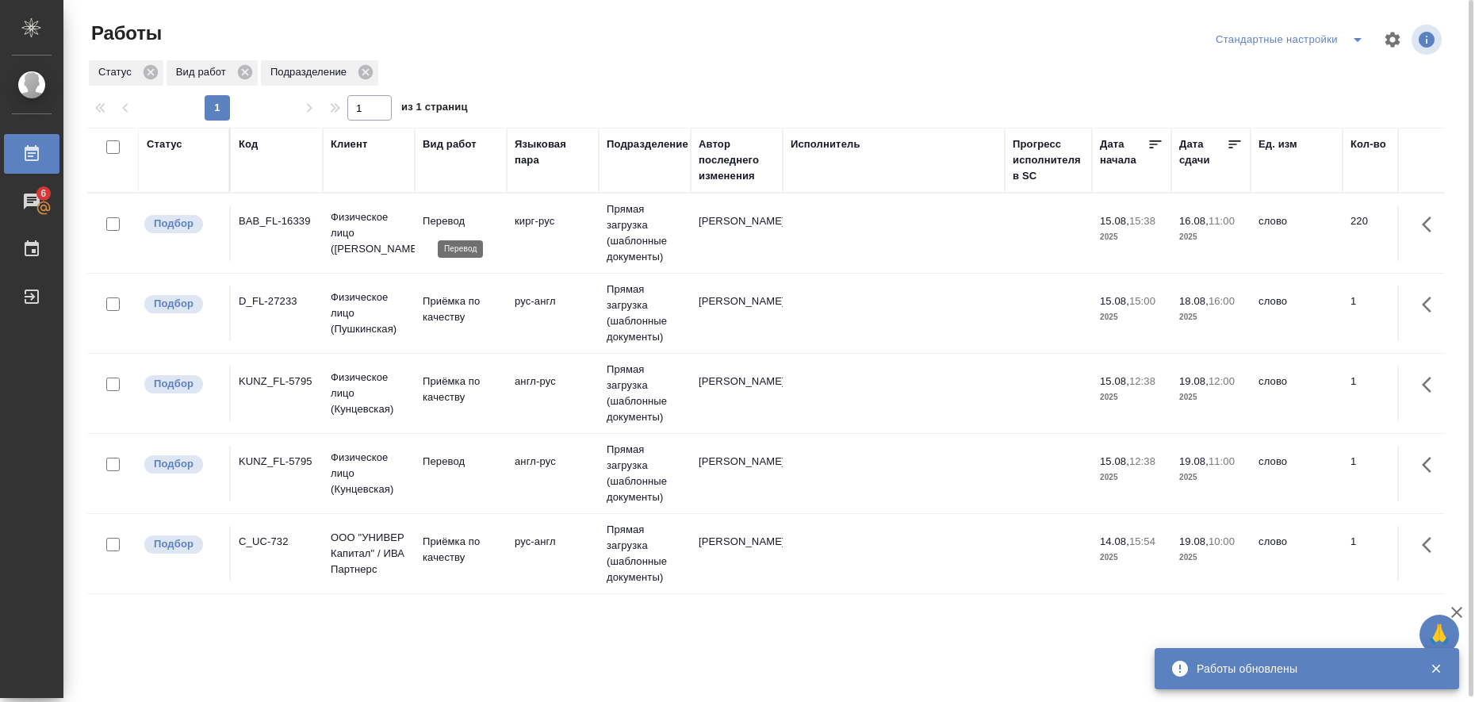
click at [448, 225] on p "Перевод" at bounding box center [461, 221] width 76 height 16
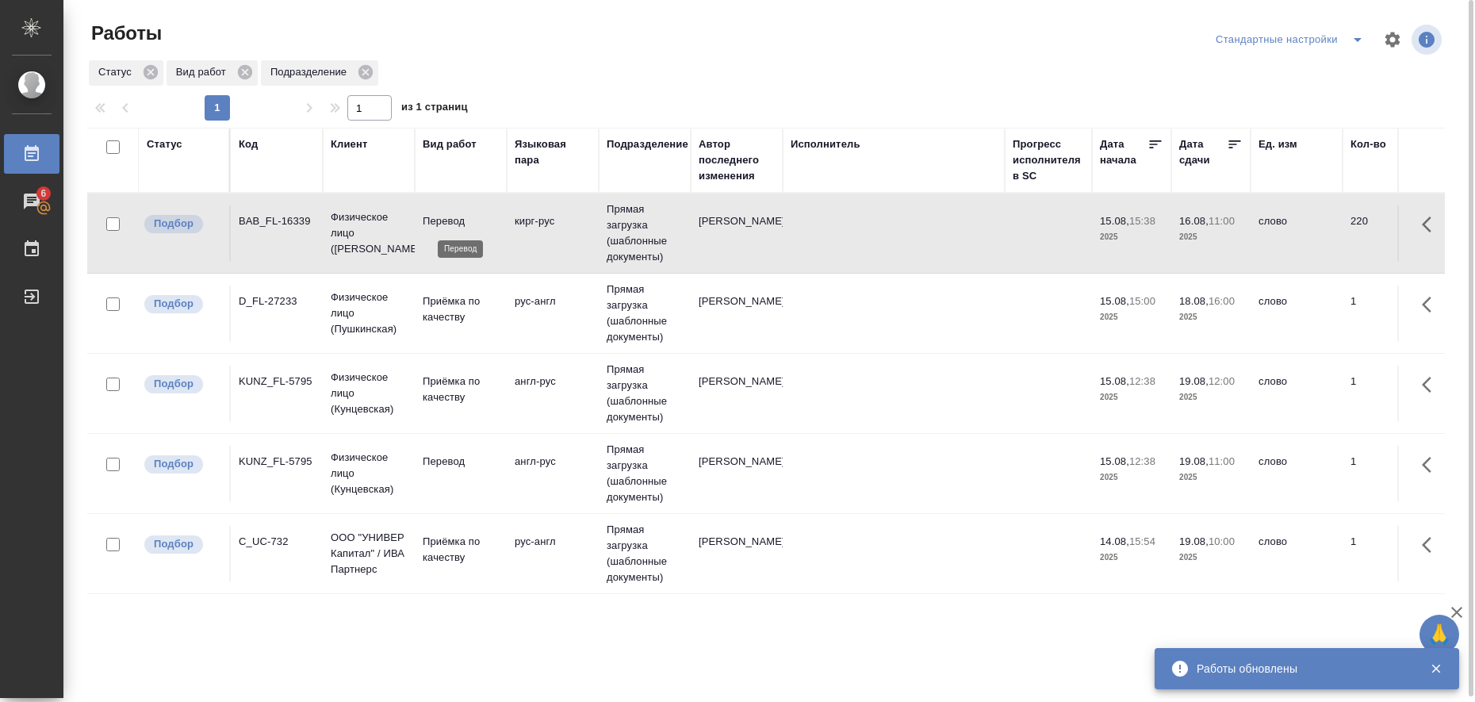
click at [448, 225] on p "Перевод" at bounding box center [461, 221] width 76 height 16
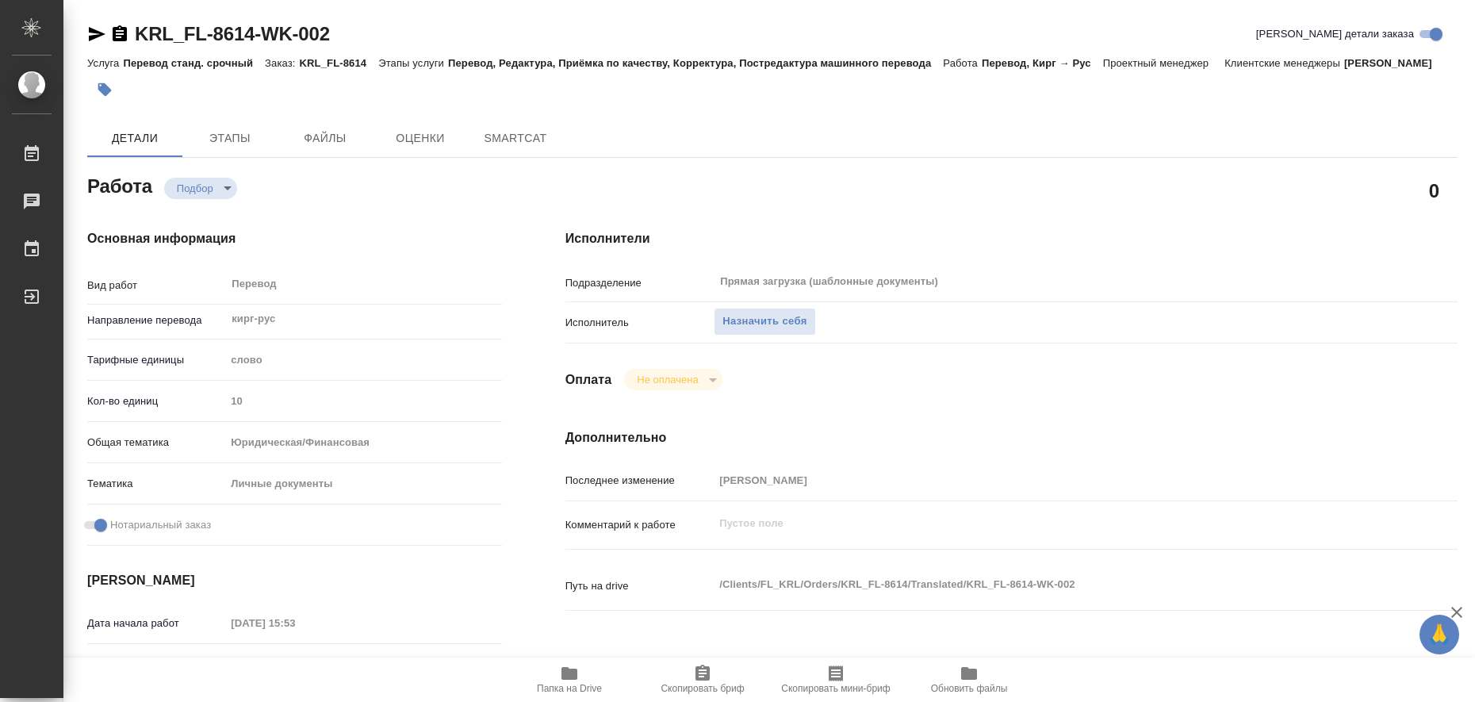
type textarea "x"
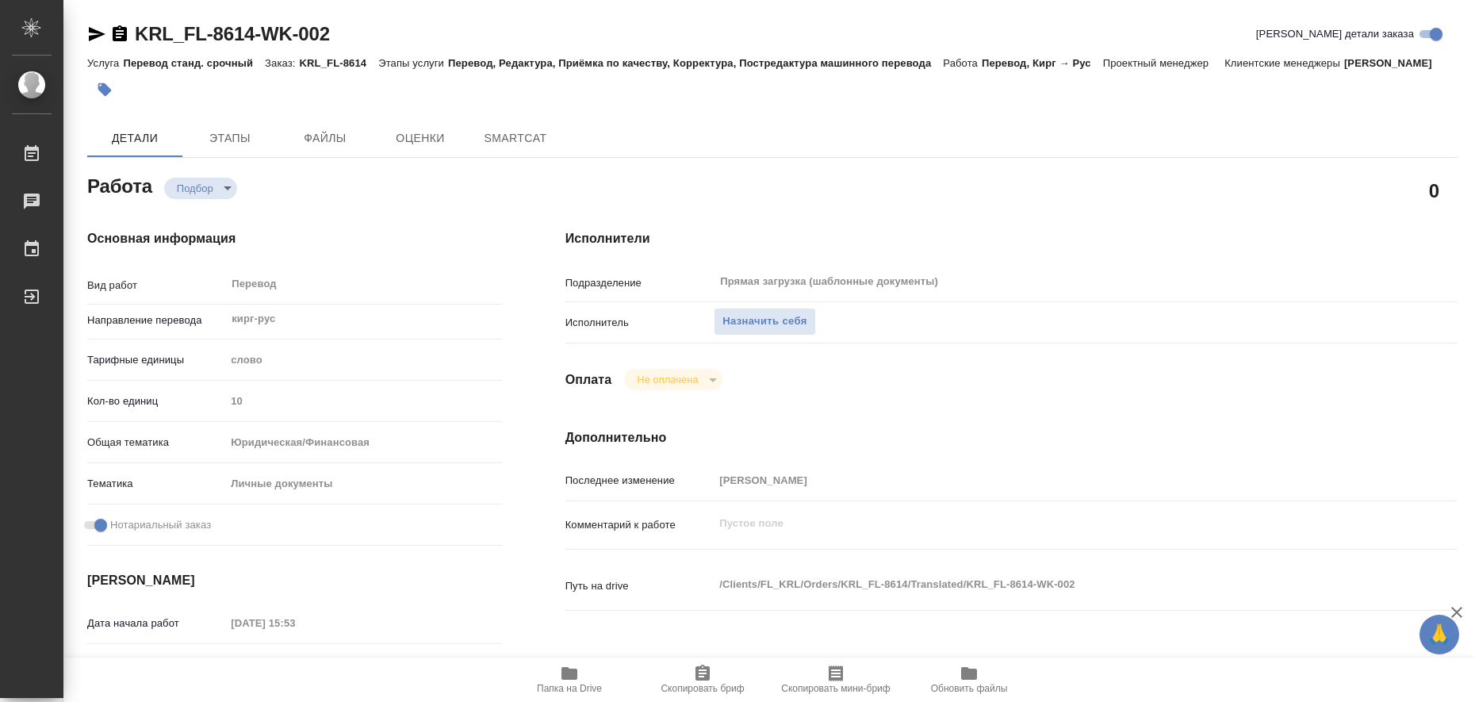
type textarea "x"
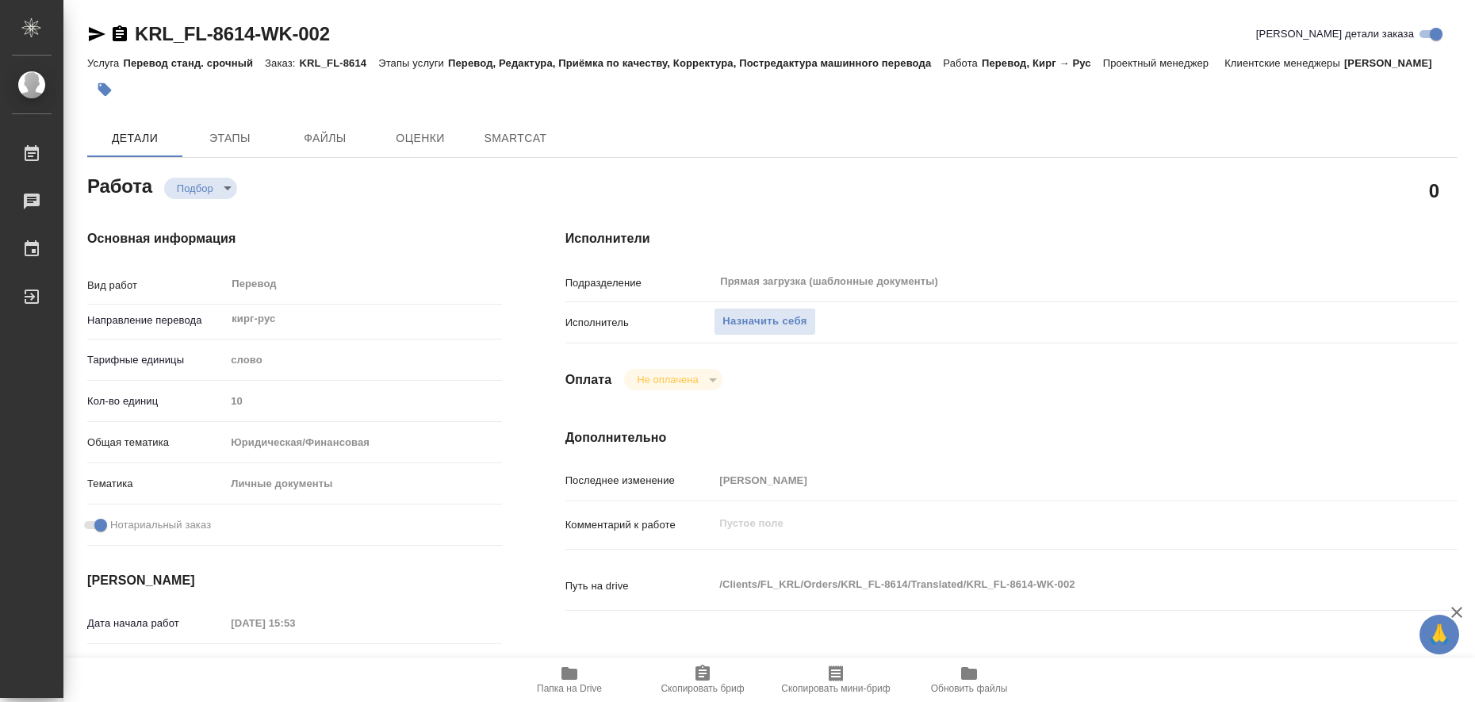
type textarea "x"
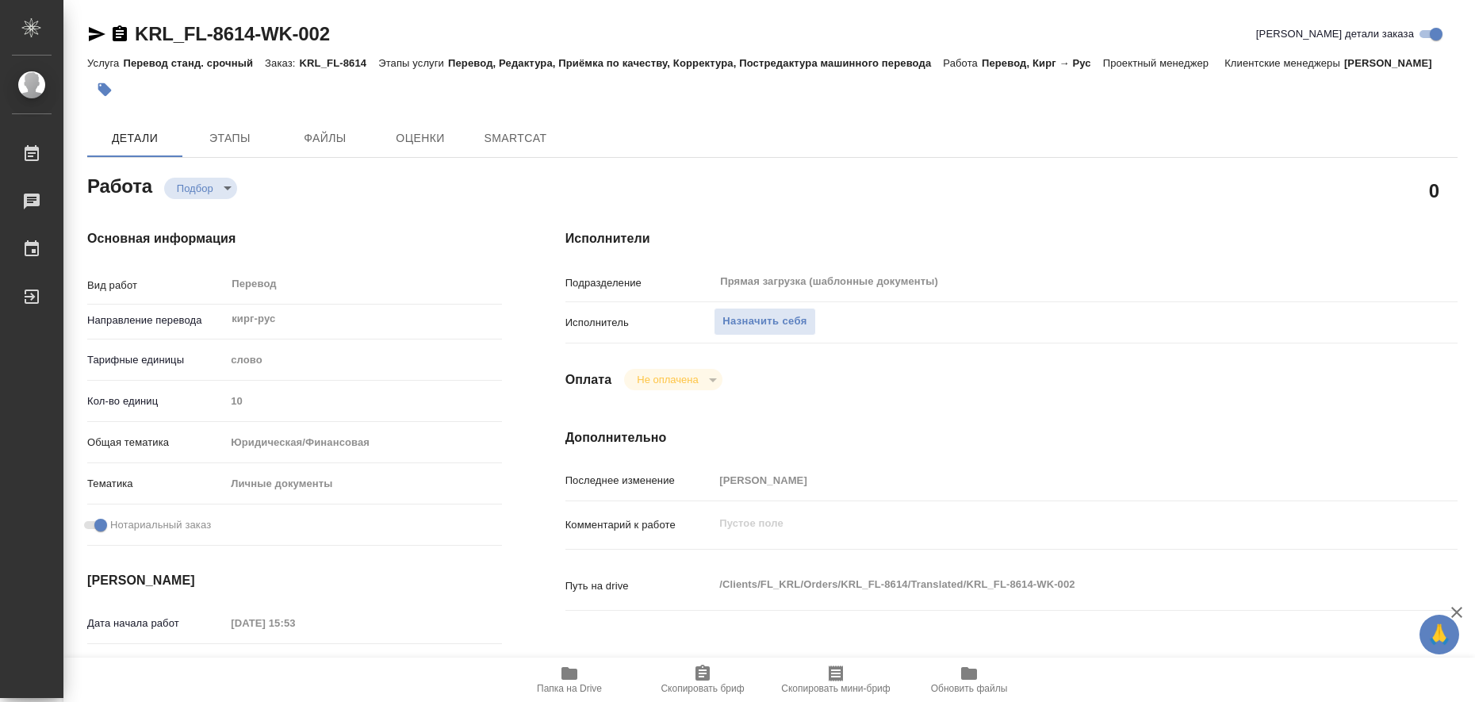
type textarea "x"
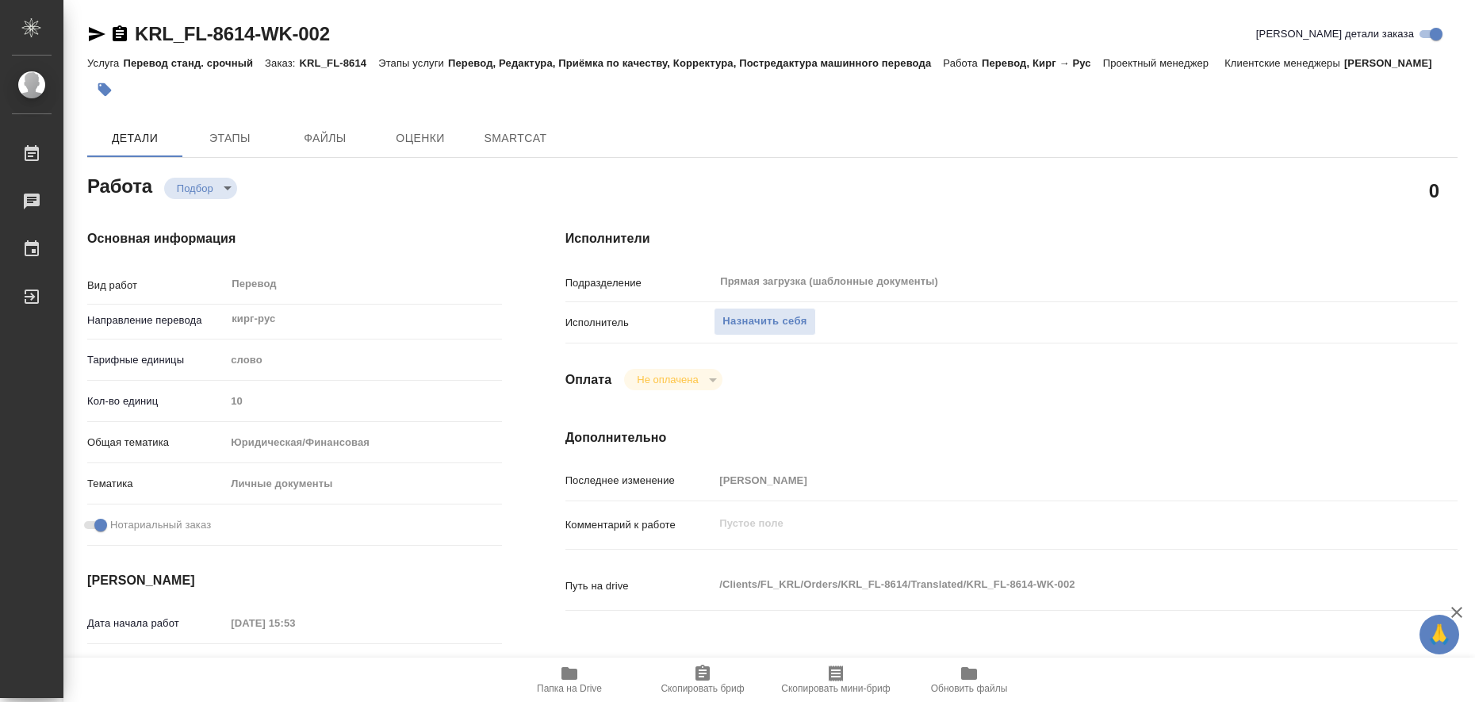
type textarea "x"
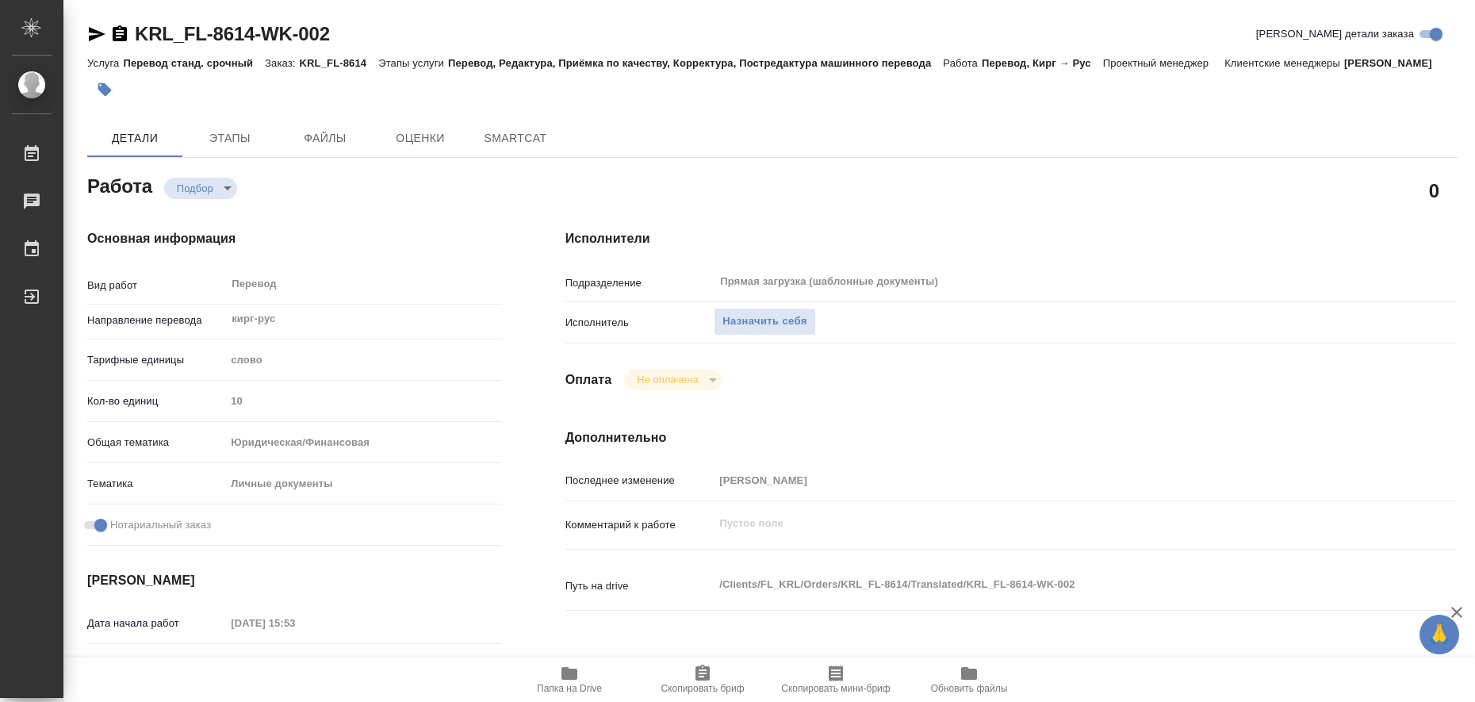
type textarea "x"
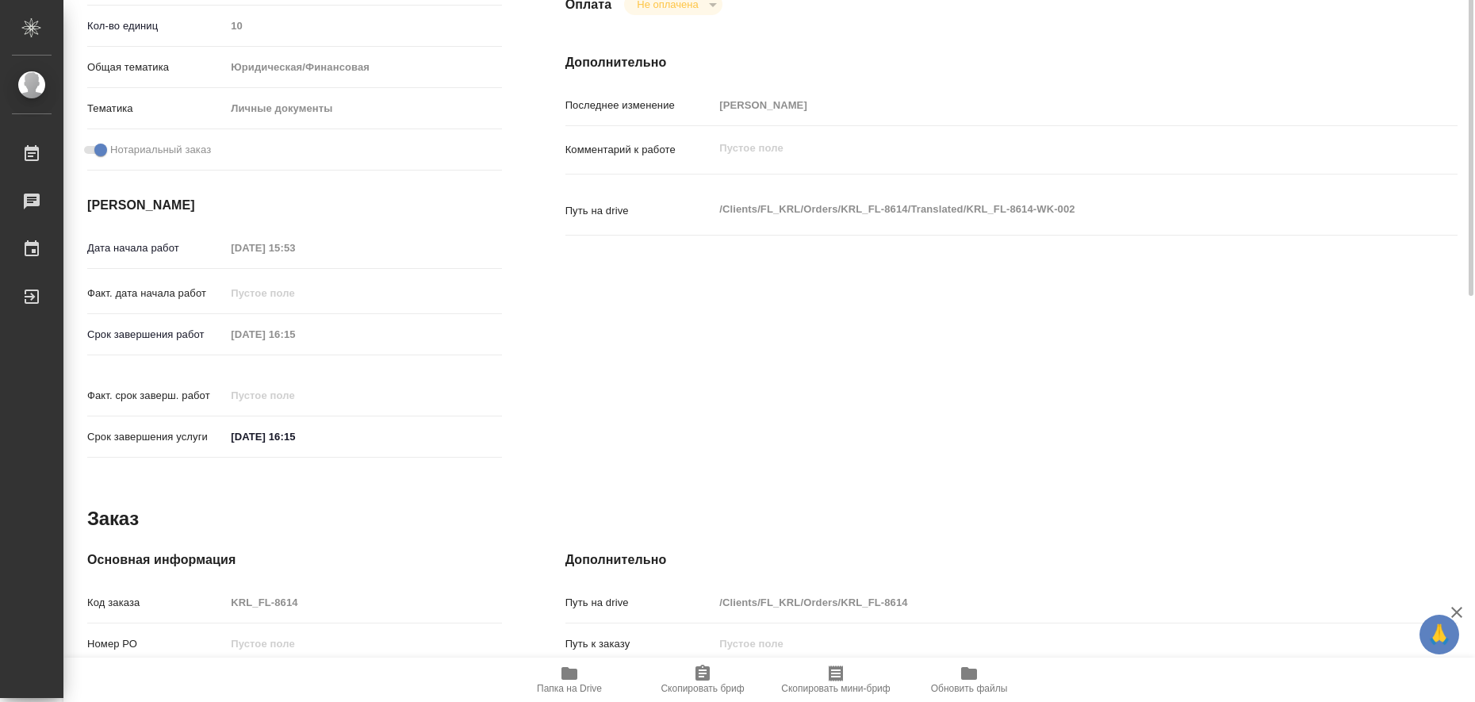
type textarea "x"
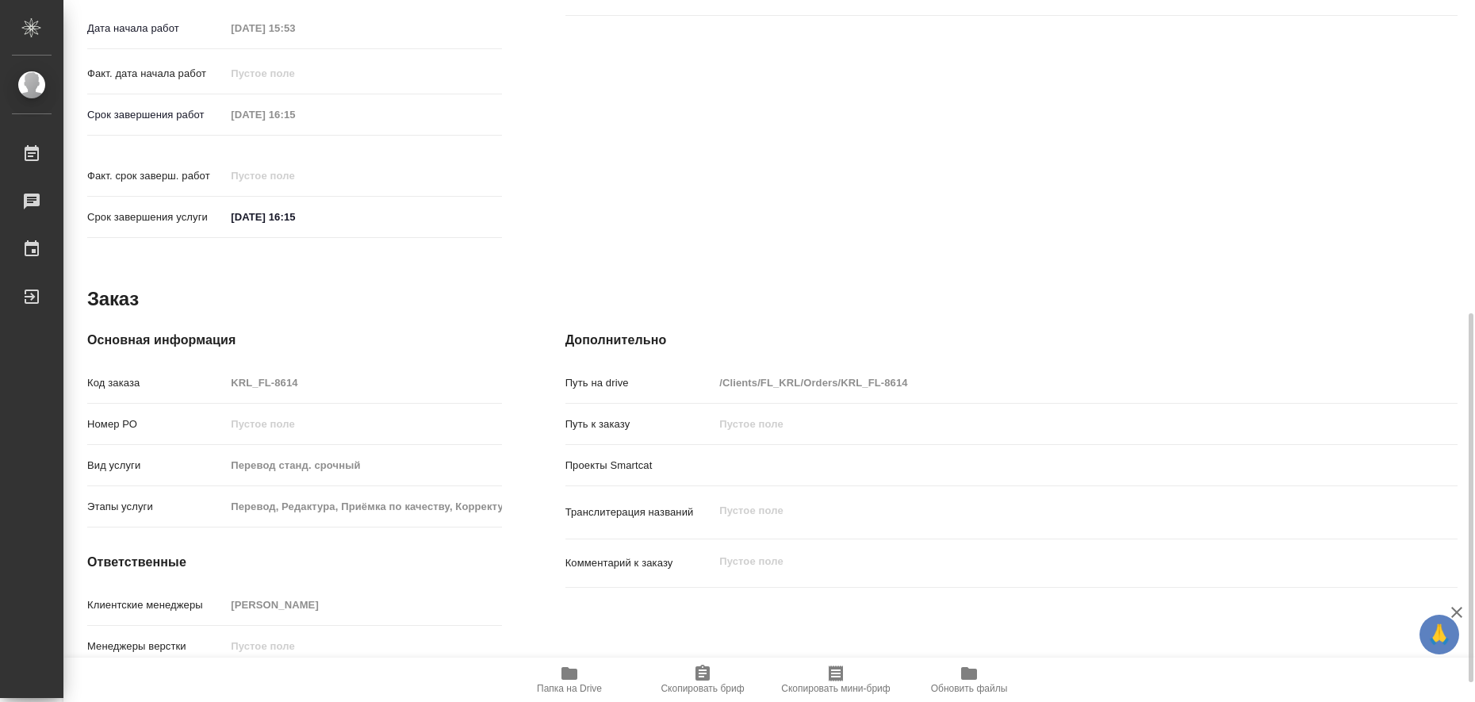
scroll to position [632, 0]
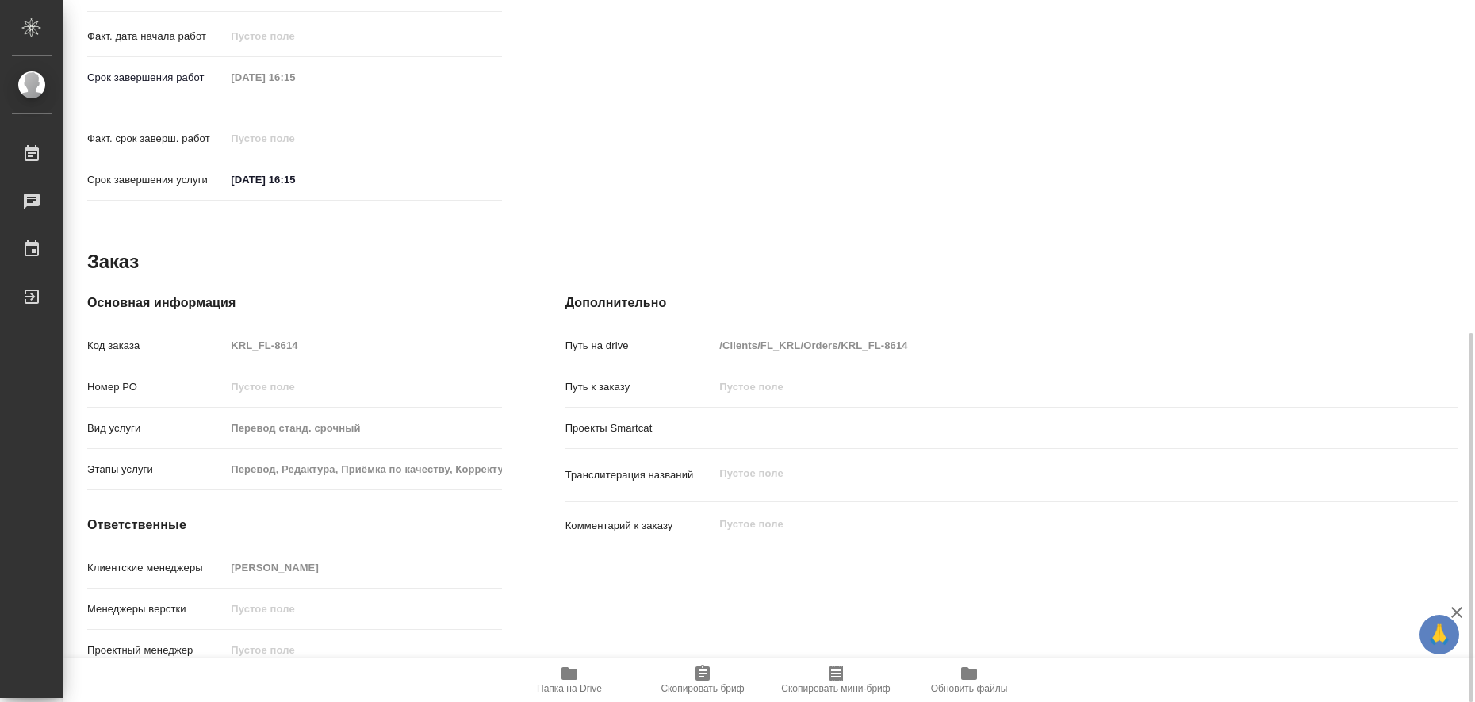
type textarea "x"
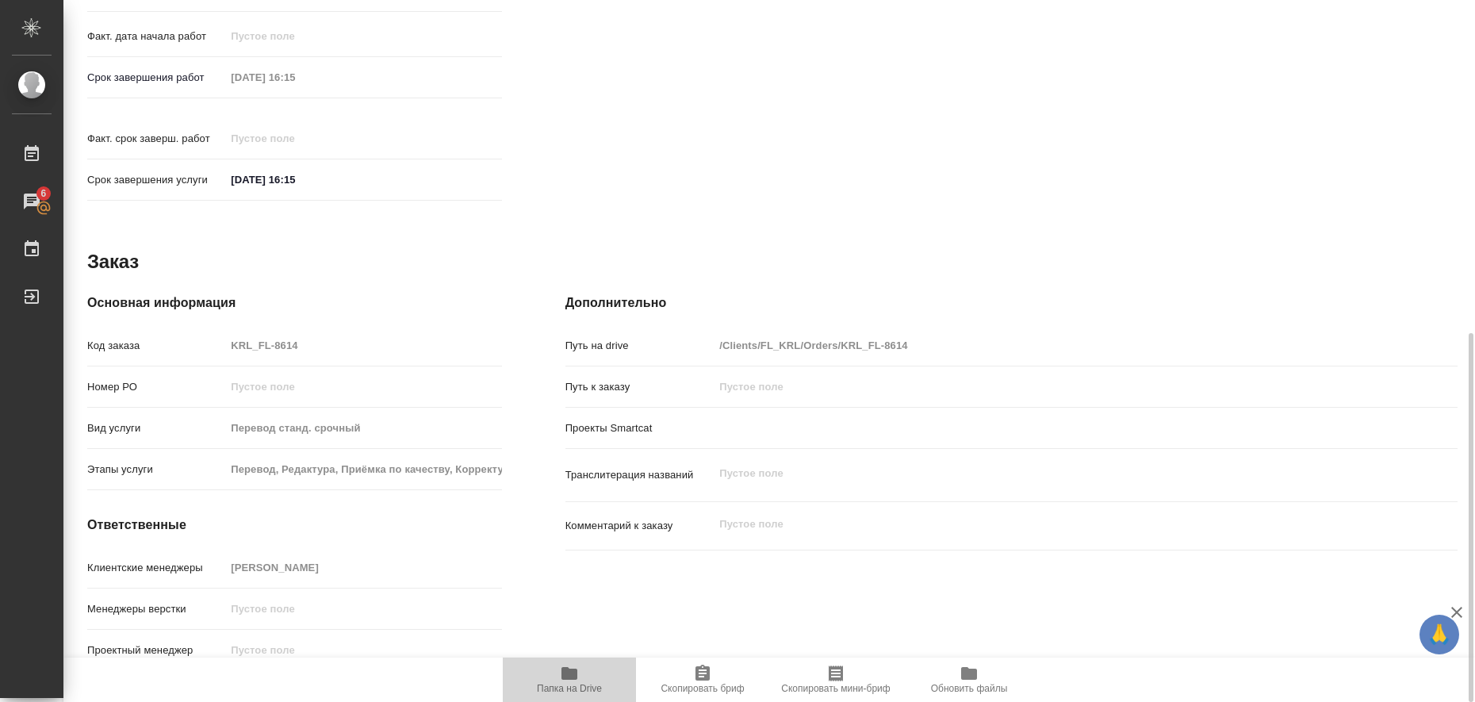
click at [567, 674] on icon "button" at bounding box center [570, 673] width 16 height 13
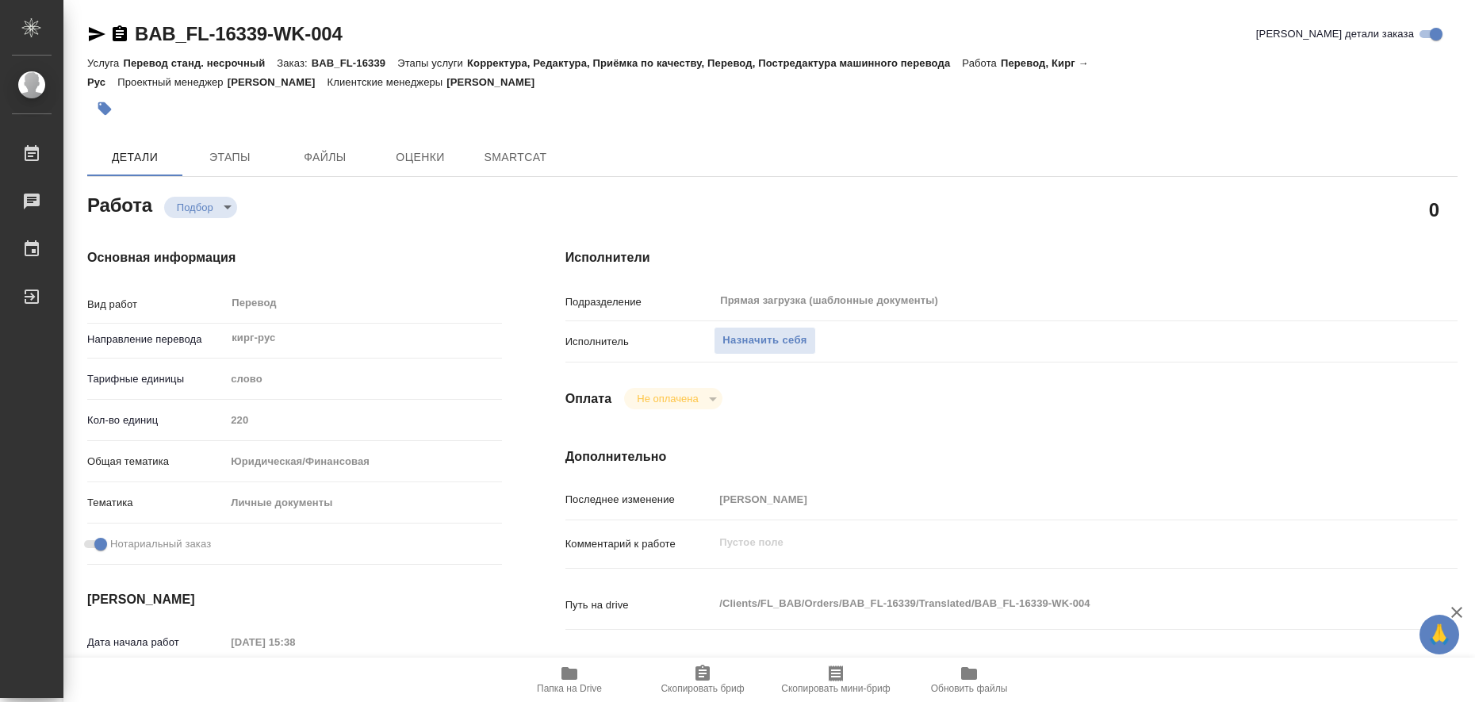
type textarea "x"
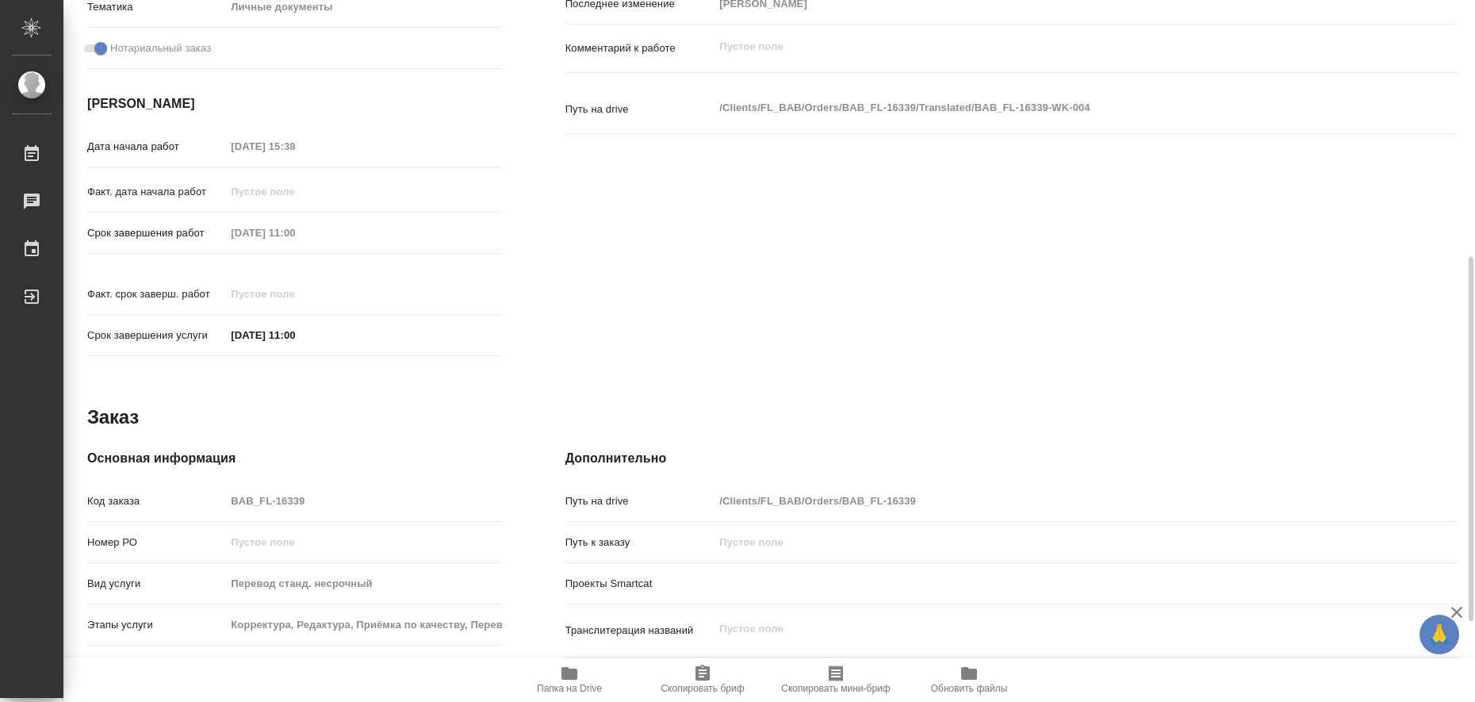
type textarea "x"
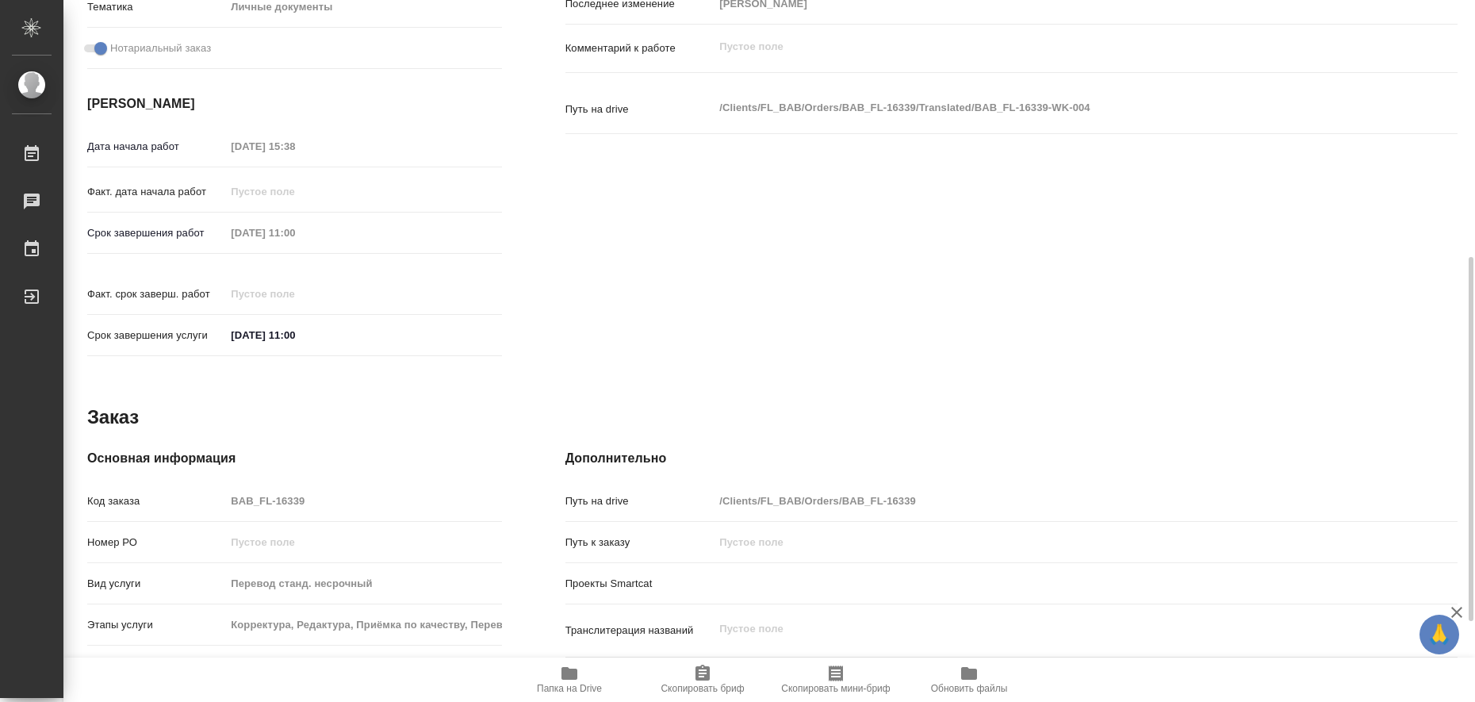
scroll to position [651, 0]
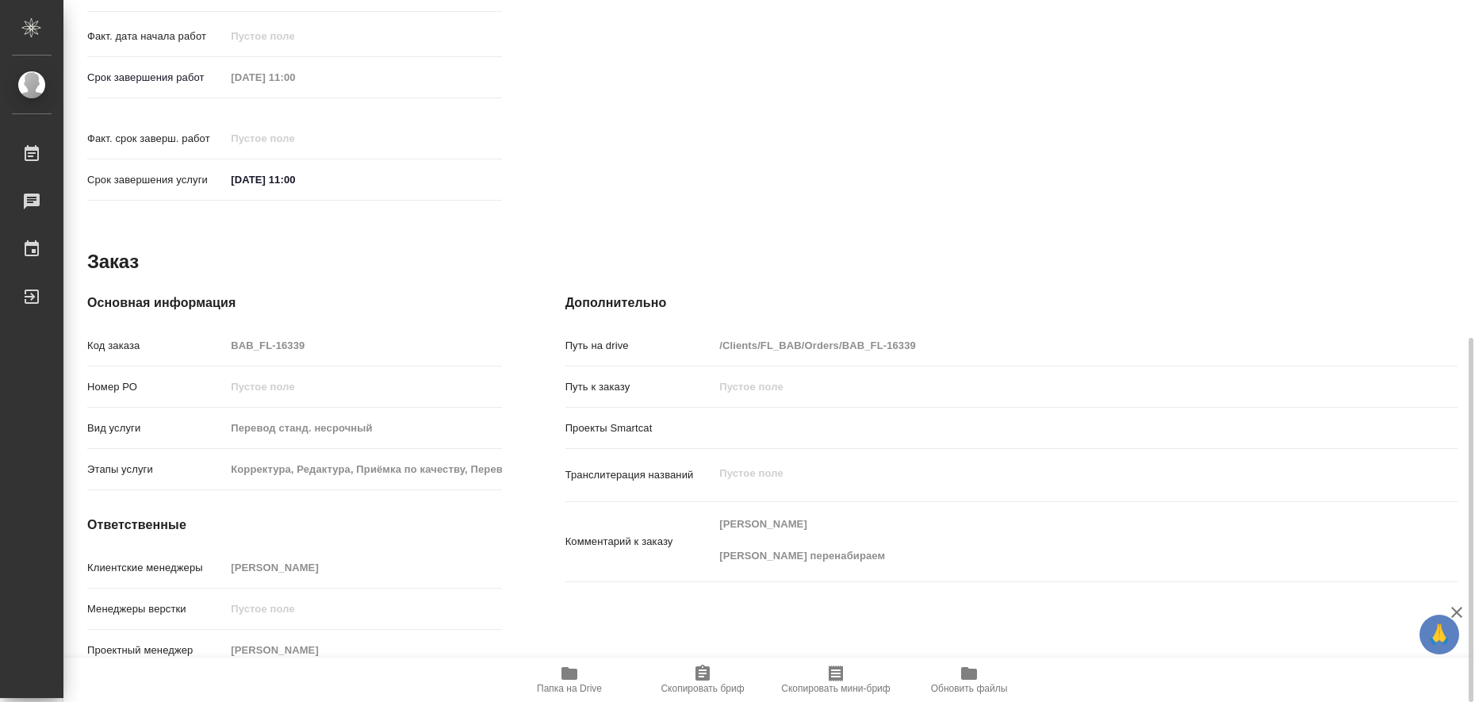
type textarea "x"
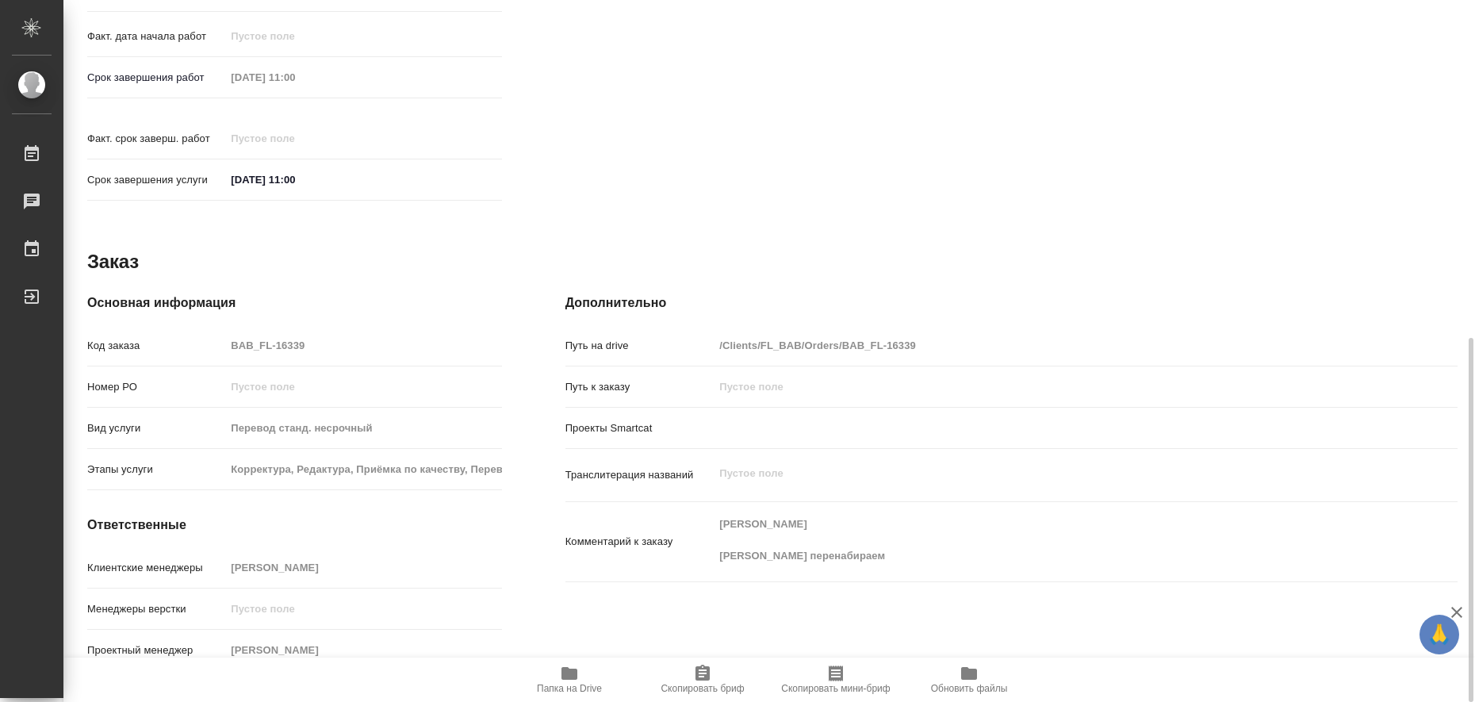
type textarea "x"
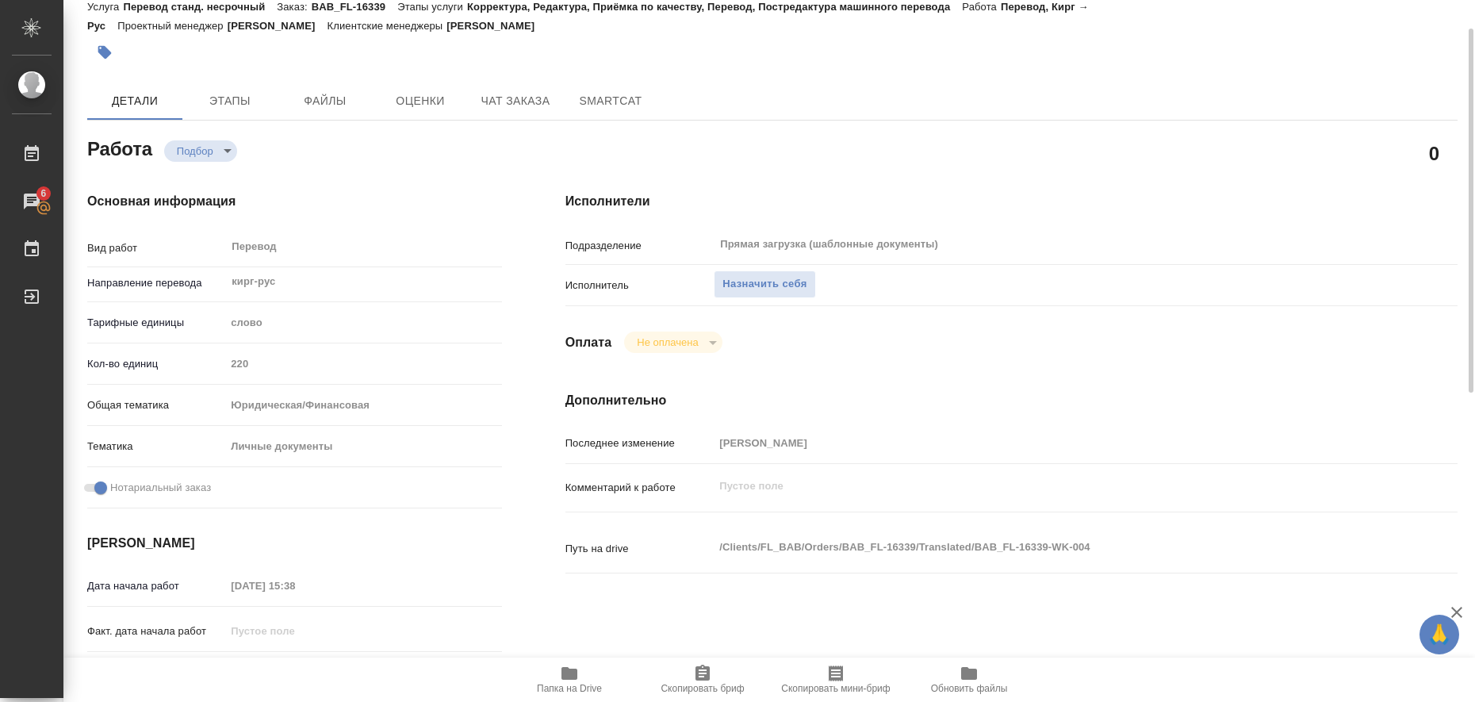
scroll to position [0, 0]
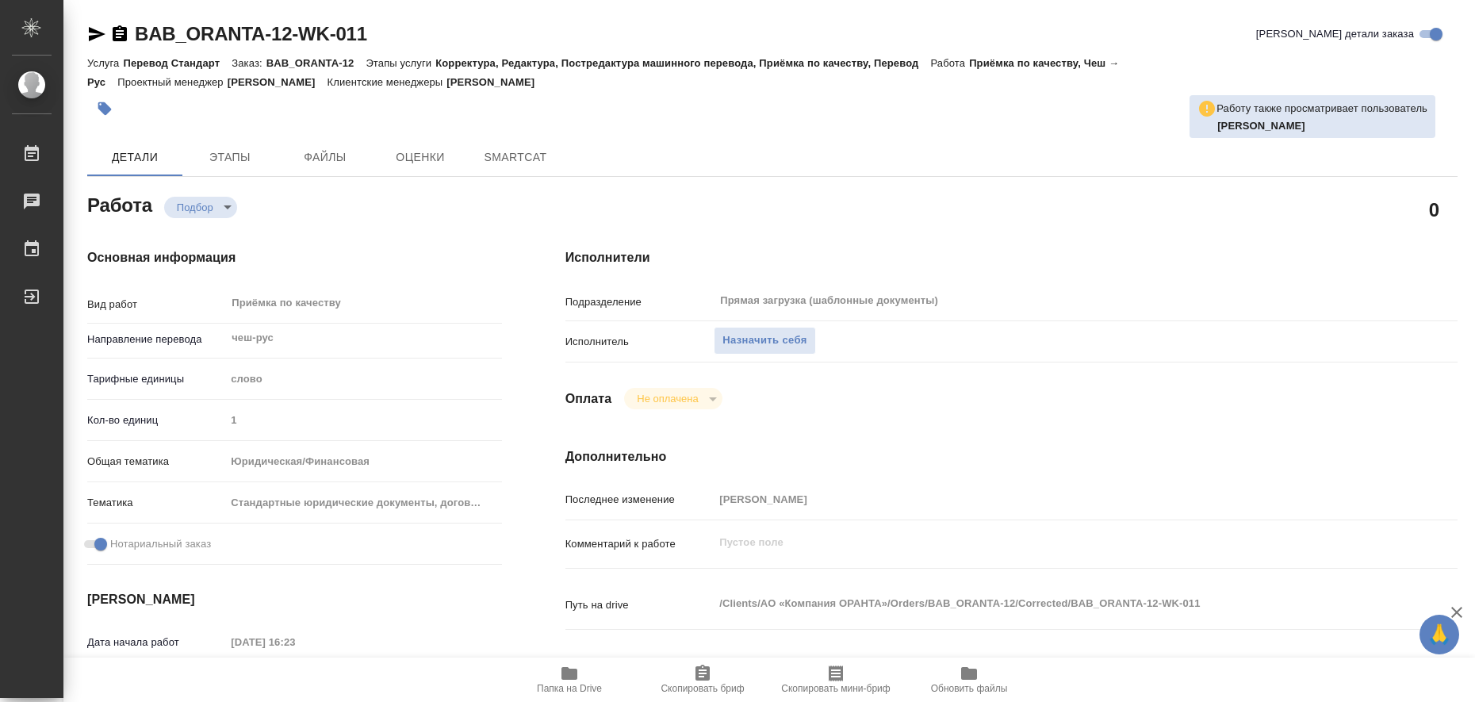
type textarea "x"
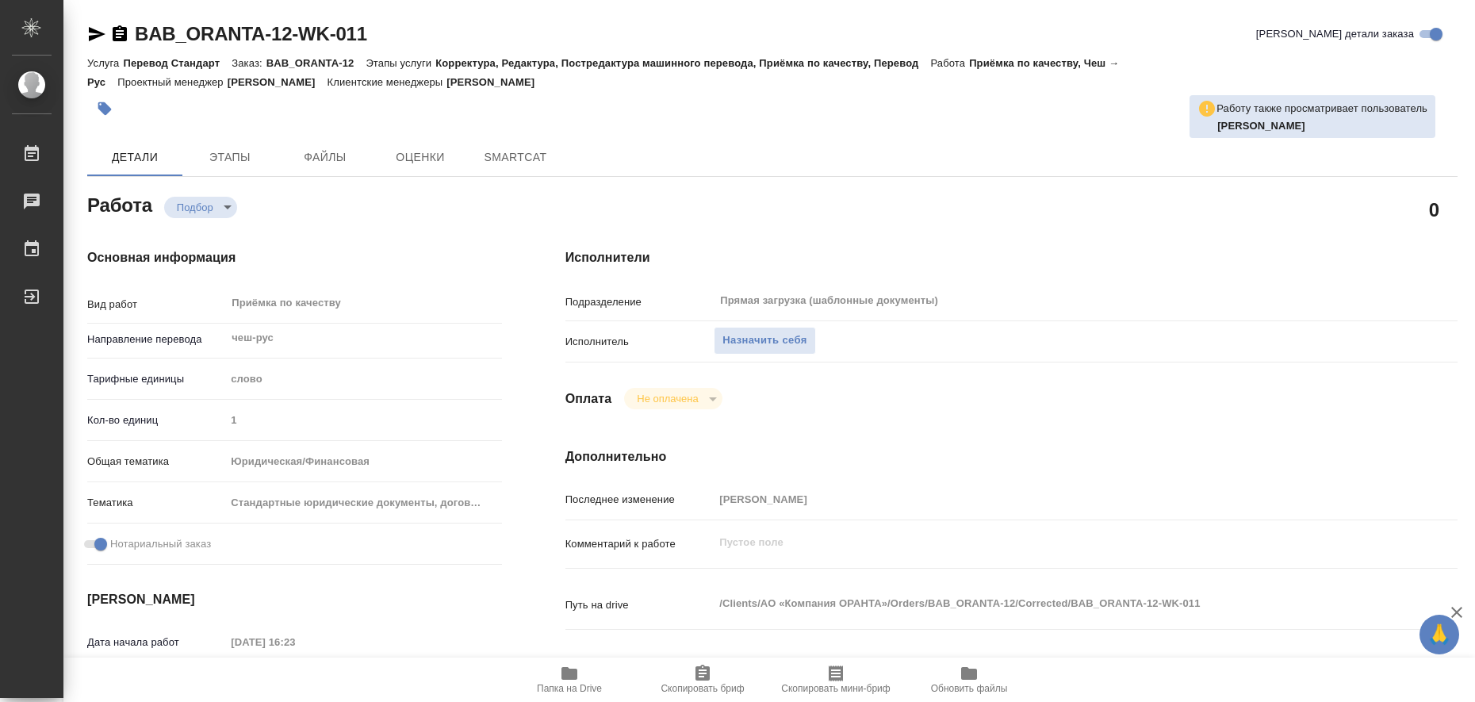
type textarea "x"
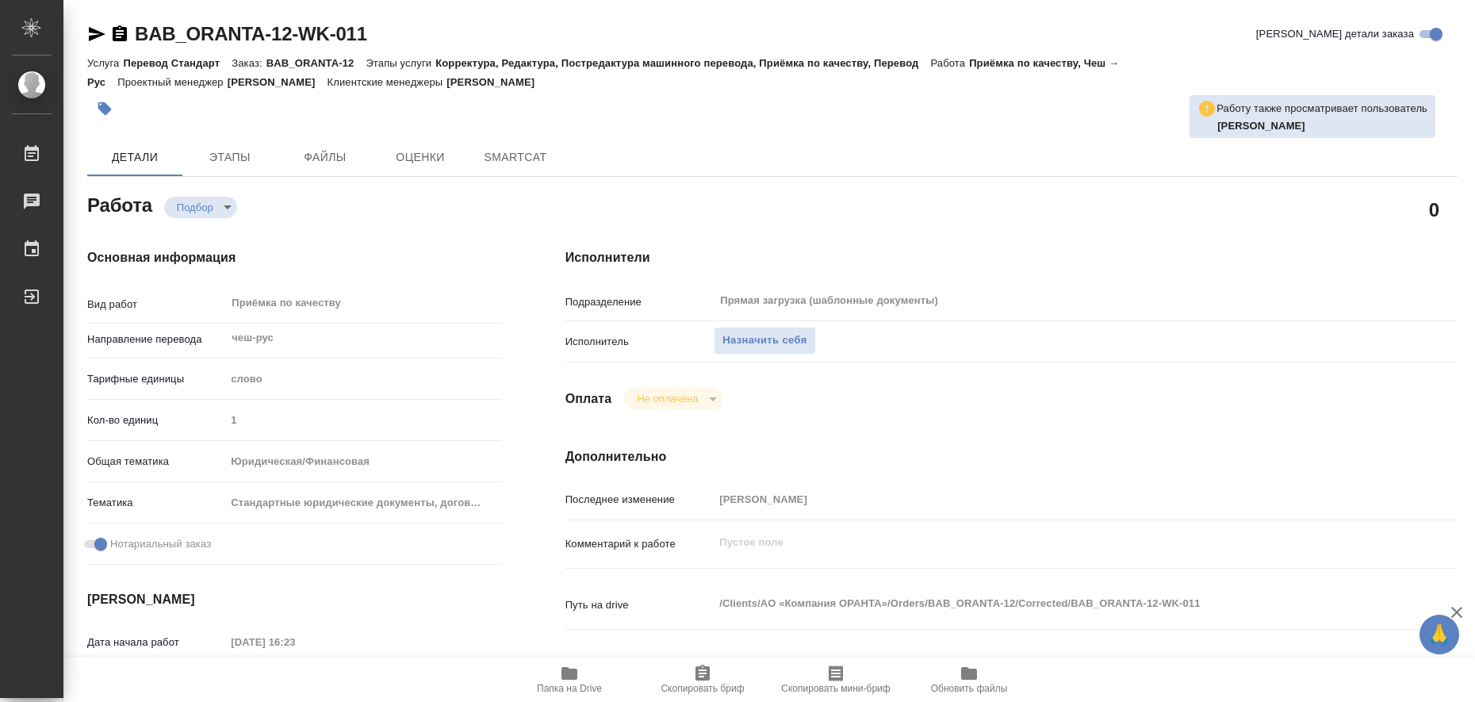
type textarea "x"
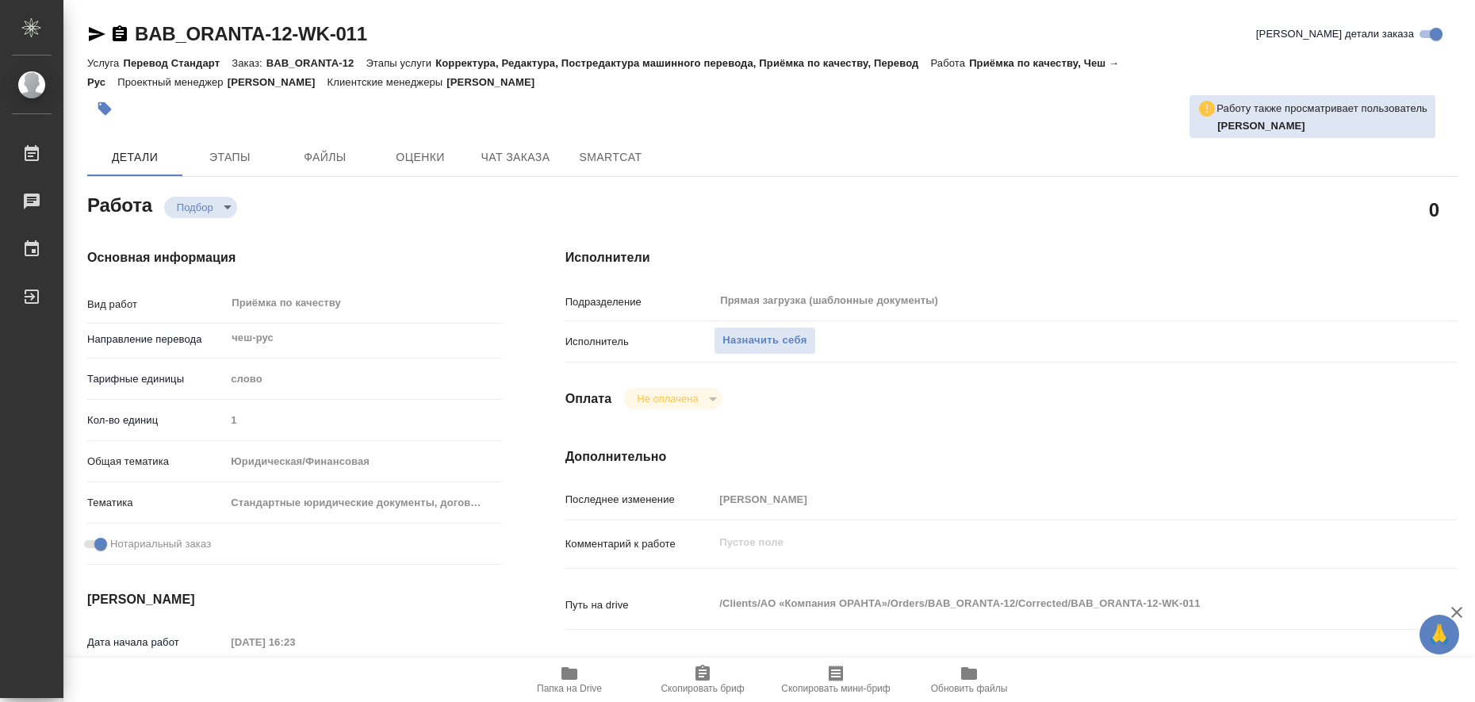
type textarea "x"
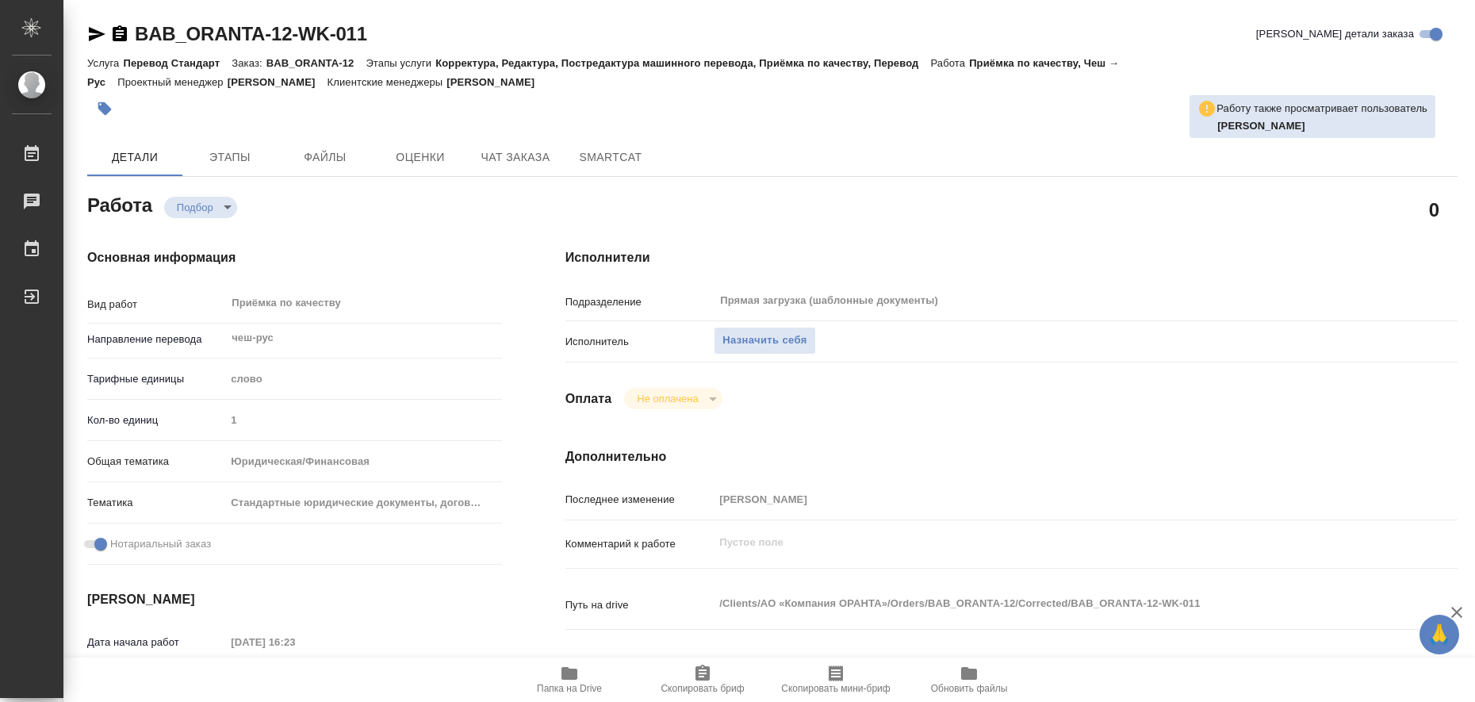
type textarea "x"
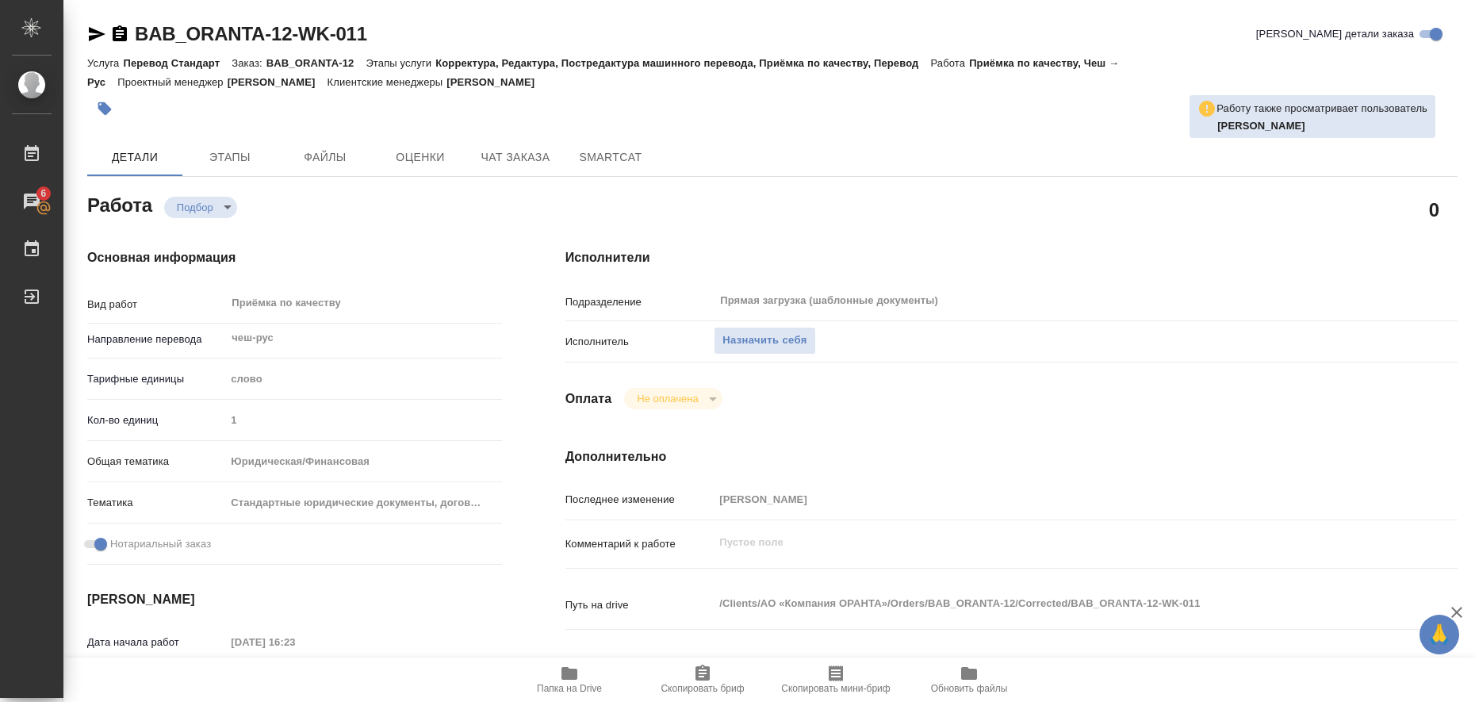
scroll to position [397, 0]
type textarea "x"
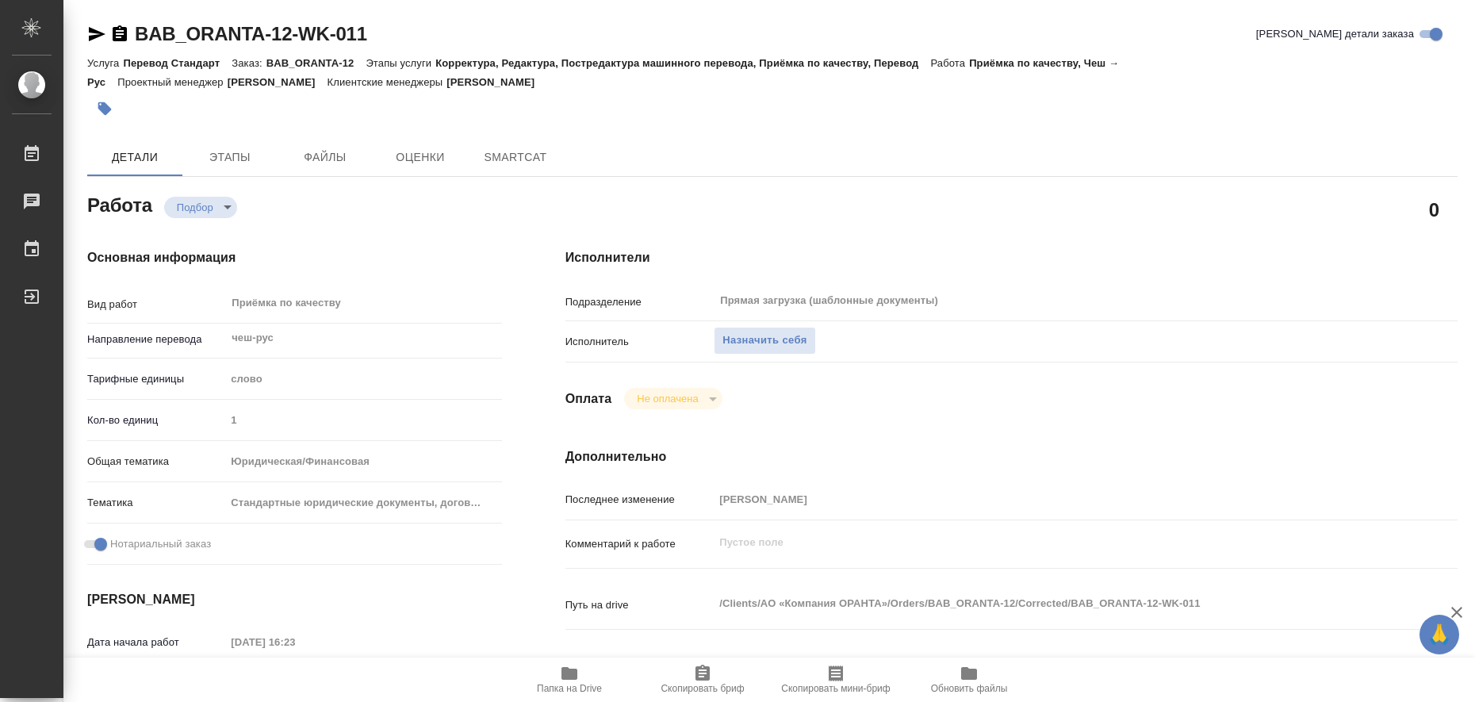
type textarea "x"
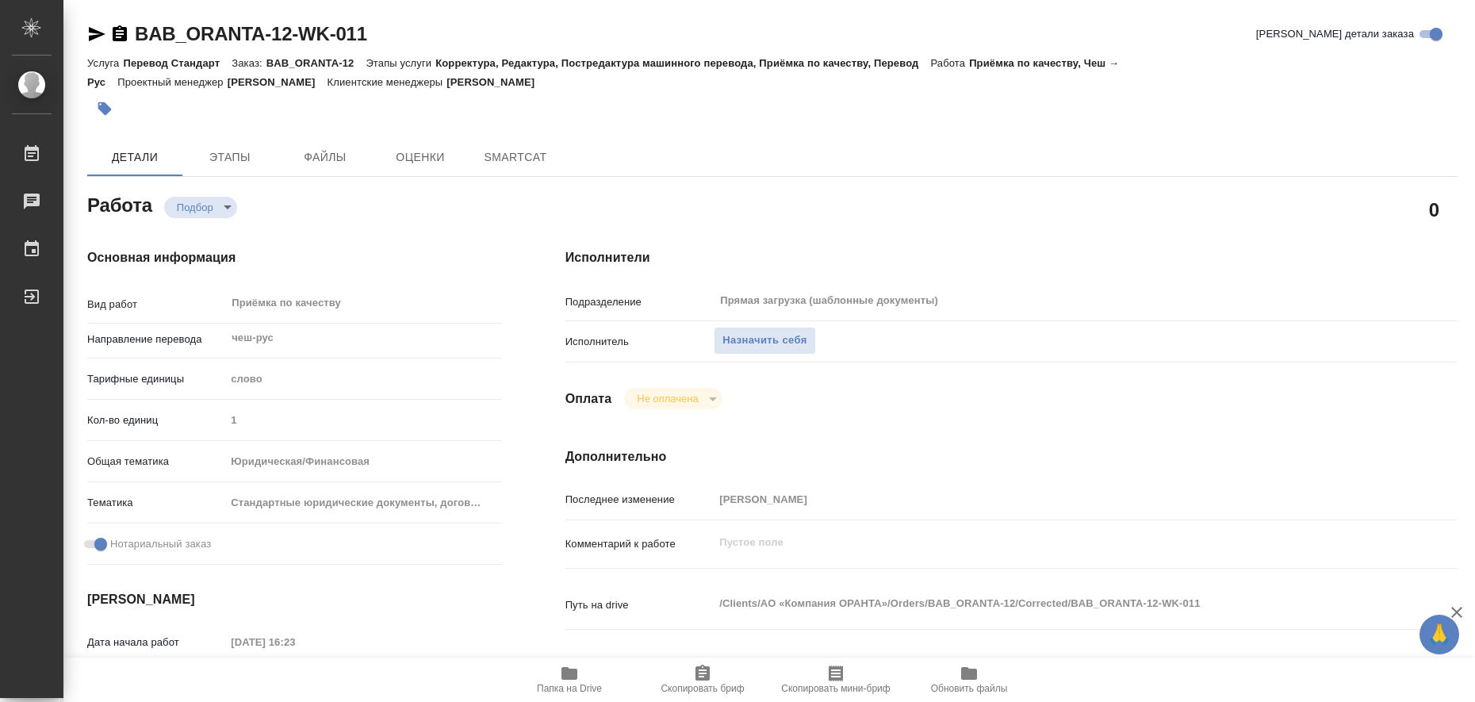
type textarea "x"
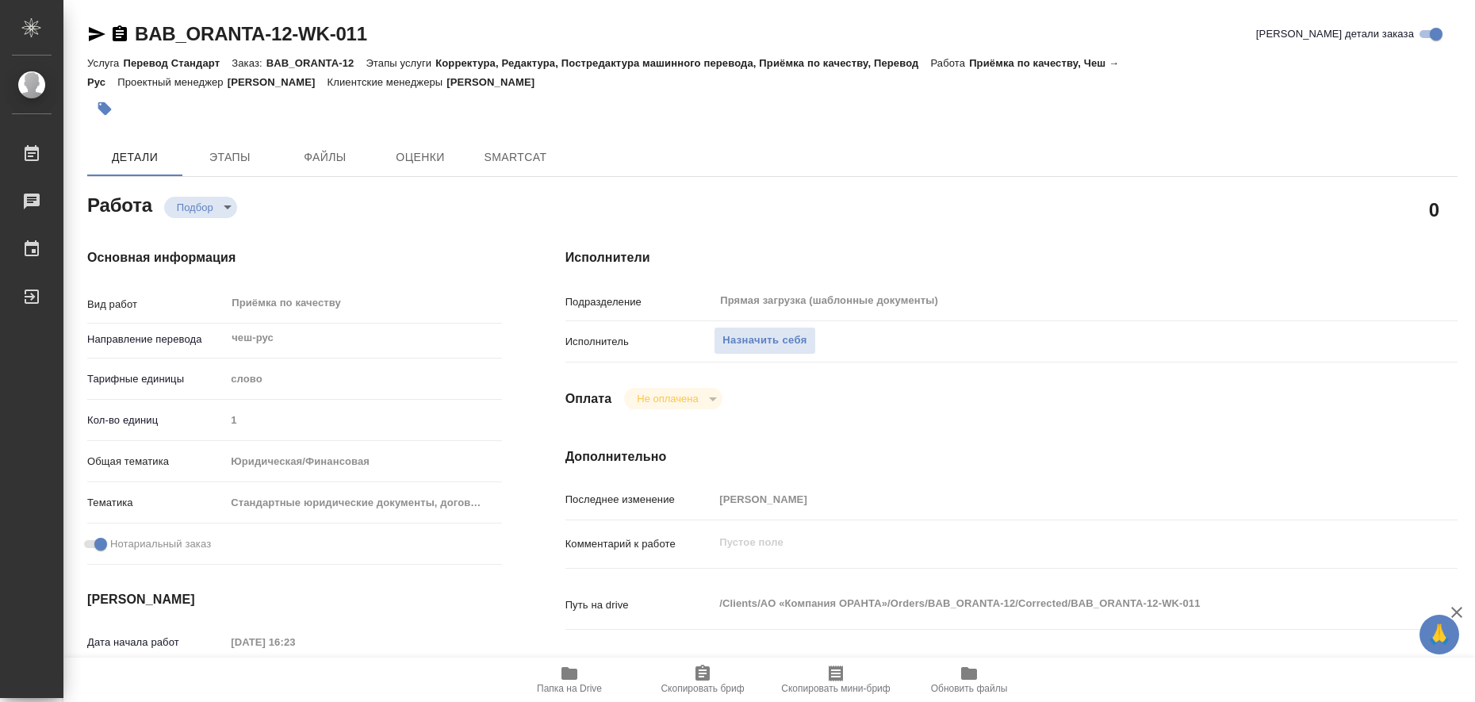
type textarea "x"
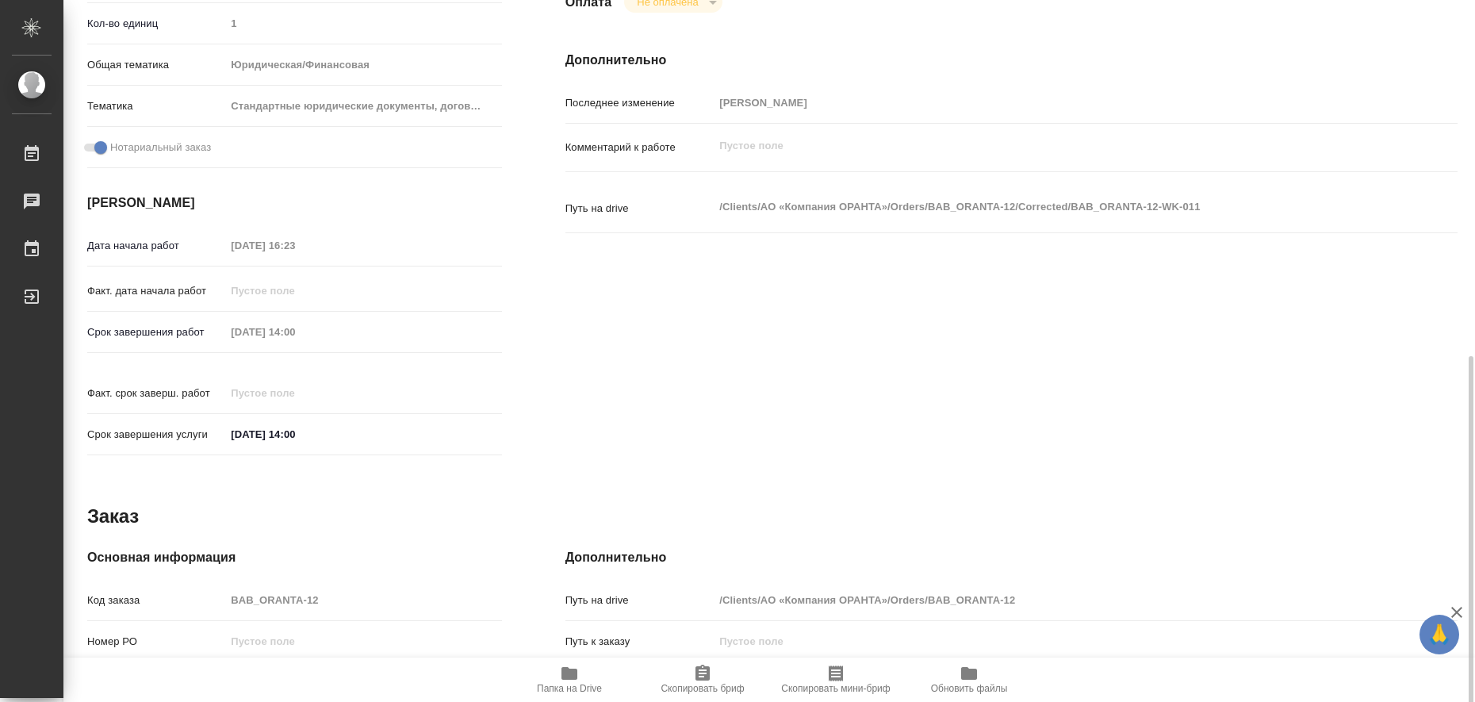
scroll to position [496, 0]
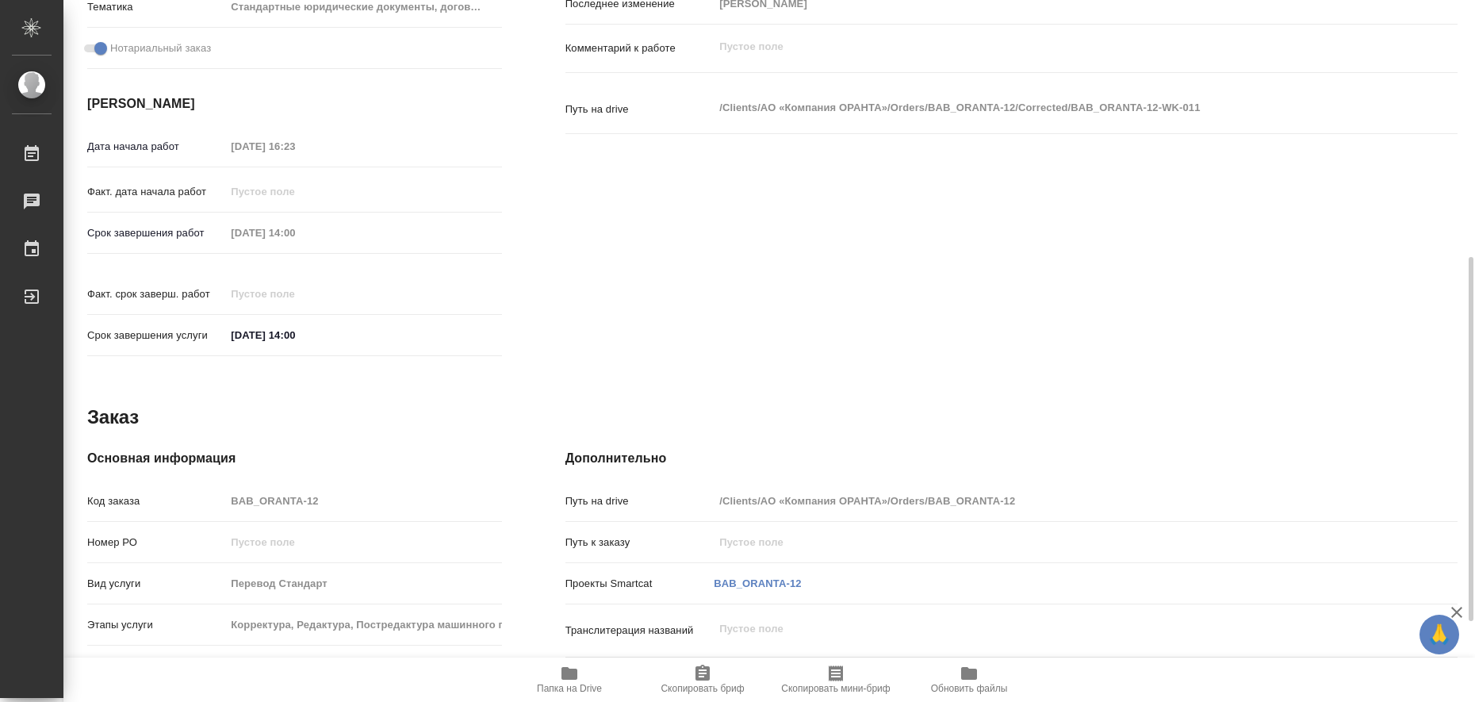
type textarea "x"
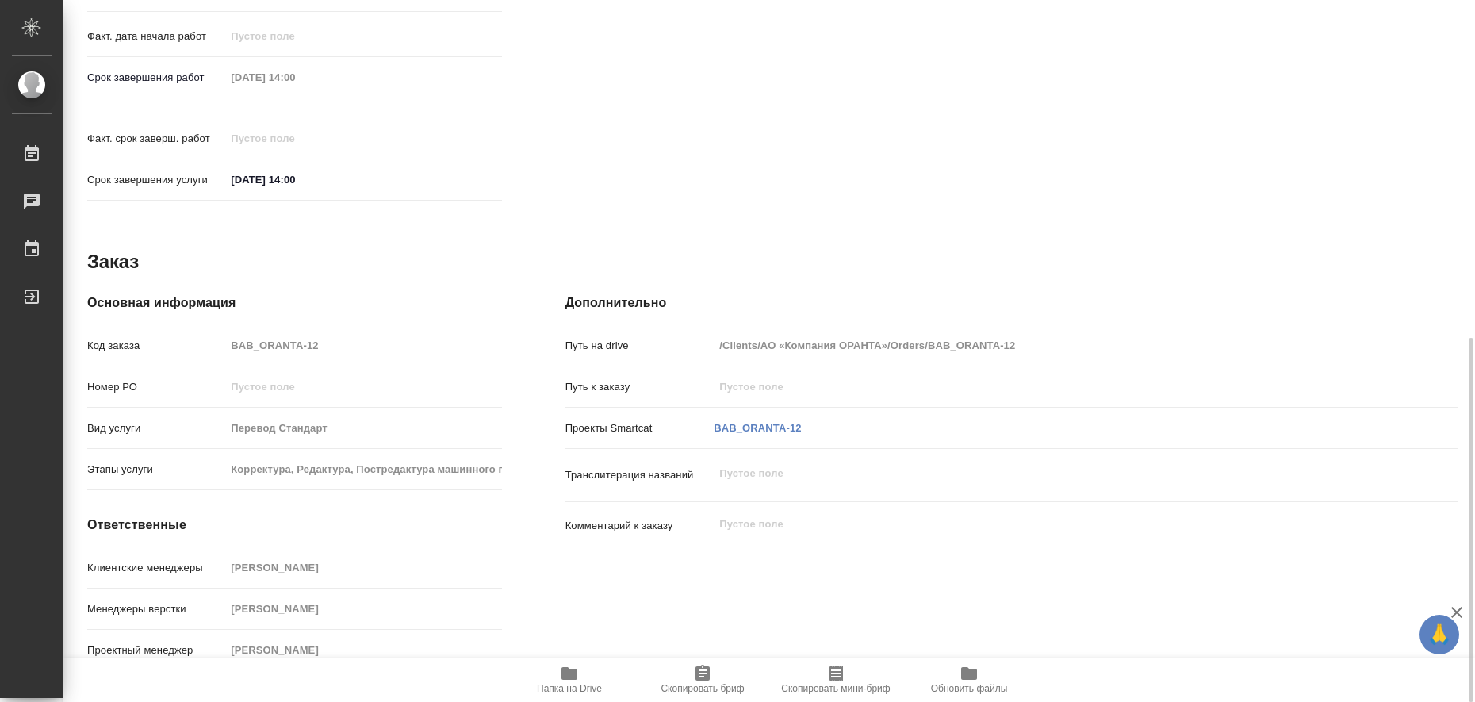
type textarea "x"
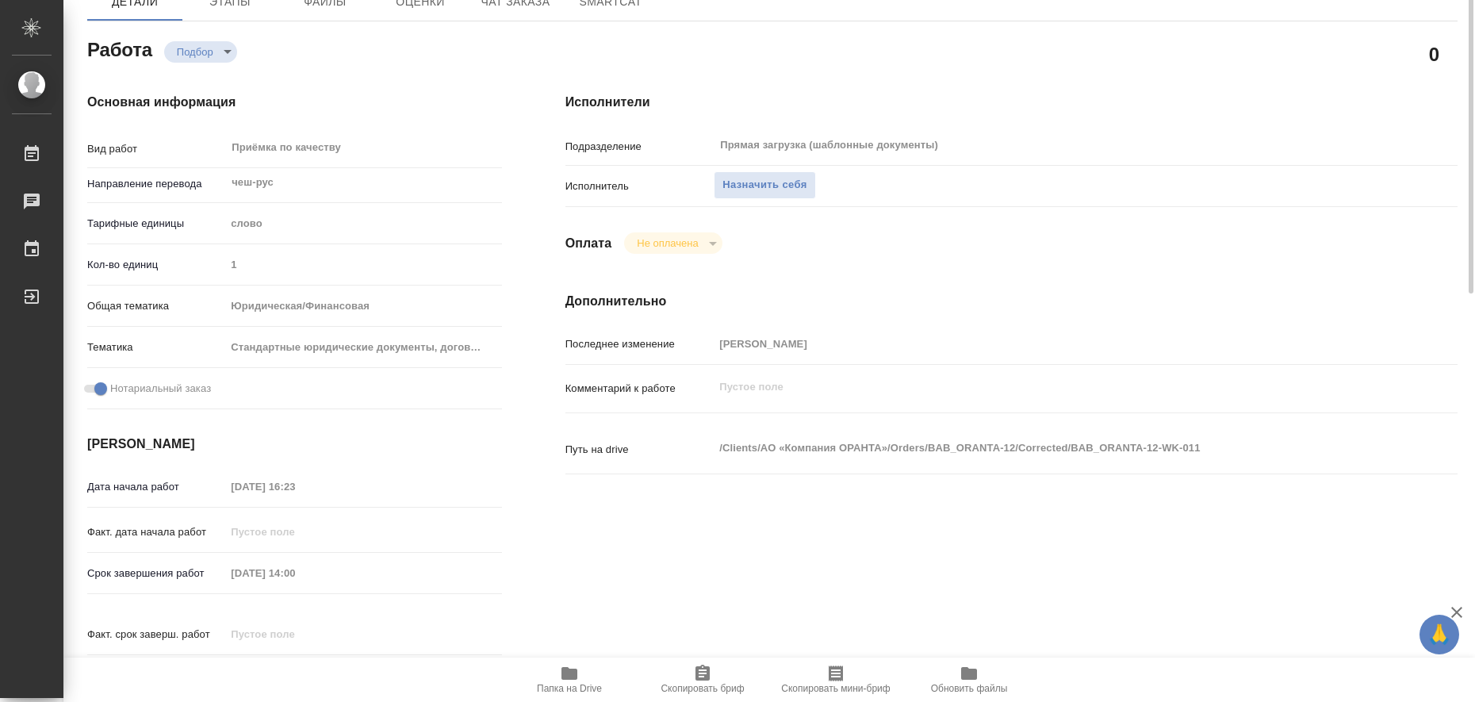
scroll to position [0, 0]
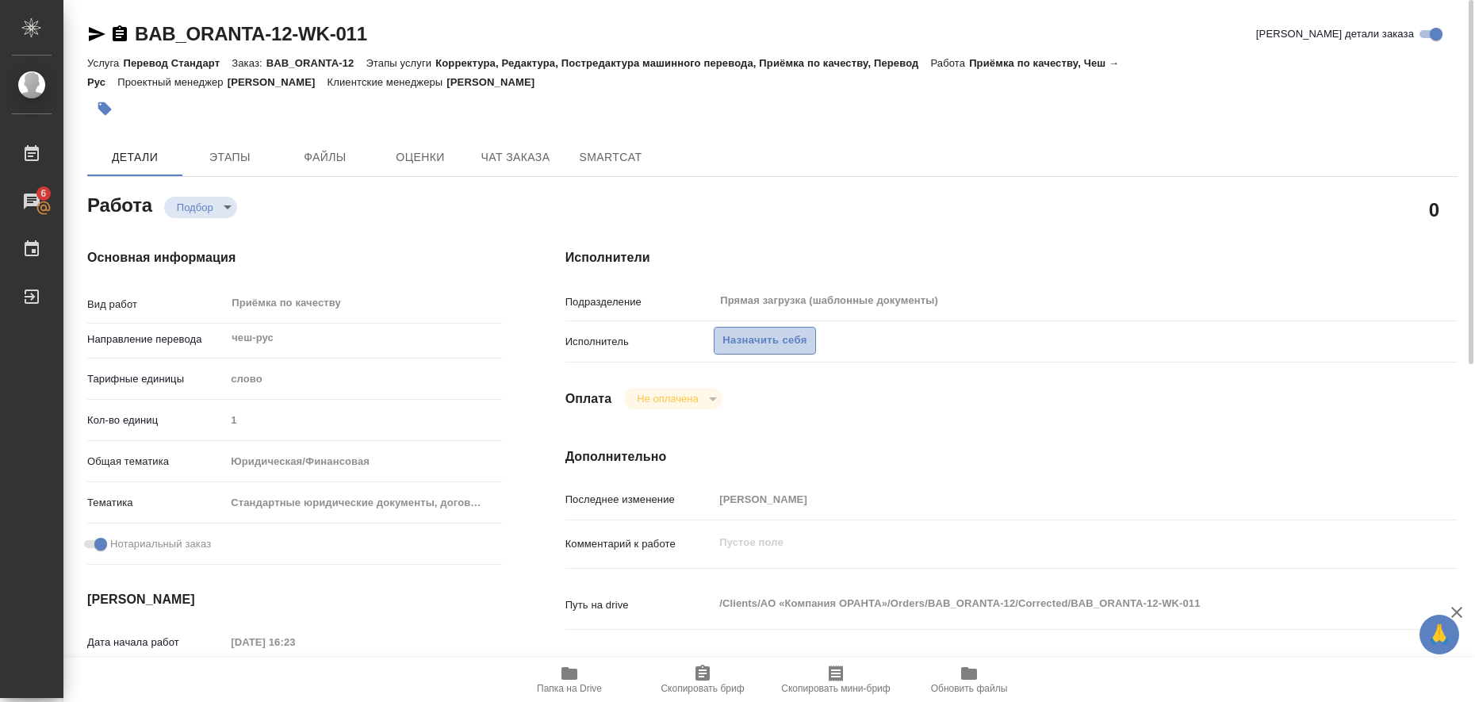
click at [780, 339] on span "Назначить себя" at bounding box center [765, 341] width 84 height 18
type textarea "x"
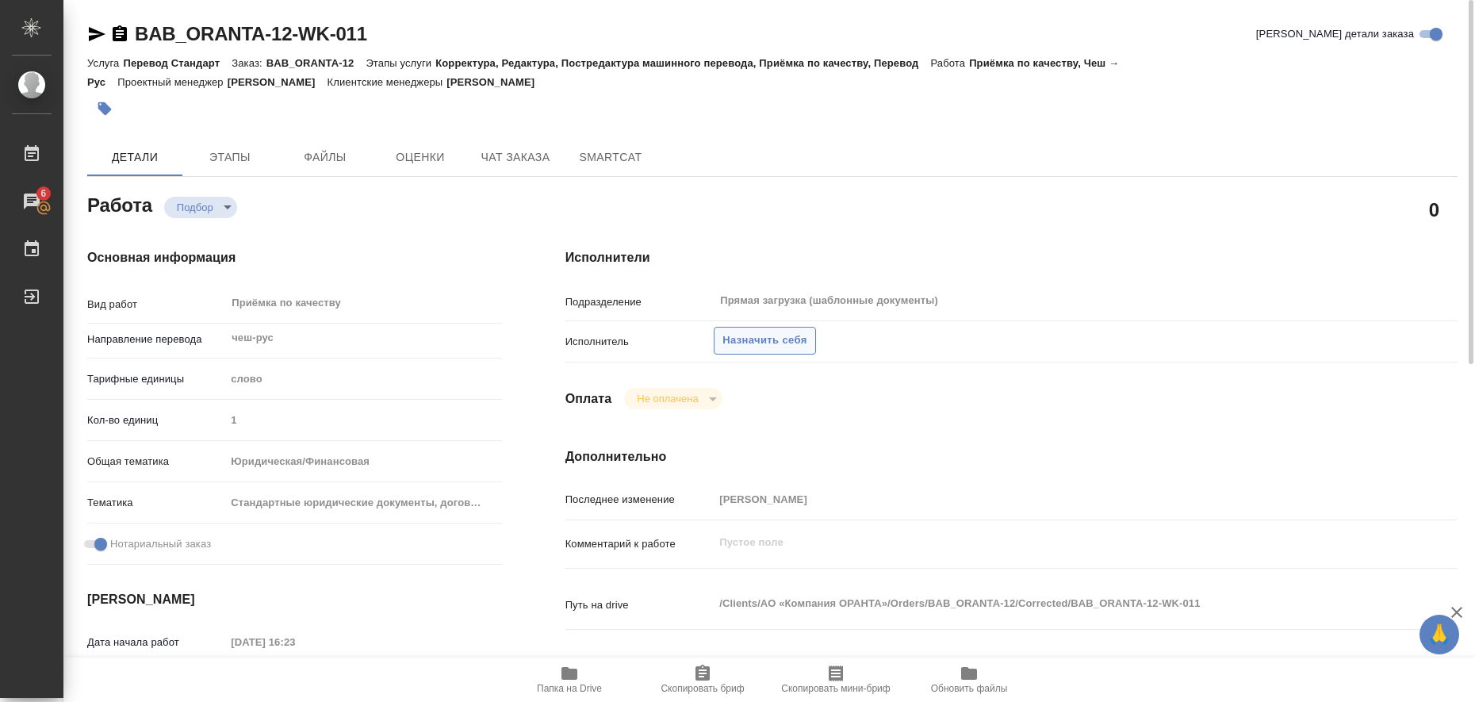
type textarea "x"
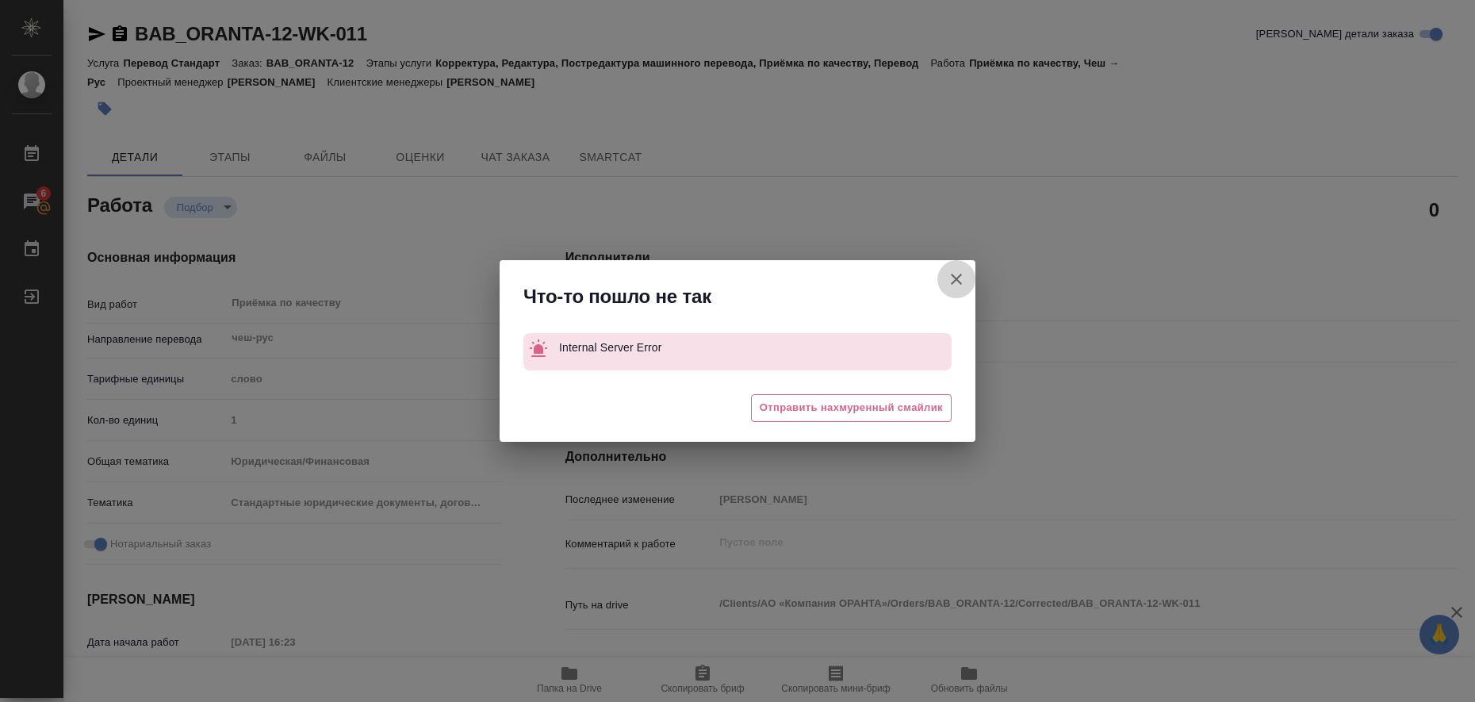
click at [956, 276] on icon "button" at bounding box center [956, 279] width 19 height 19
type textarea "x"
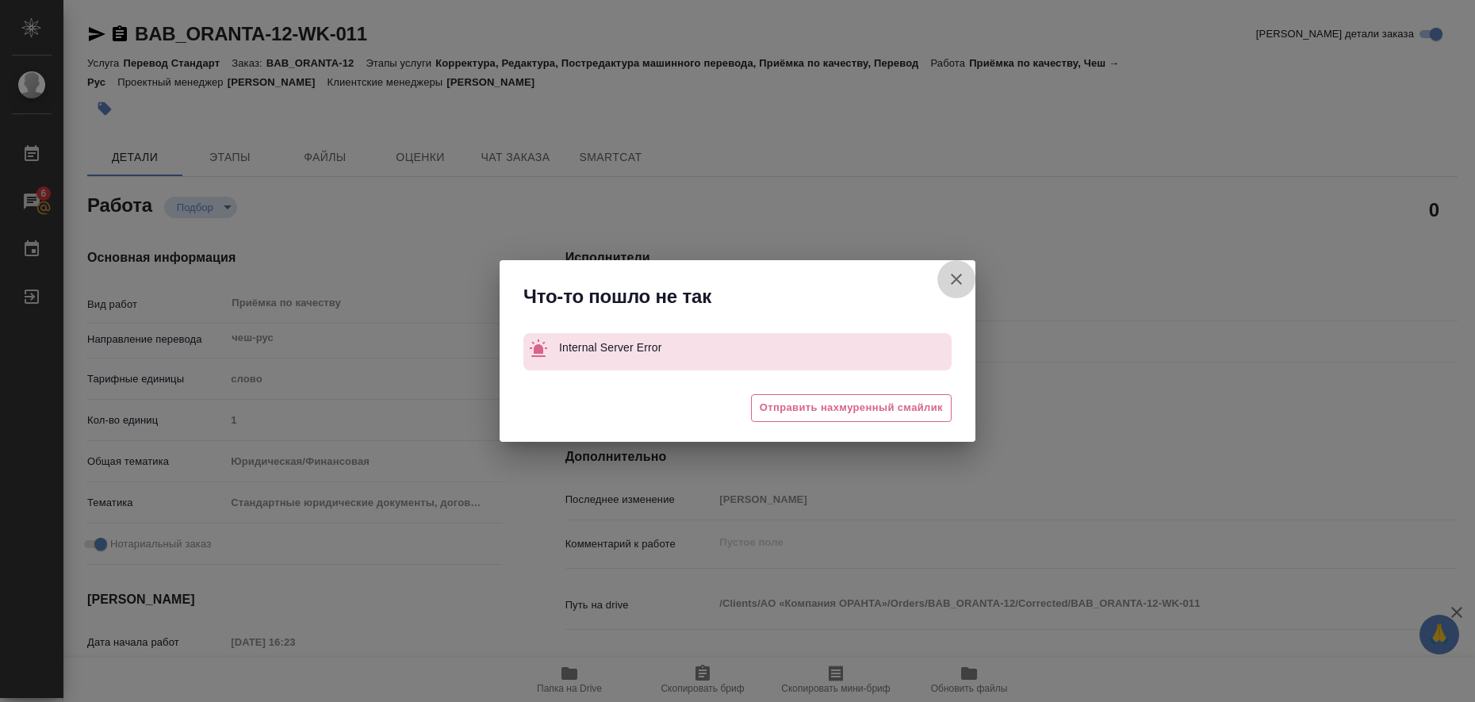
type textarea "x"
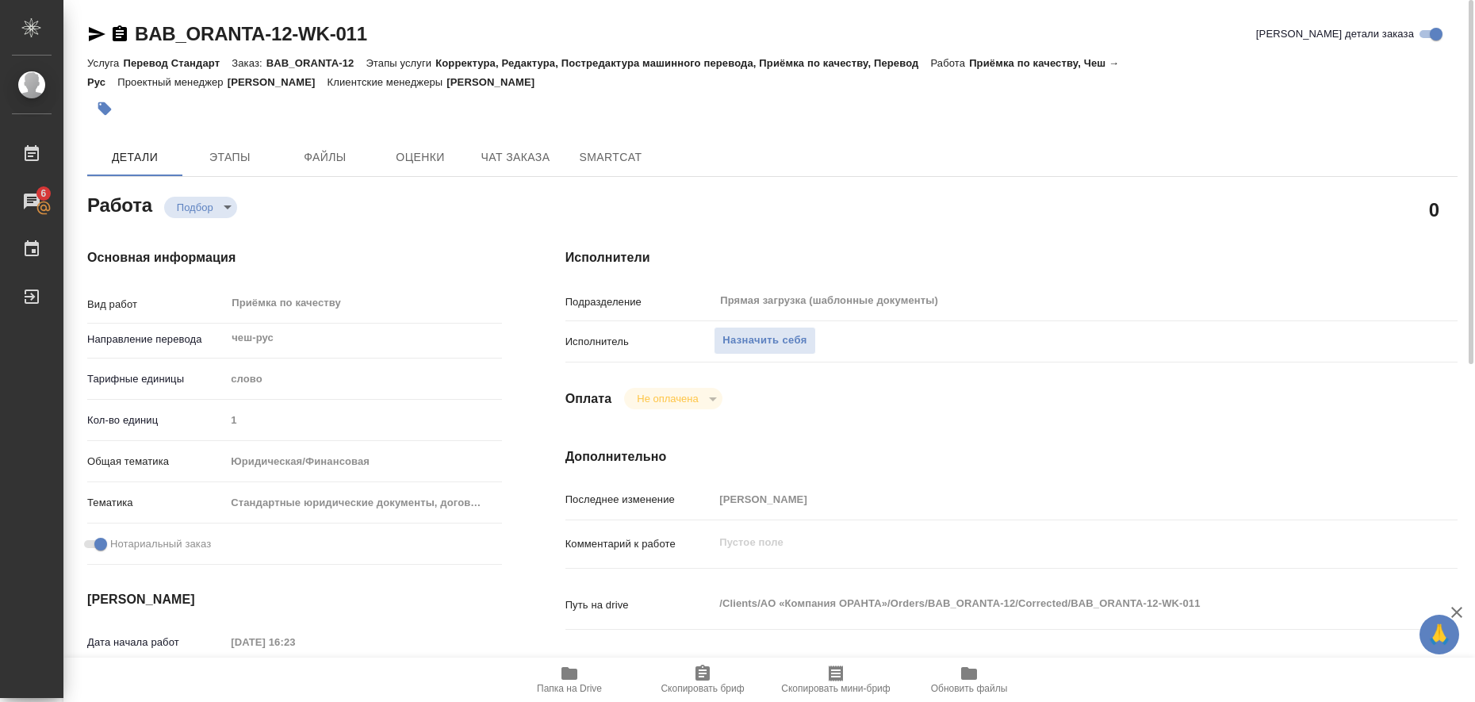
scroll to position [198, 0]
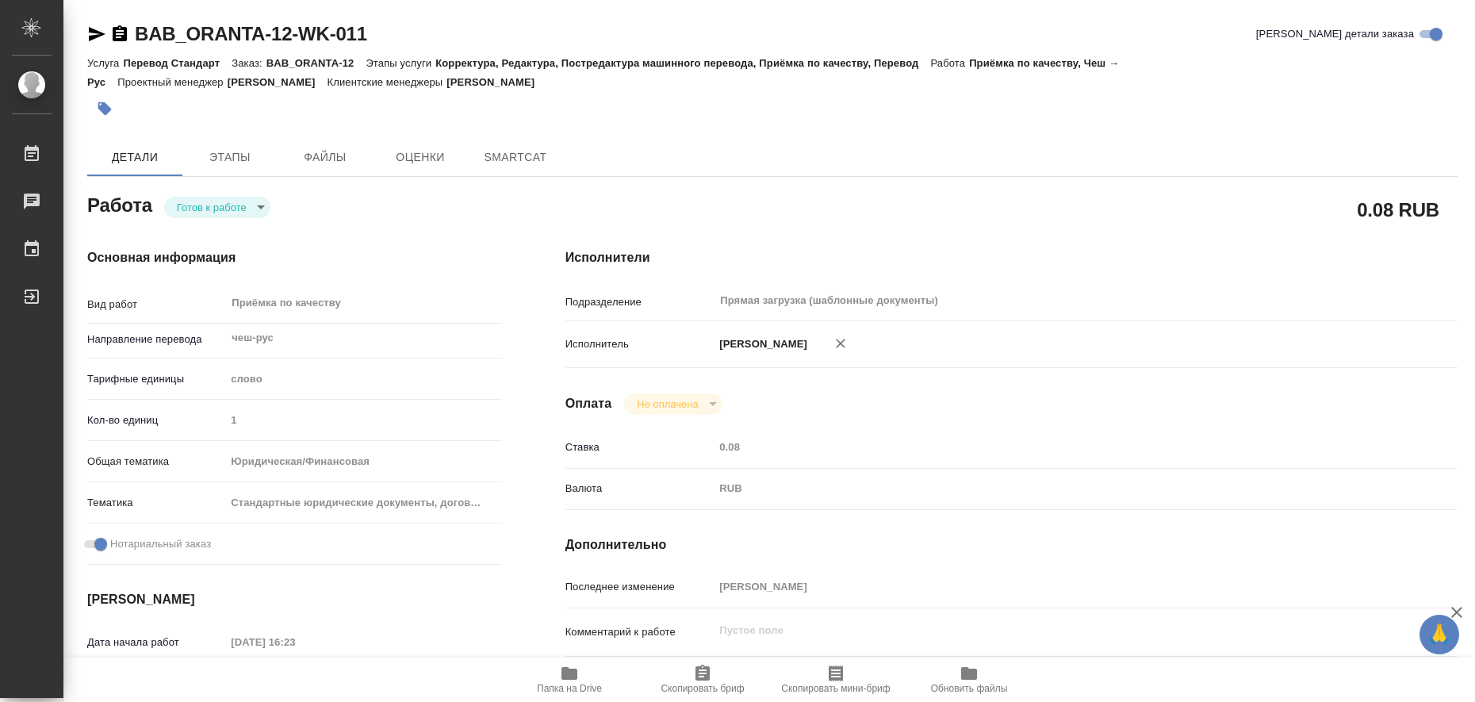
type textarea "x"
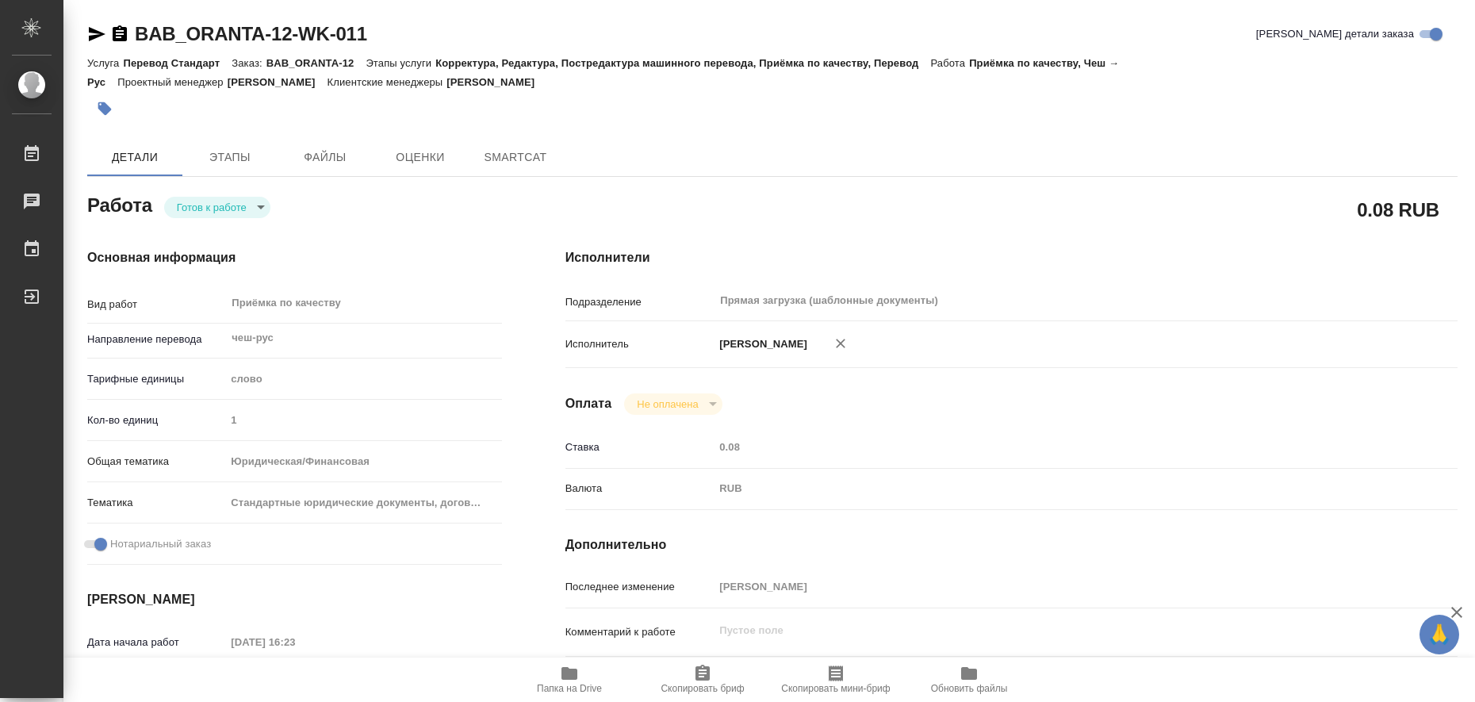
type textarea "x"
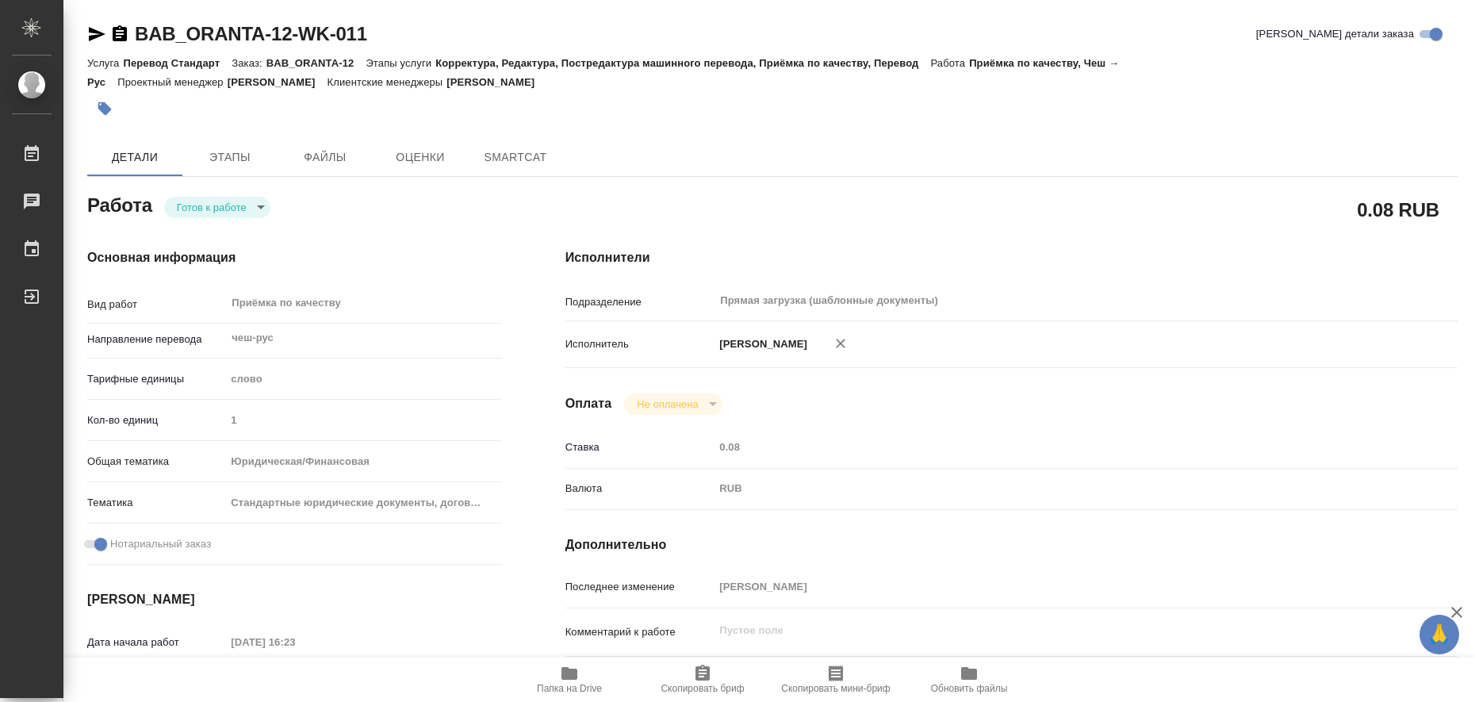
type textarea "x"
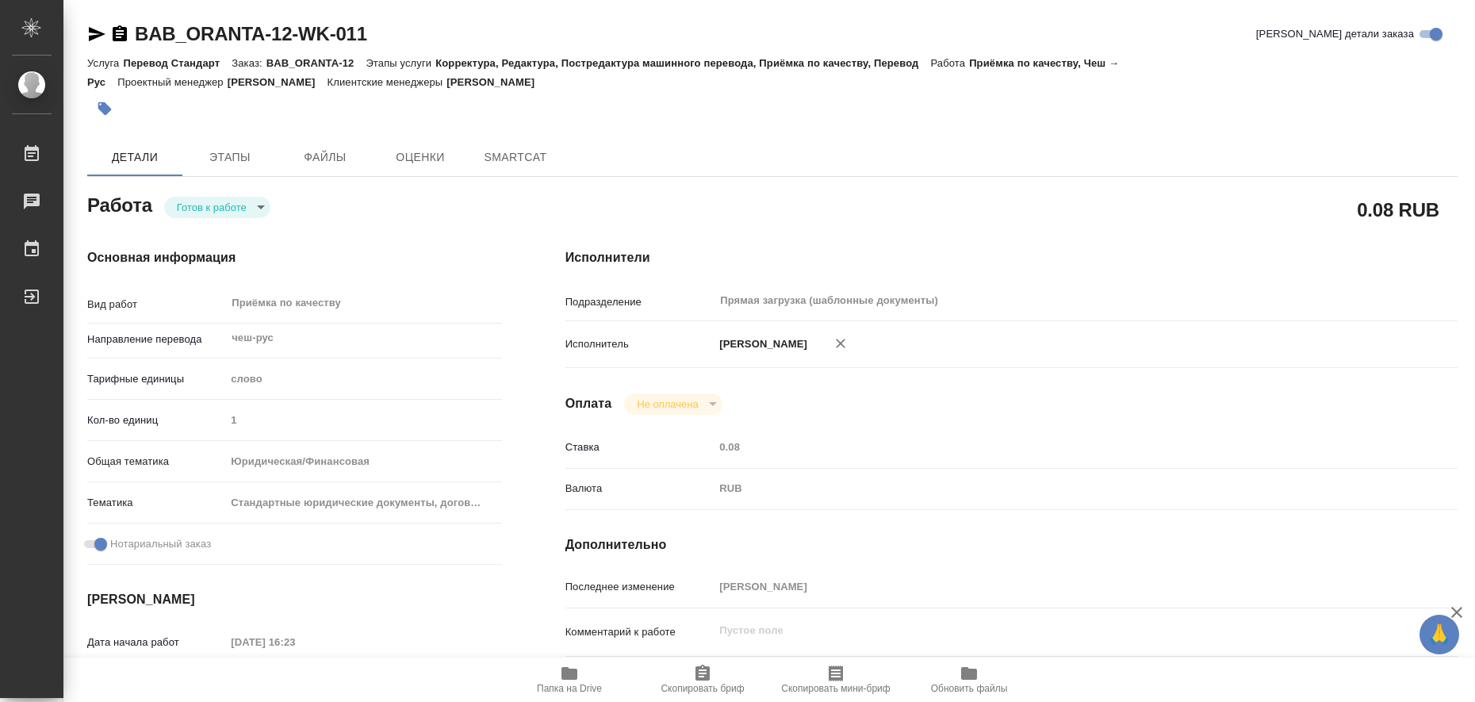
type textarea "x"
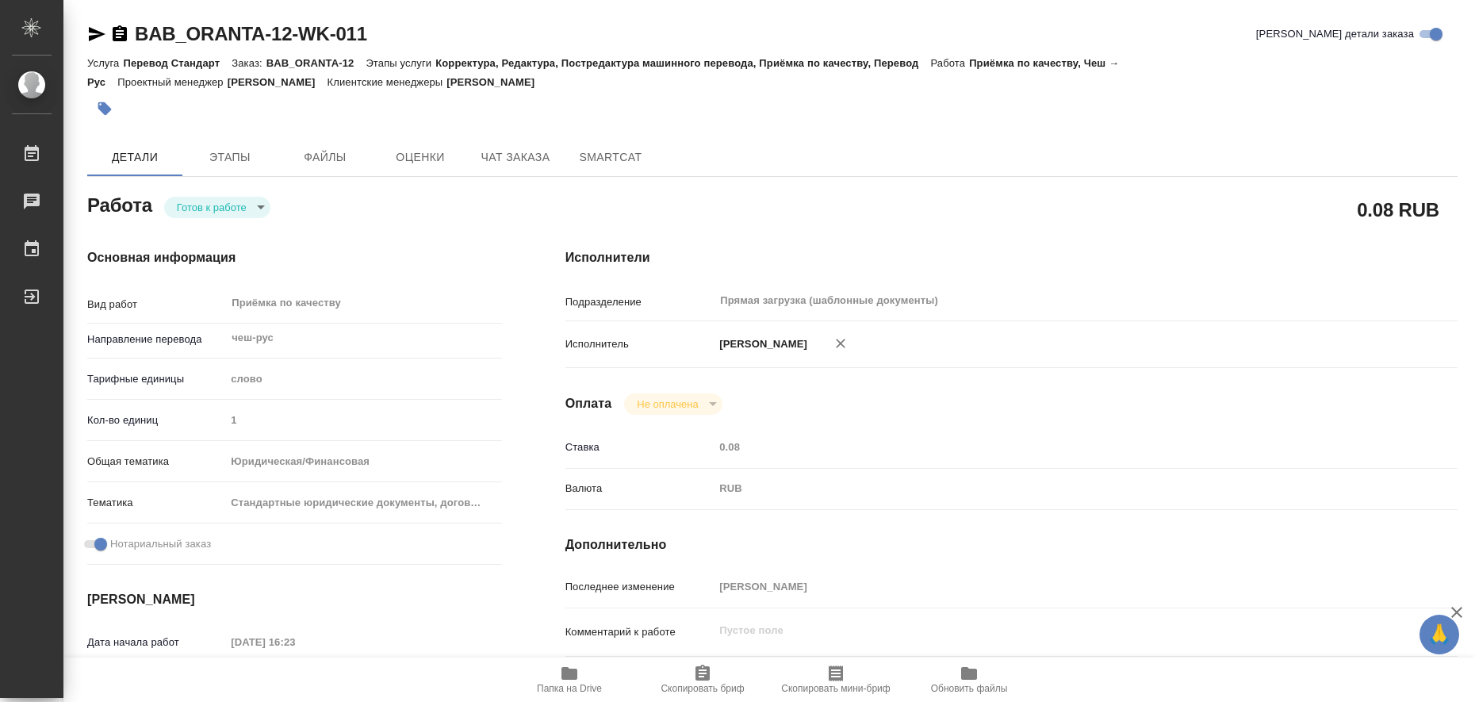
type textarea "x"
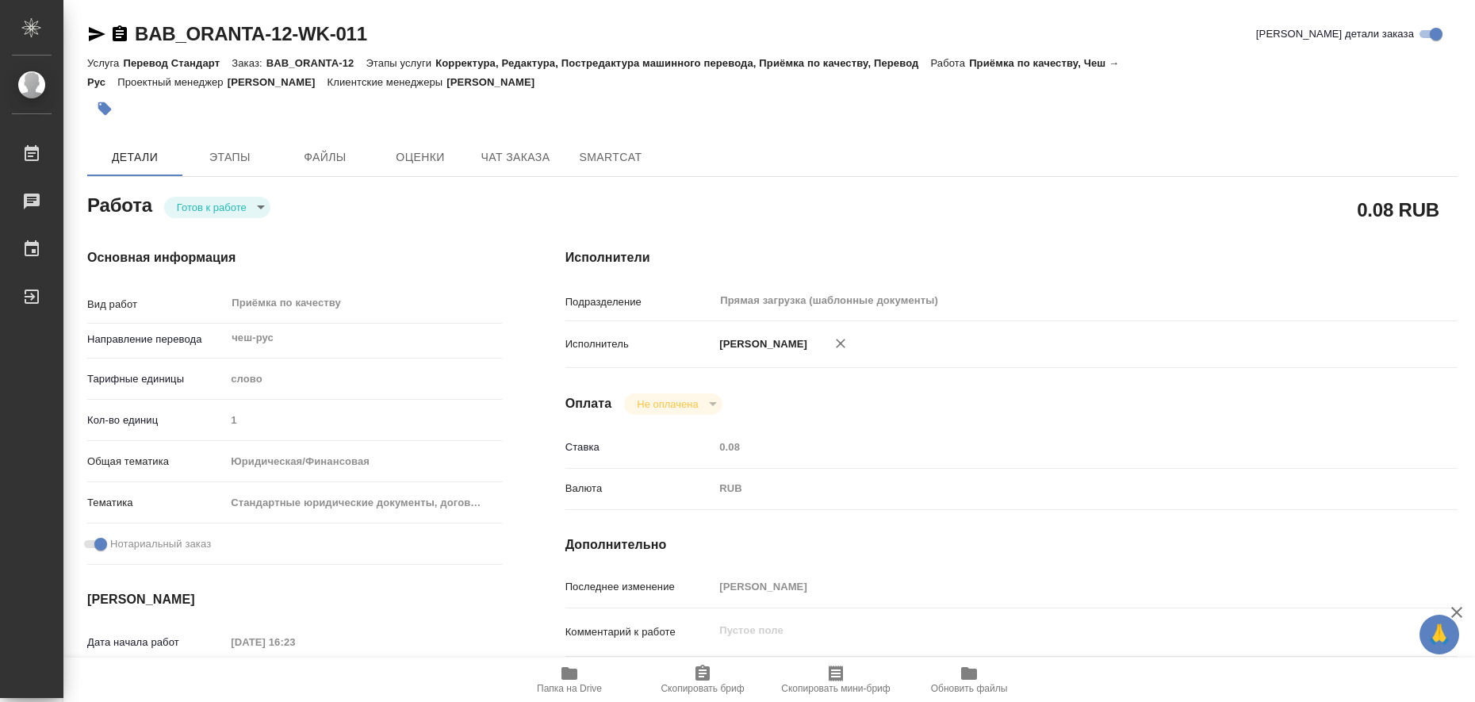
type textarea "x"
